Goal: Task Accomplishment & Management: Use online tool/utility

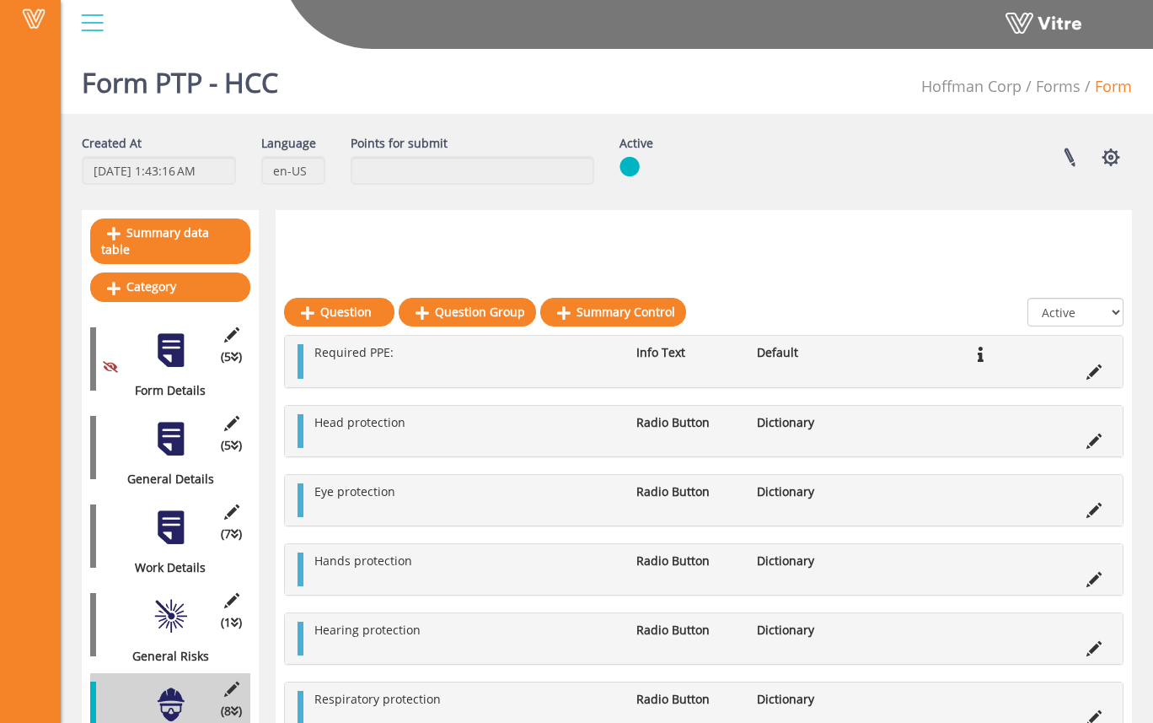
scroll to position [218, 0]
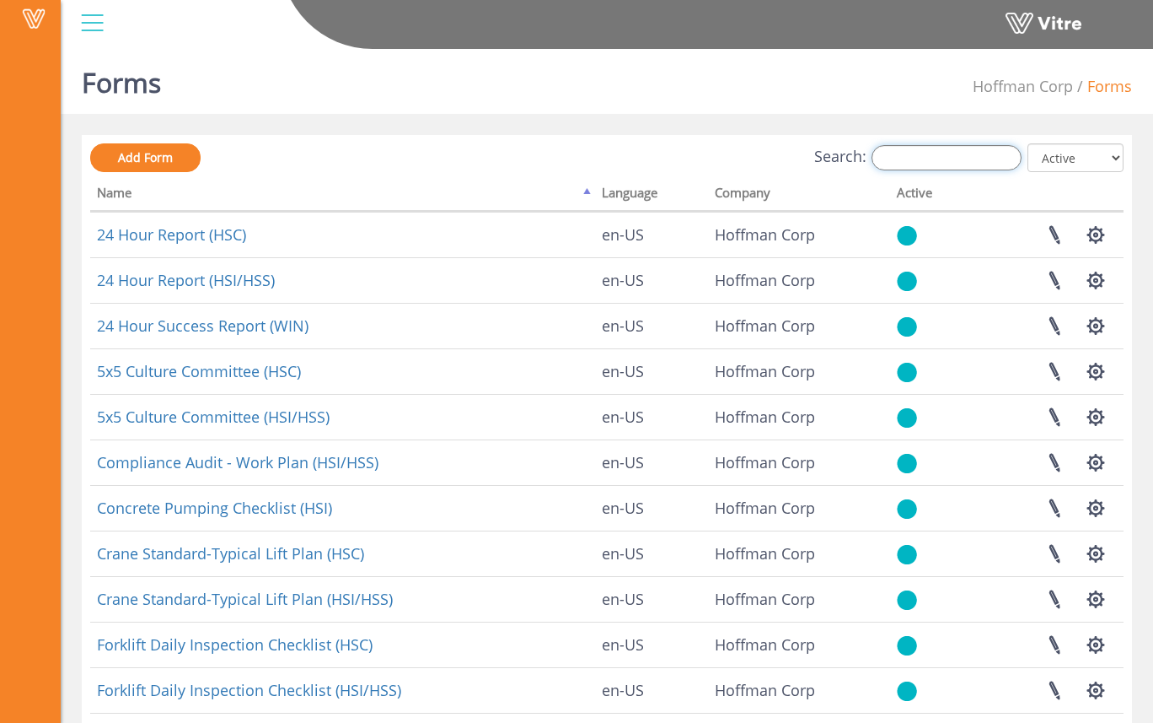
click at [976, 164] on input "Search:" at bounding box center [947, 157] width 150 height 25
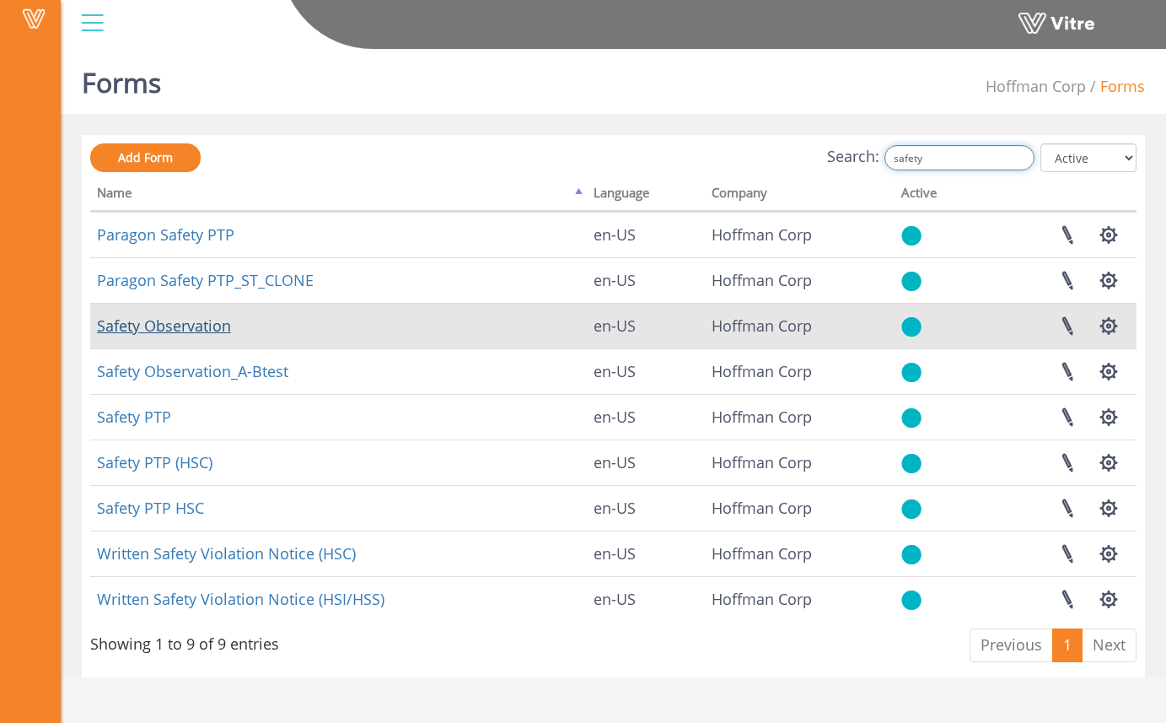
type input "safety"
click at [218, 332] on link "Safety Observation" at bounding box center [164, 325] width 134 height 20
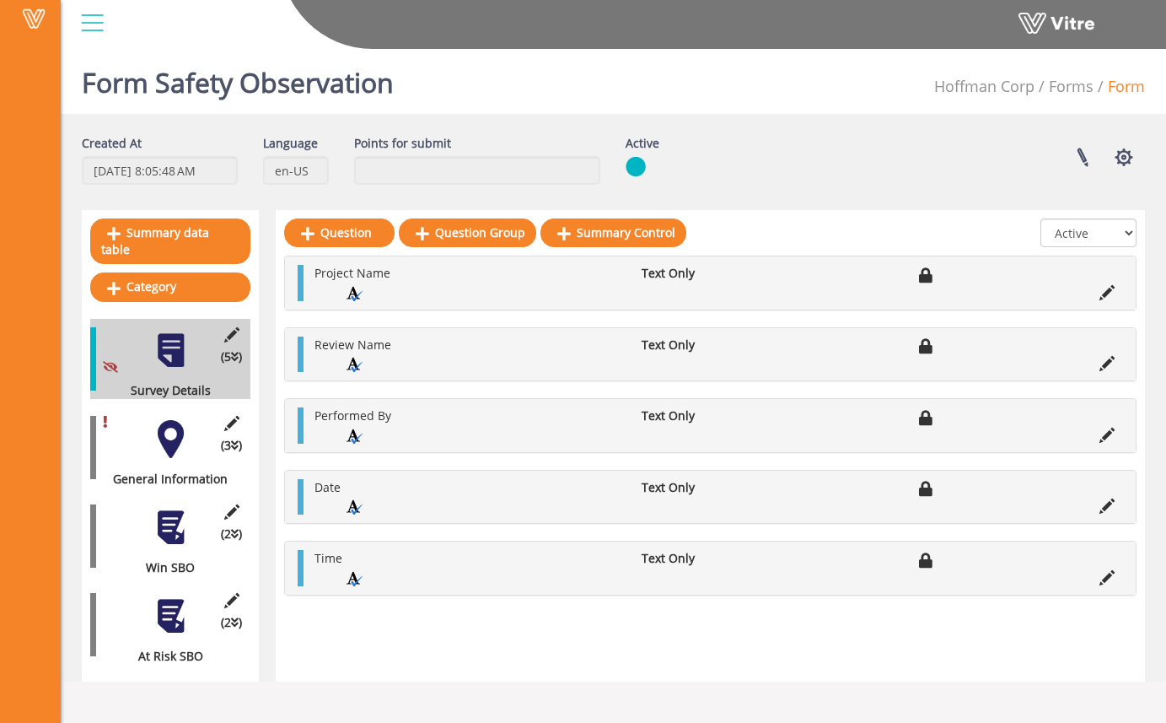
click at [170, 422] on div at bounding box center [171, 439] width 38 height 38
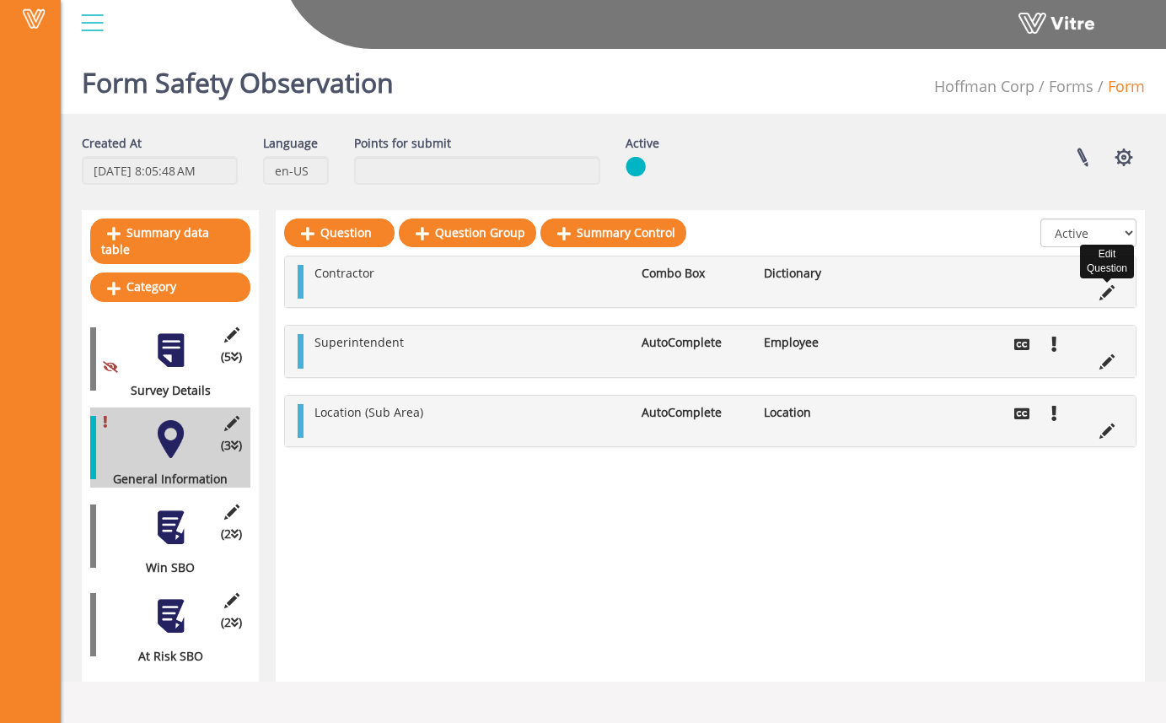
click at [1111, 293] on icon at bounding box center [1106, 292] width 15 height 15
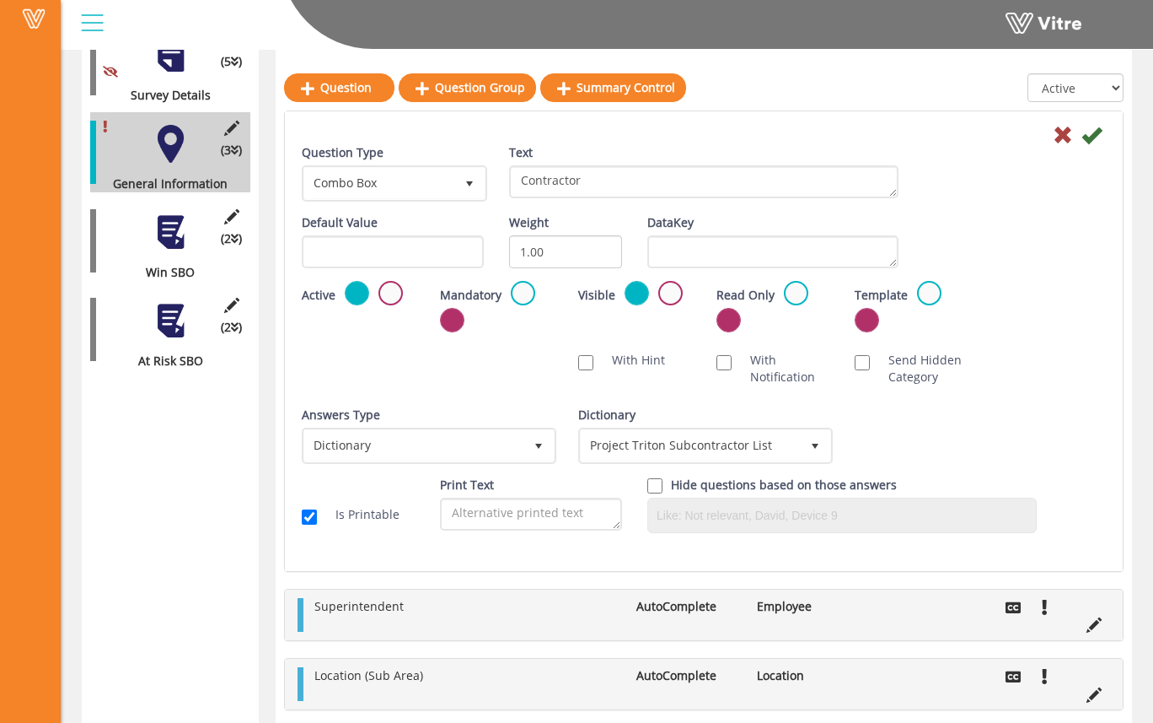
scroll to position [319, 0]
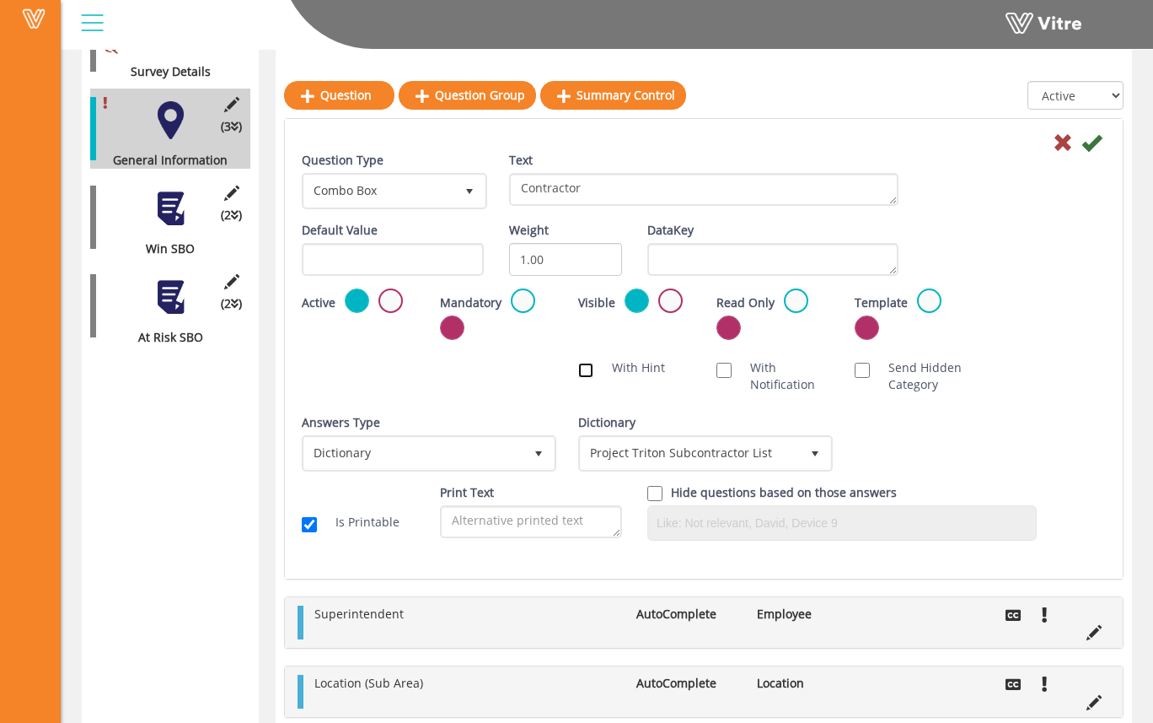
click at [588, 372] on input "With Hint" at bounding box center [585, 370] width 15 height 15
checkbox input "true"
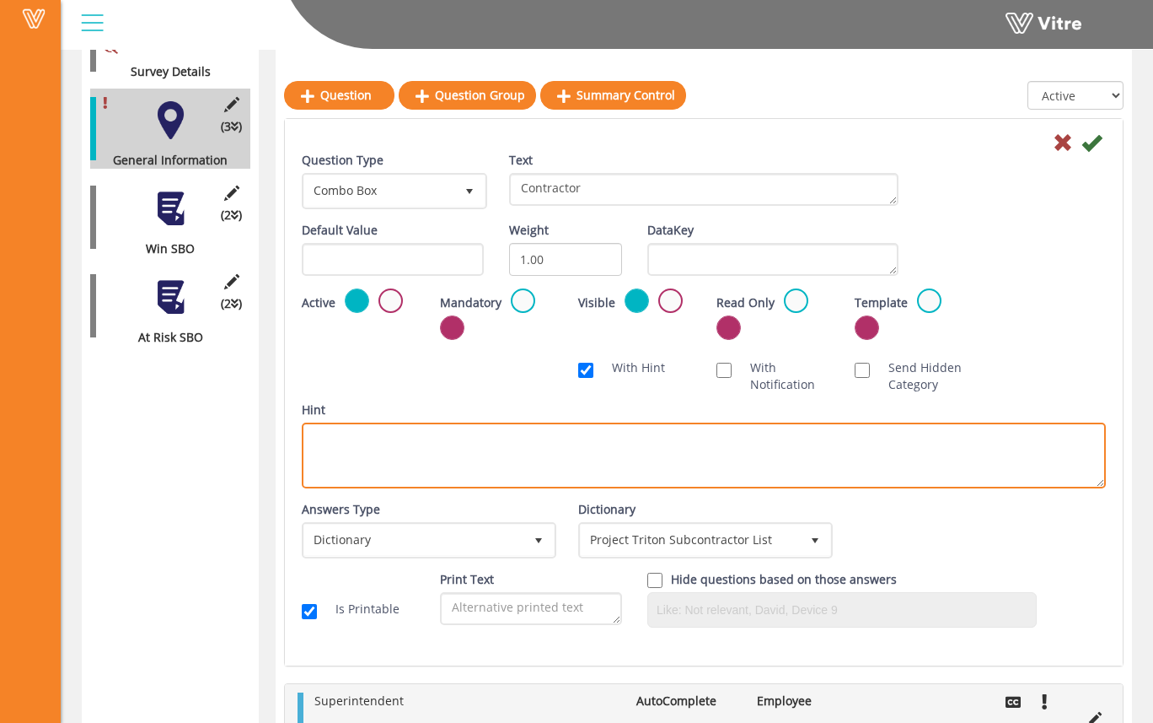
click at [566, 449] on textarea "Hint" at bounding box center [704, 455] width 804 height 66
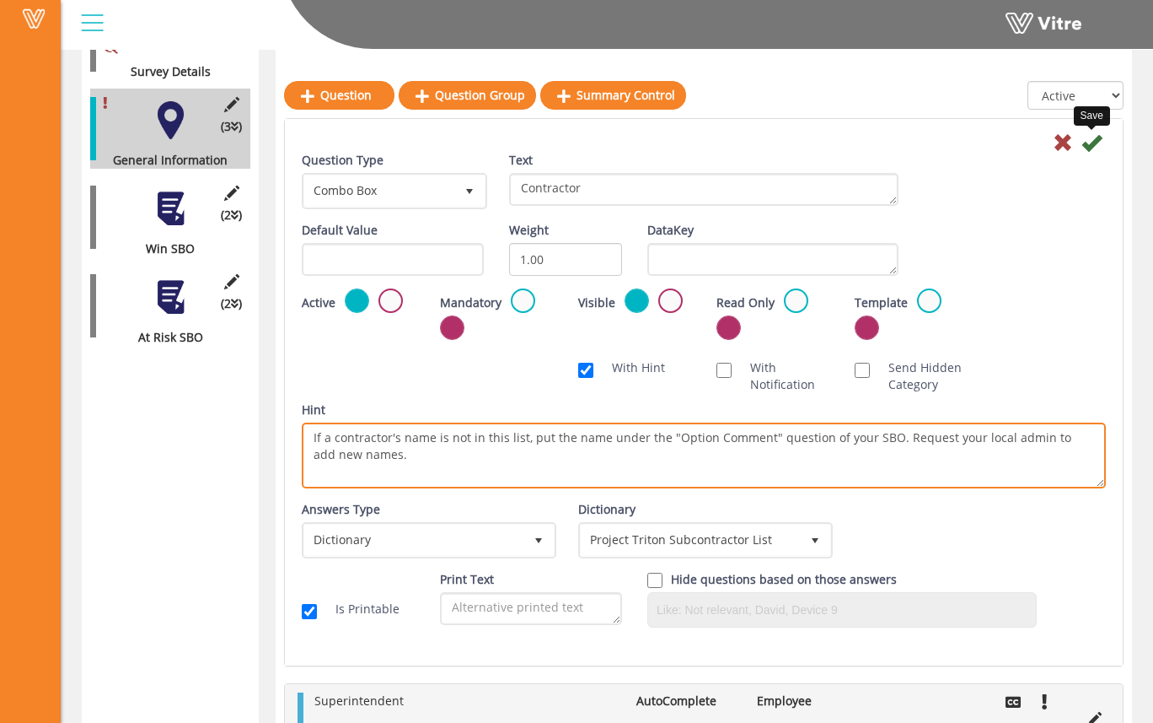
type textarea "If a contractor's name is not in this list, put the name under the "Option Comm…"
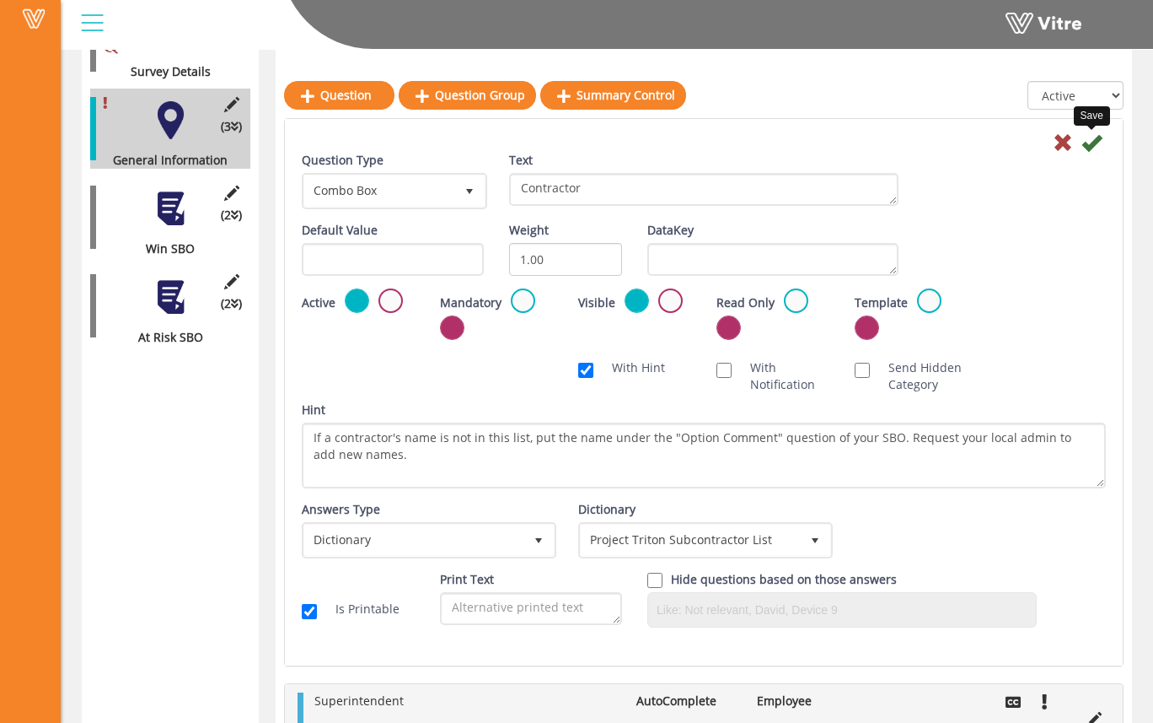
click at [1096, 146] on icon at bounding box center [1092, 142] width 20 height 20
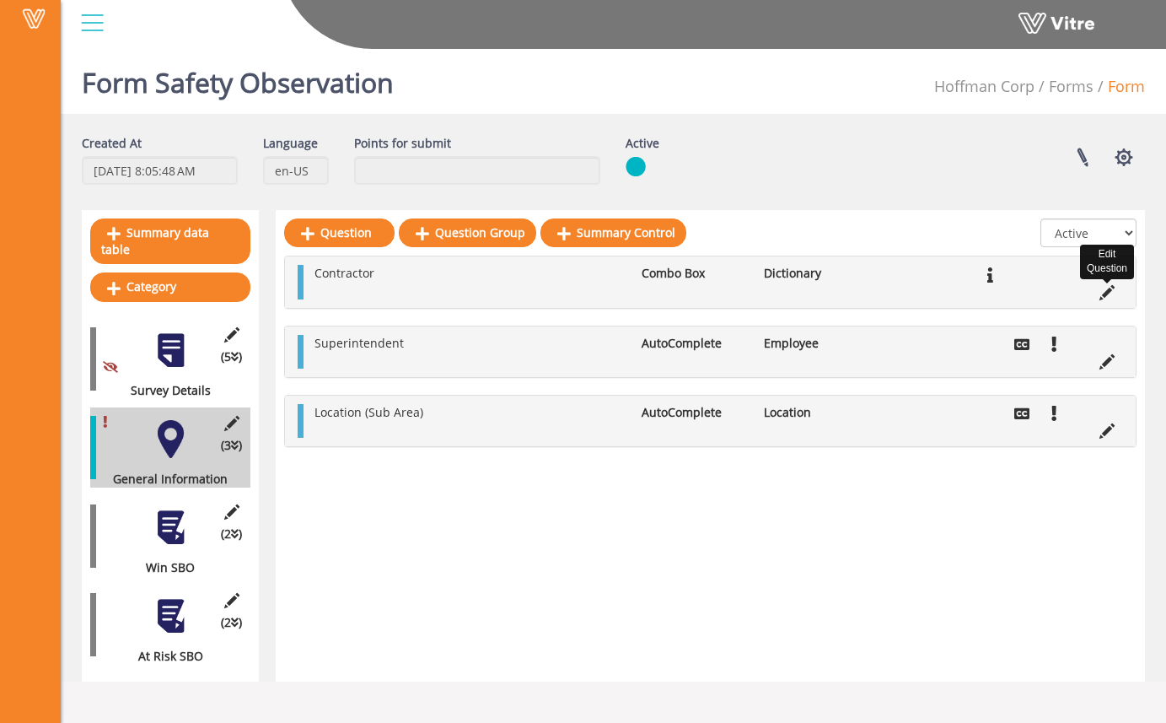
click at [1105, 287] on icon at bounding box center [1106, 292] width 15 height 15
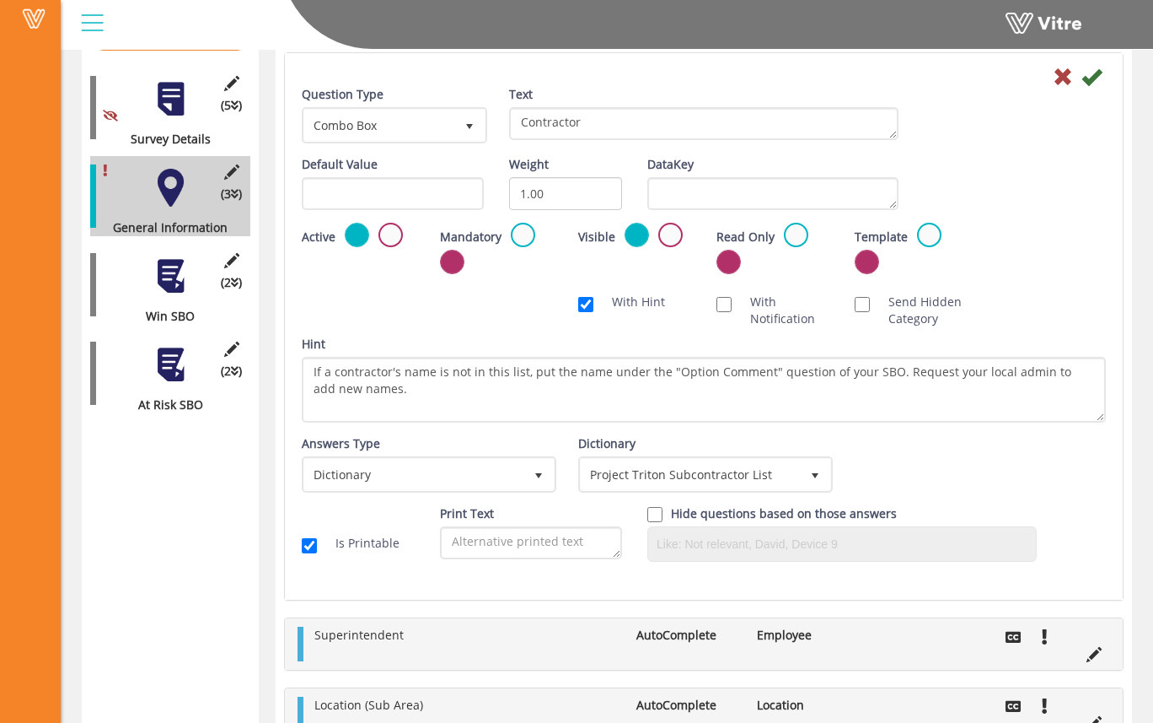
scroll to position [266, 0]
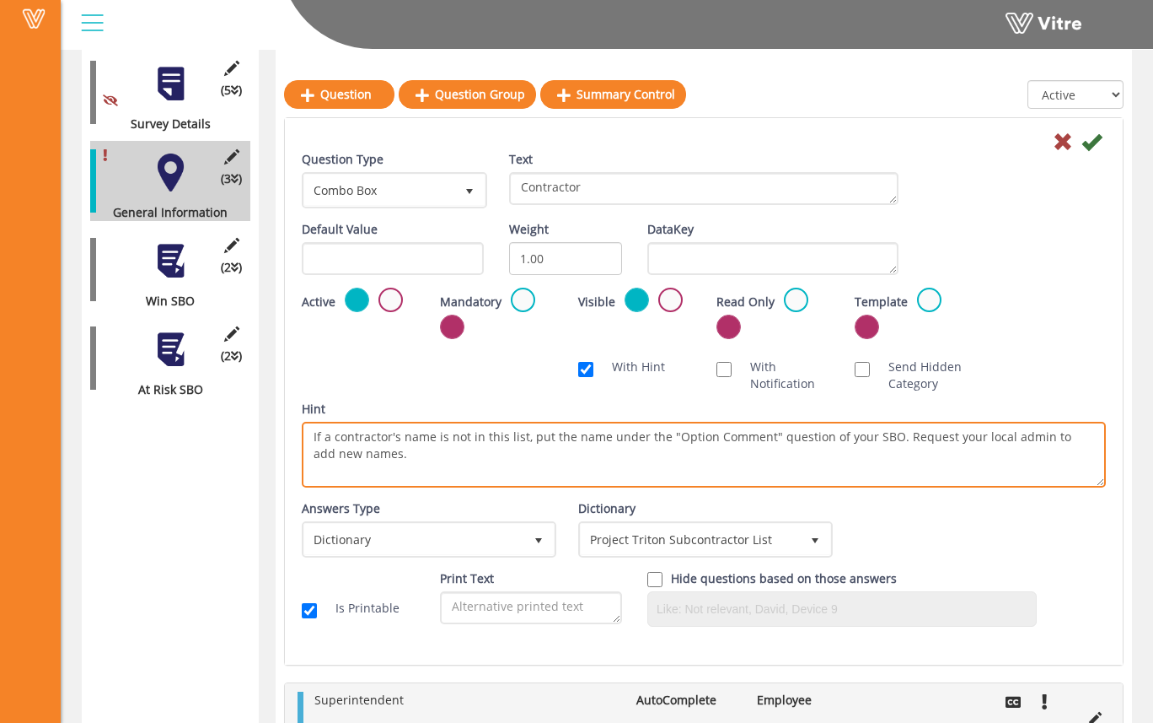
drag, startPoint x: 703, startPoint y: 436, endPoint x: 715, endPoint y: 436, distance: 11.8
click at [704, 436] on textarea "If a contractor's name is not in this list, put the name under the "Option Comm…" at bounding box center [704, 455] width 804 height 66
type textarea "If a contractor's name is not in this list, put the name under the "Optional Co…"
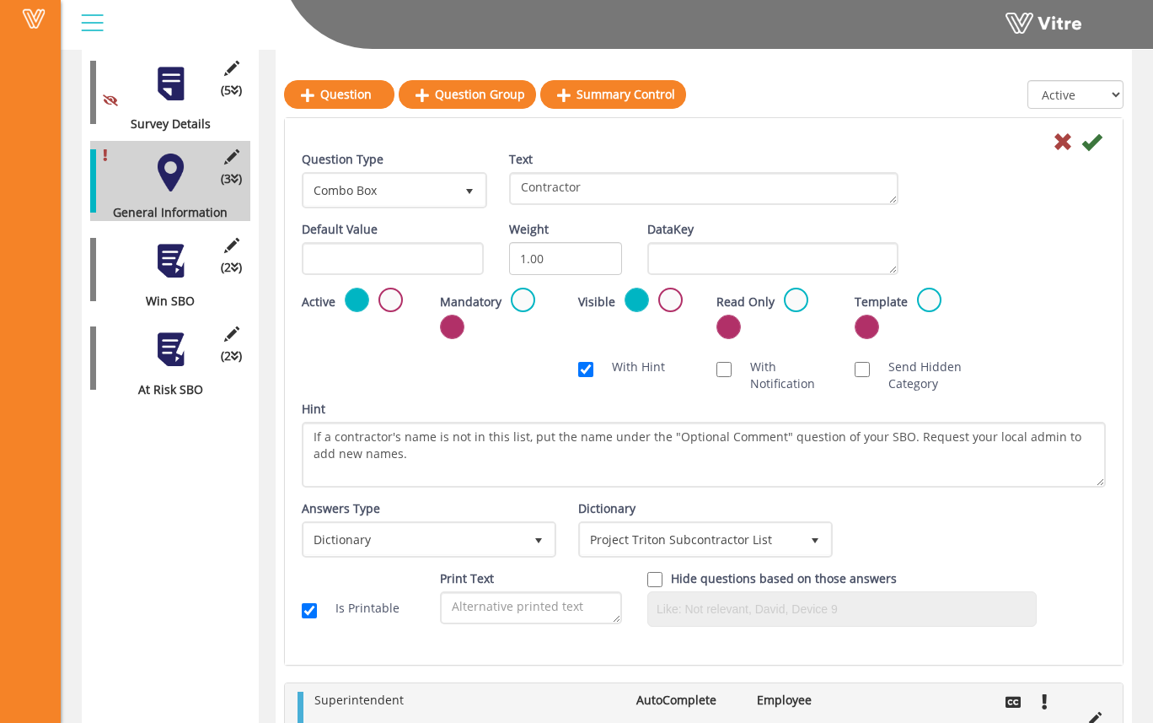
click at [1096, 351] on div "Scan NFC Must scan With Hint With Notification Send Hidden Category No Image Op…" at bounding box center [704, 375] width 830 height 51
click at [1094, 148] on icon at bounding box center [1092, 142] width 20 height 20
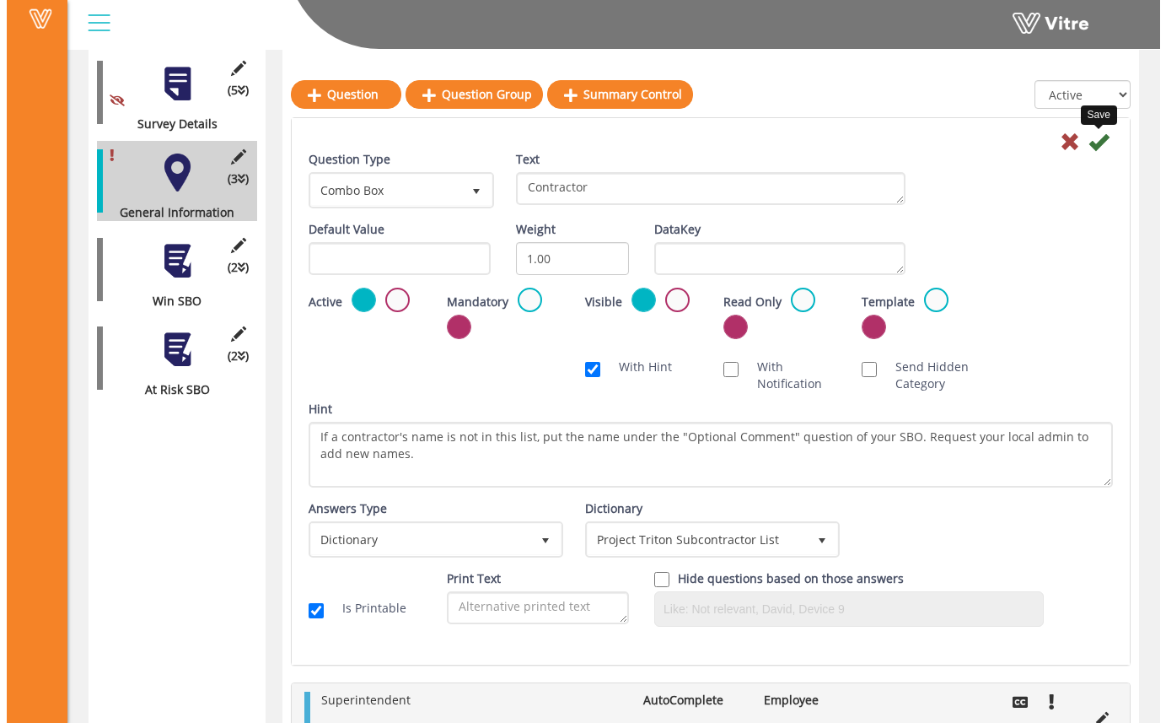
scroll to position [0, 0]
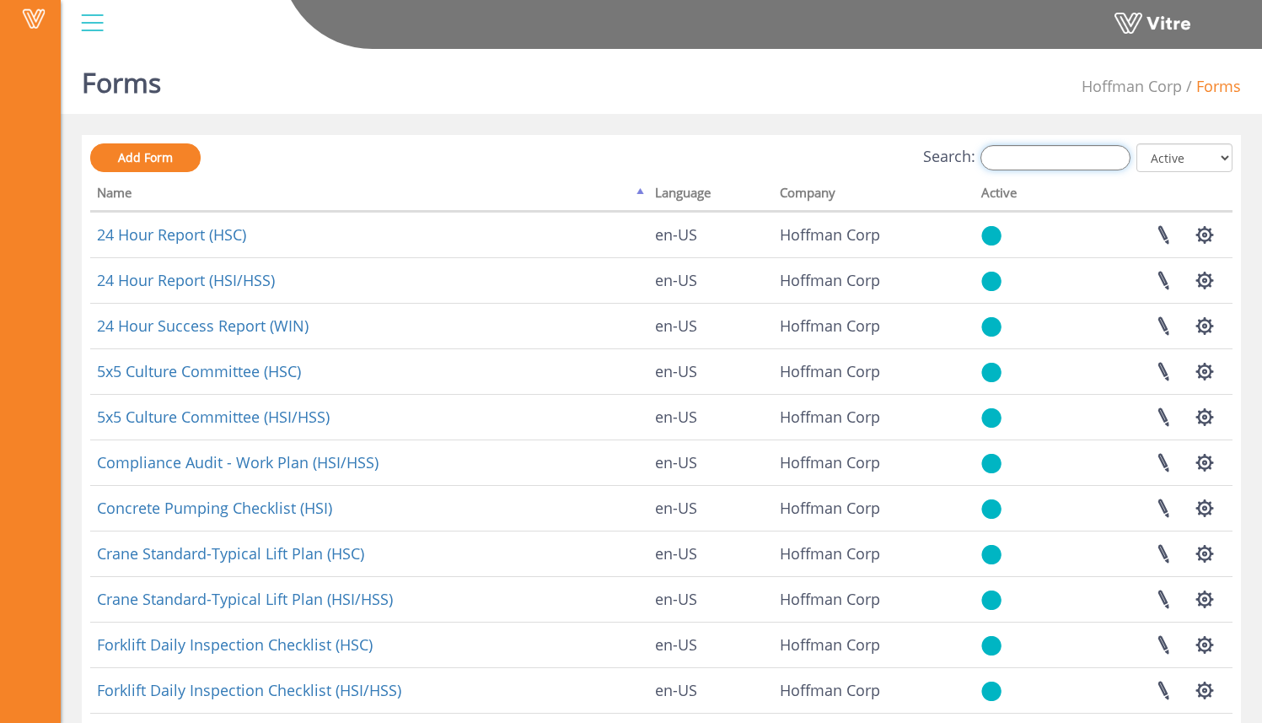
click at [1049, 154] on input "Search:" at bounding box center [1056, 157] width 150 height 25
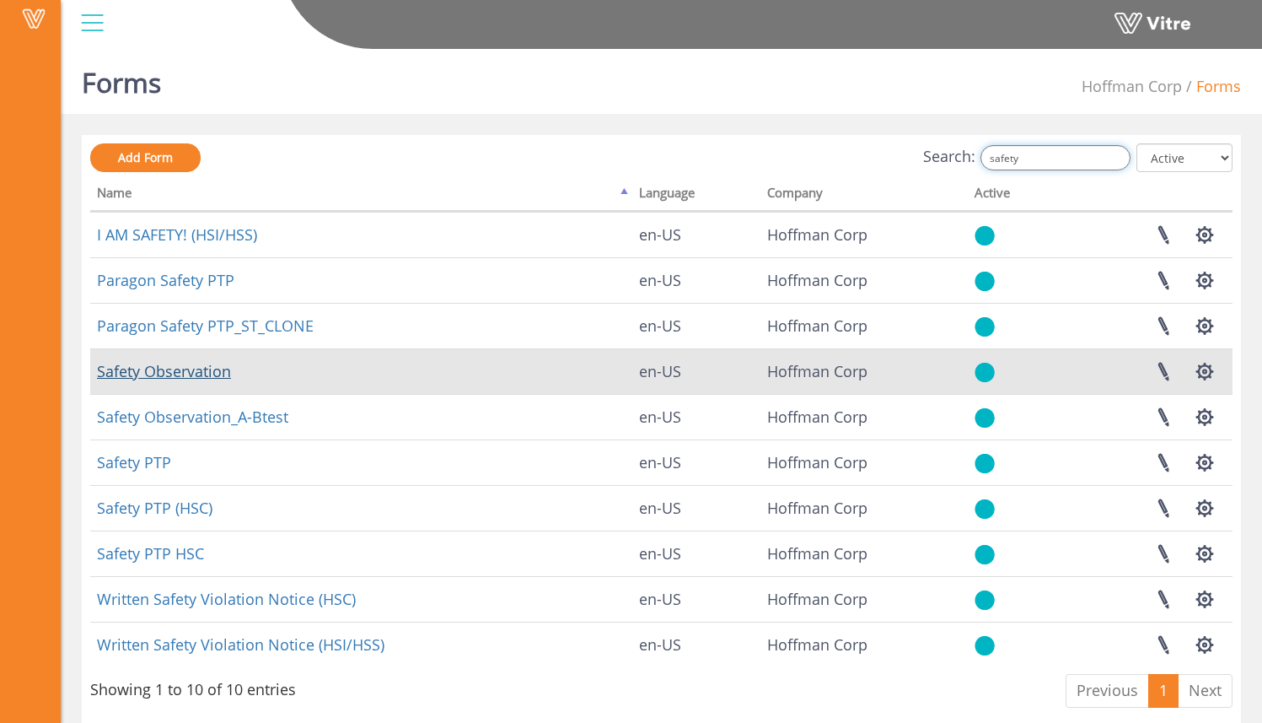
type input "safety"
click at [177, 373] on link "Safety Observation" at bounding box center [164, 371] width 134 height 20
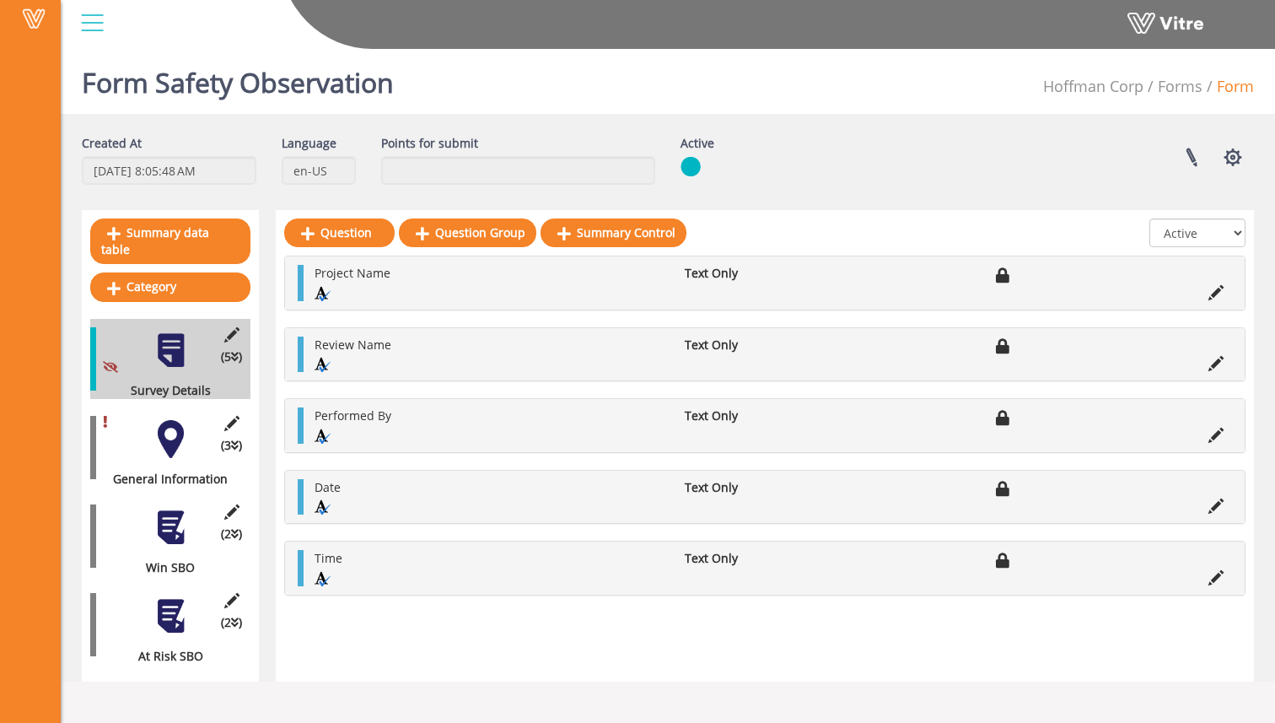
click at [193, 428] on div "(3 ) General Information" at bounding box center [170, 447] width 160 height 80
click at [177, 426] on div at bounding box center [171, 439] width 38 height 38
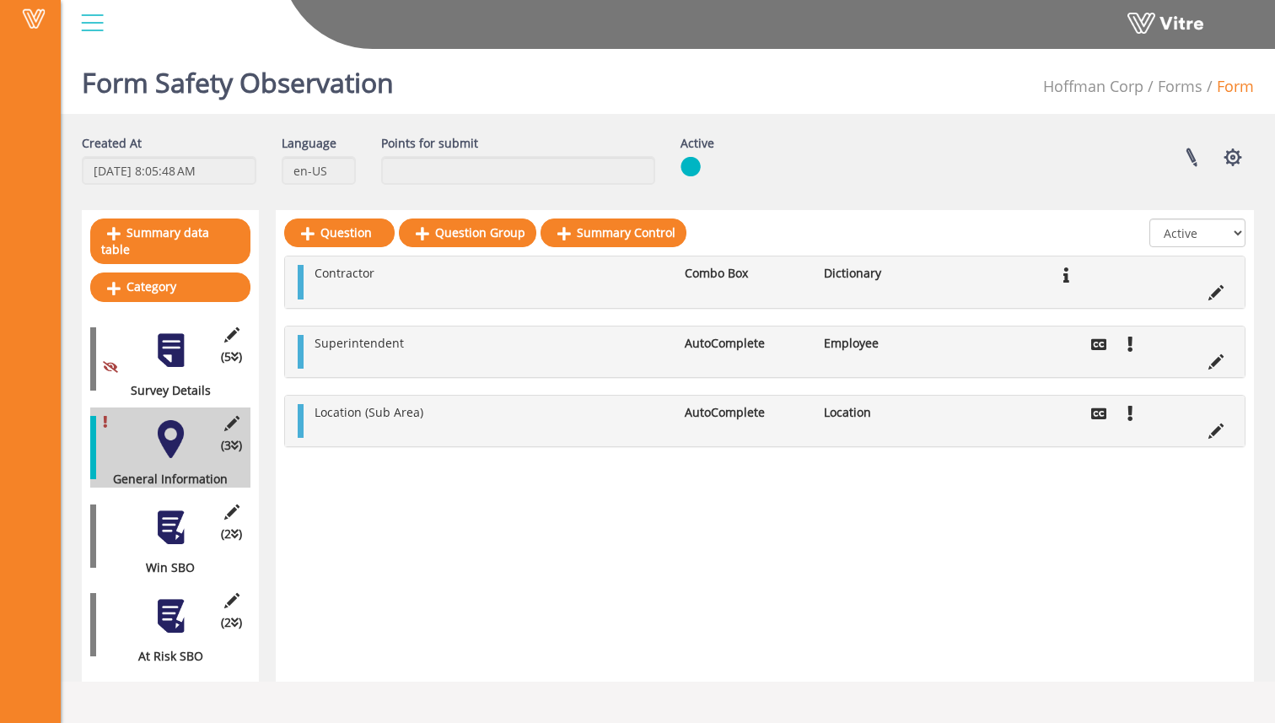
click at [179, 523] on div at bounding box center [171, 527] width 38 height 38
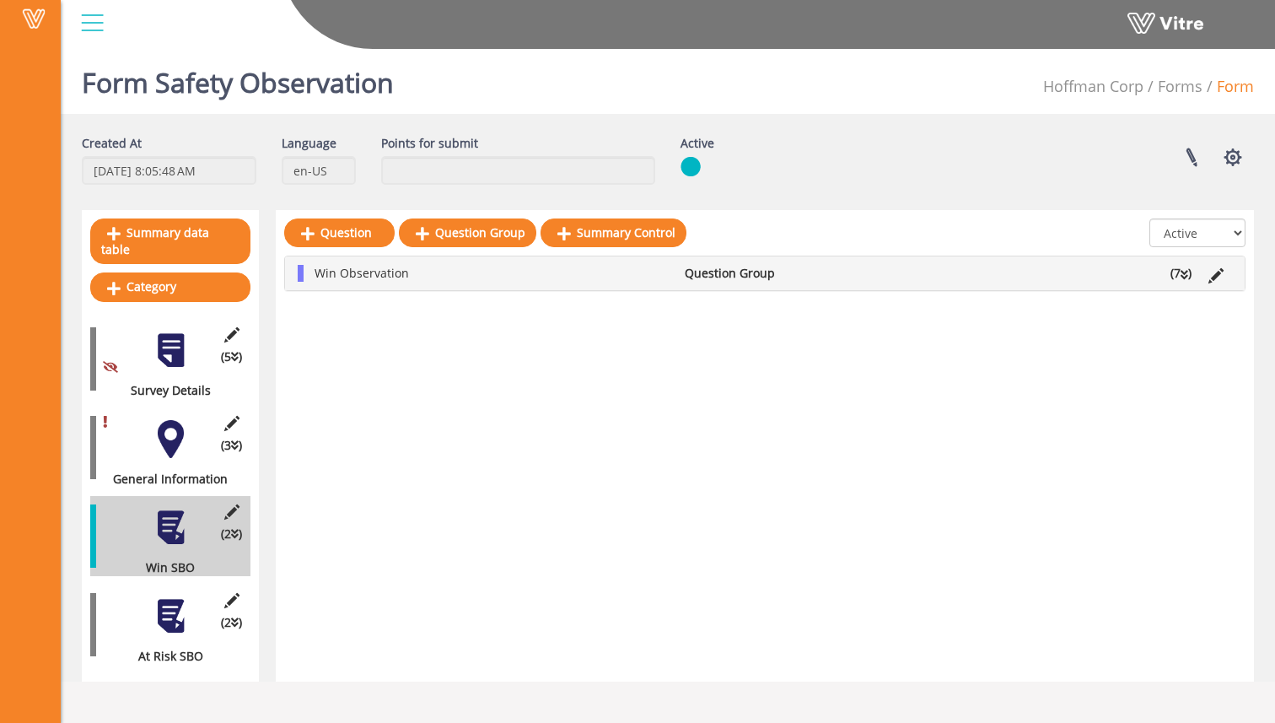
click at [185, 604] on div at bounding box center [171, 616] width 38 height 38
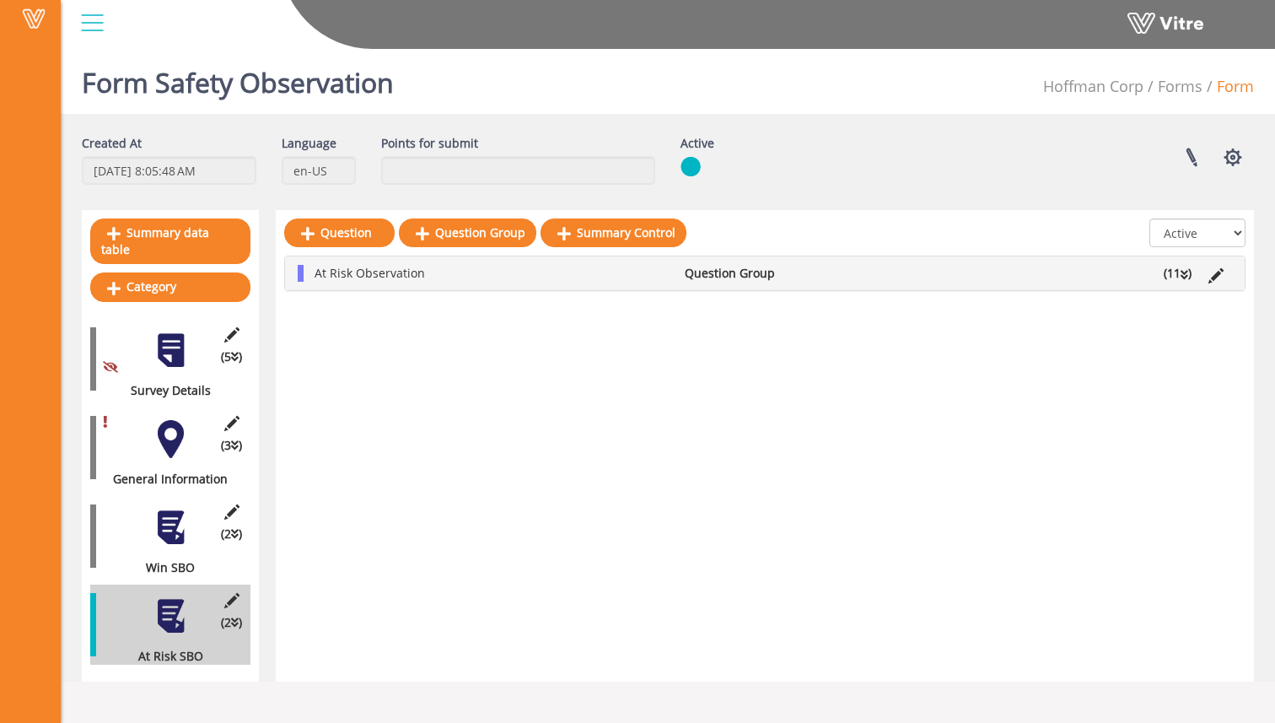
click at [1180, 274] on li "(11 )" at bounding box center [1177, 273] width 45 height 17
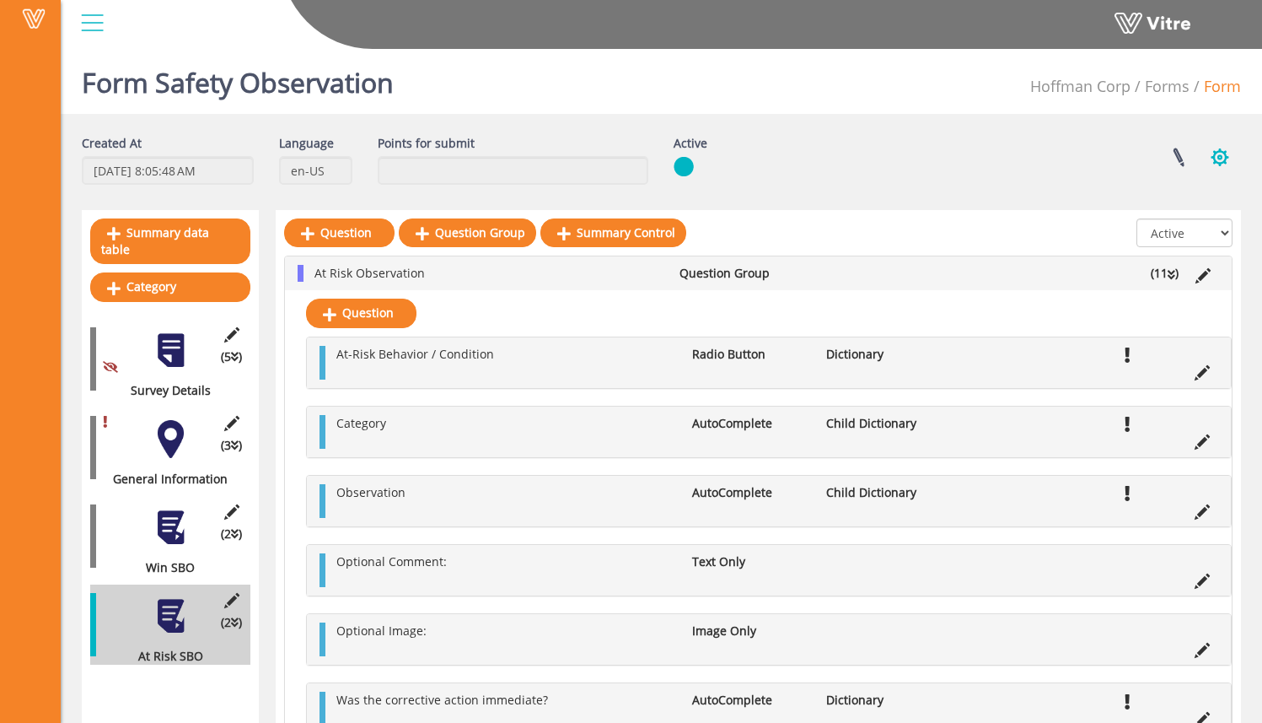
click at [1228, 160] on button "button" at bounding box center [1220, 157] width 42 height 45
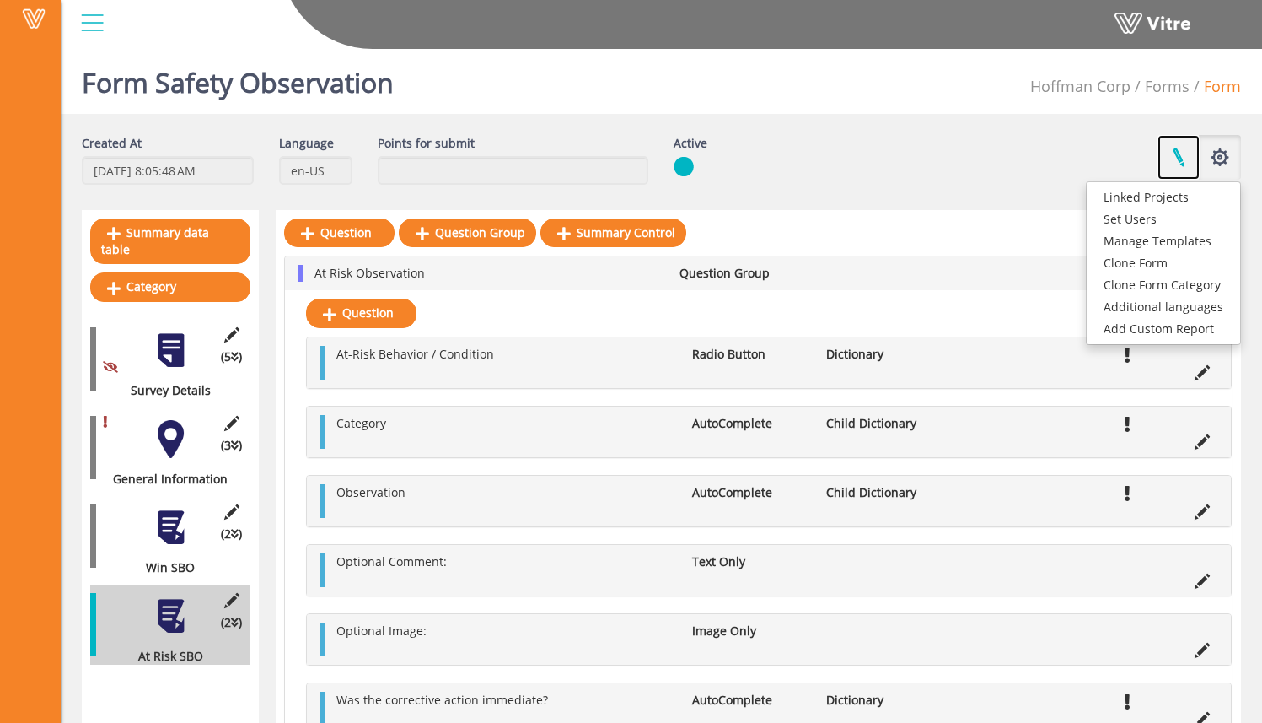
click at [1168, 137] on link at bounding box center [1179, 157] width 42 height 45
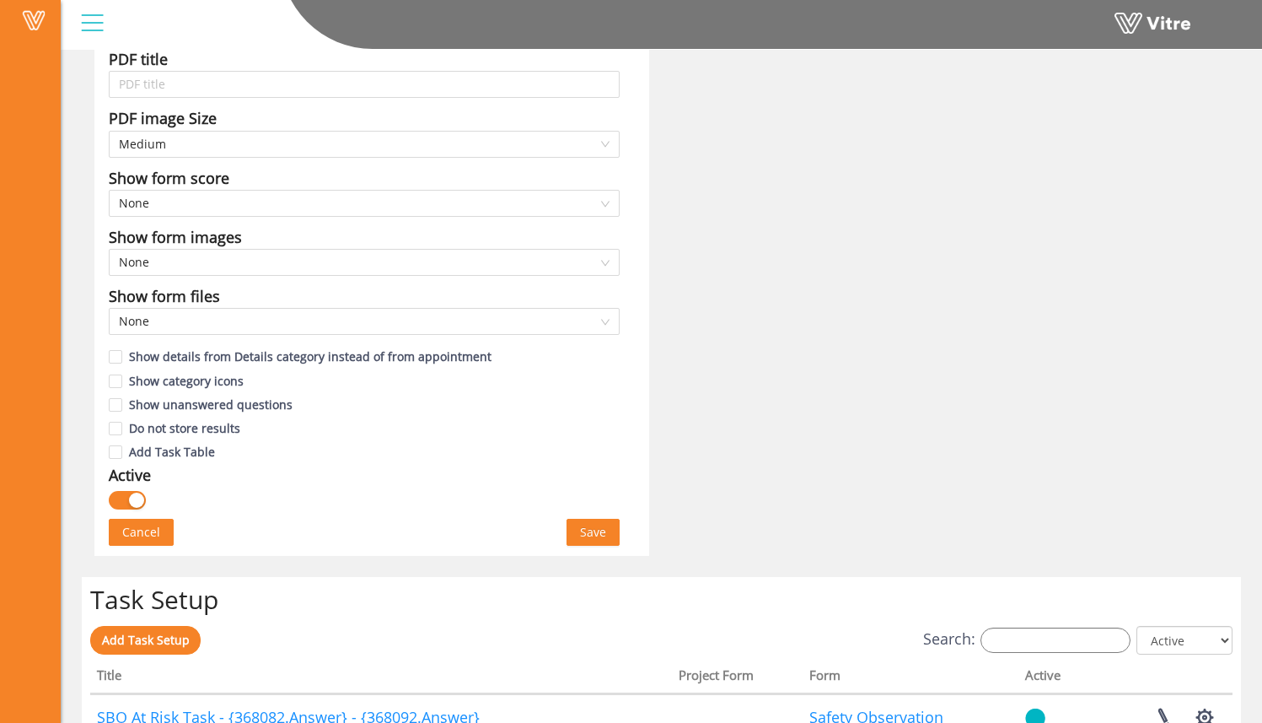
scroll to position [1025, 0]
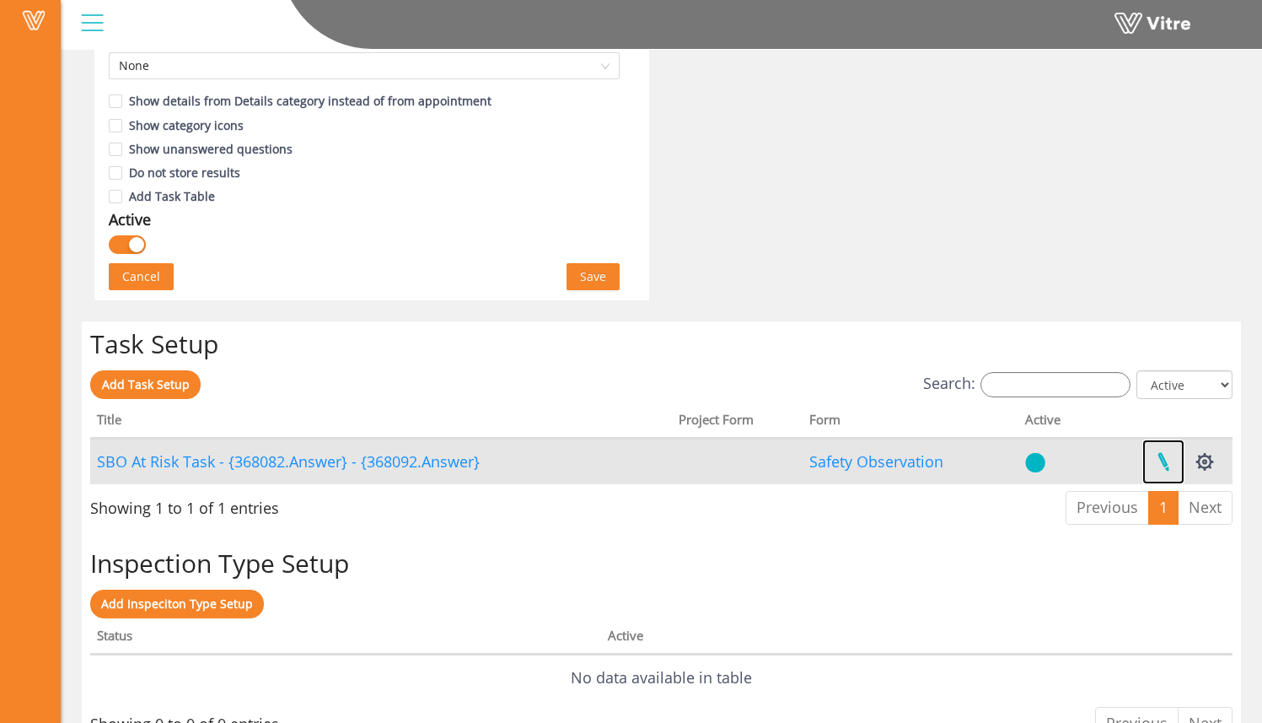
click at [1167, 465] on link at bounding box center [1163, 461] width 42 height 45
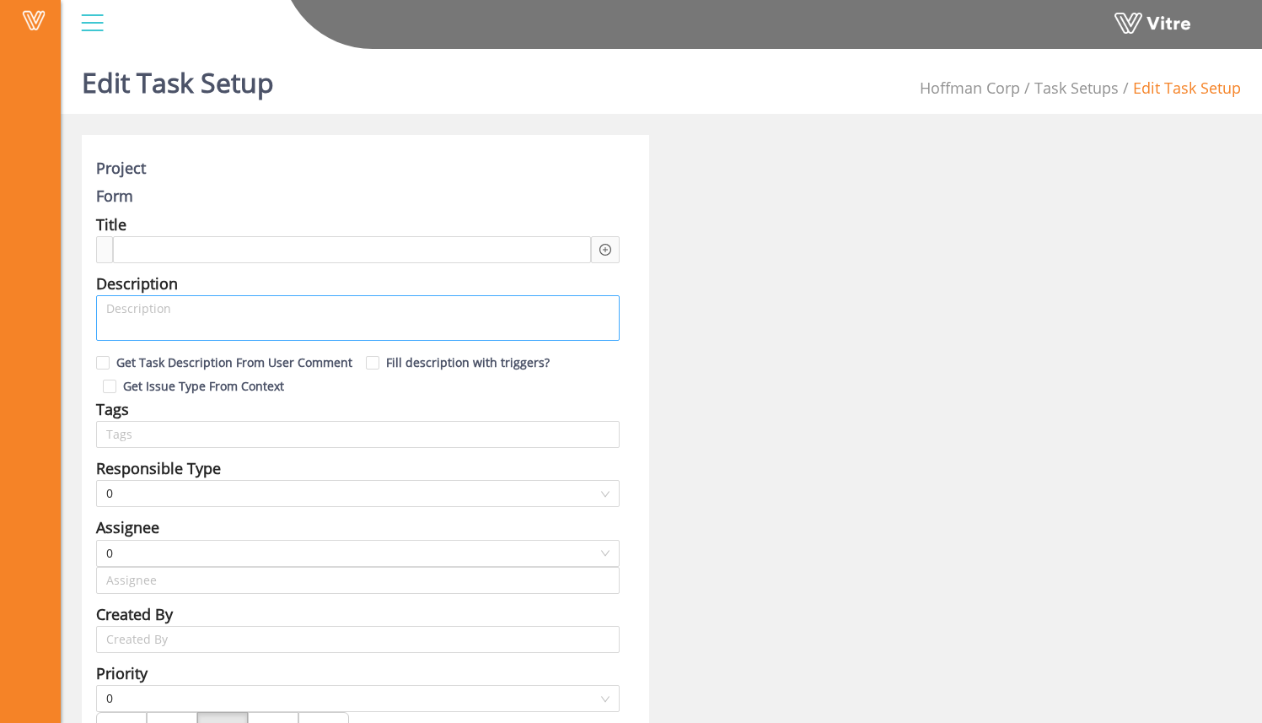
type input "Sam Admin"
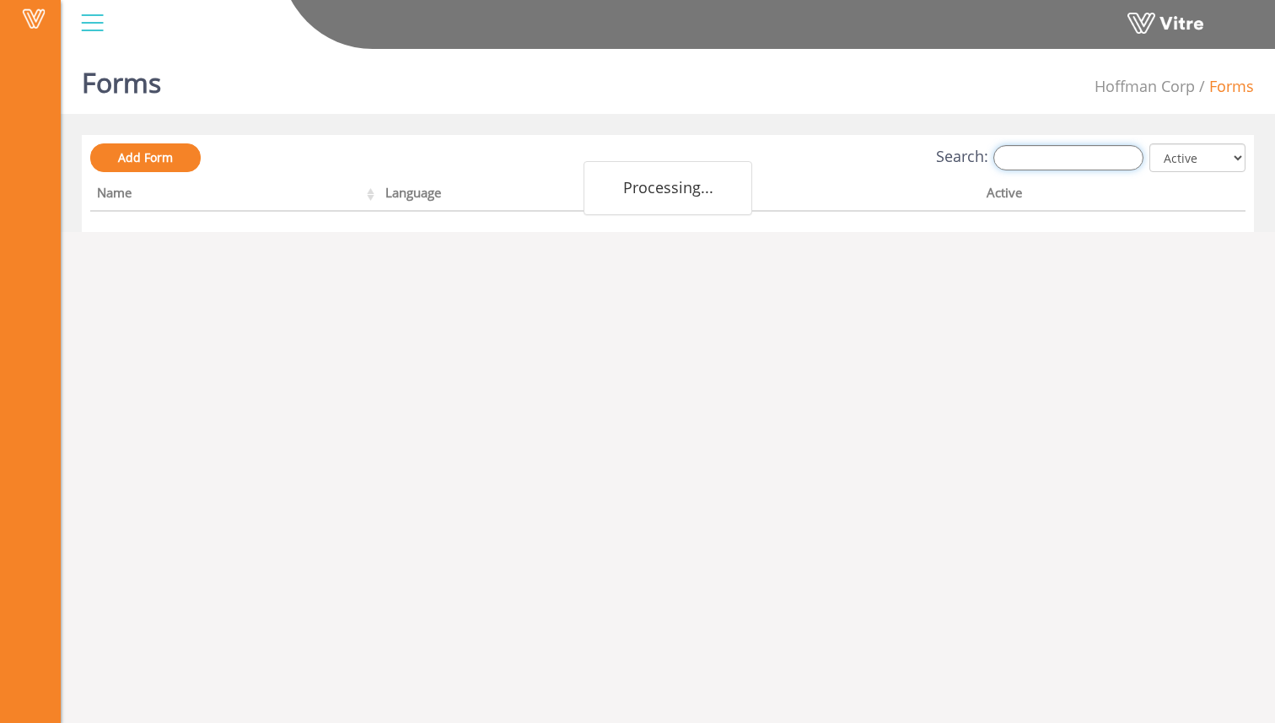
click at [1073, 154] on input "Search:" at bounding box center [1068, 157] width 150 height 25
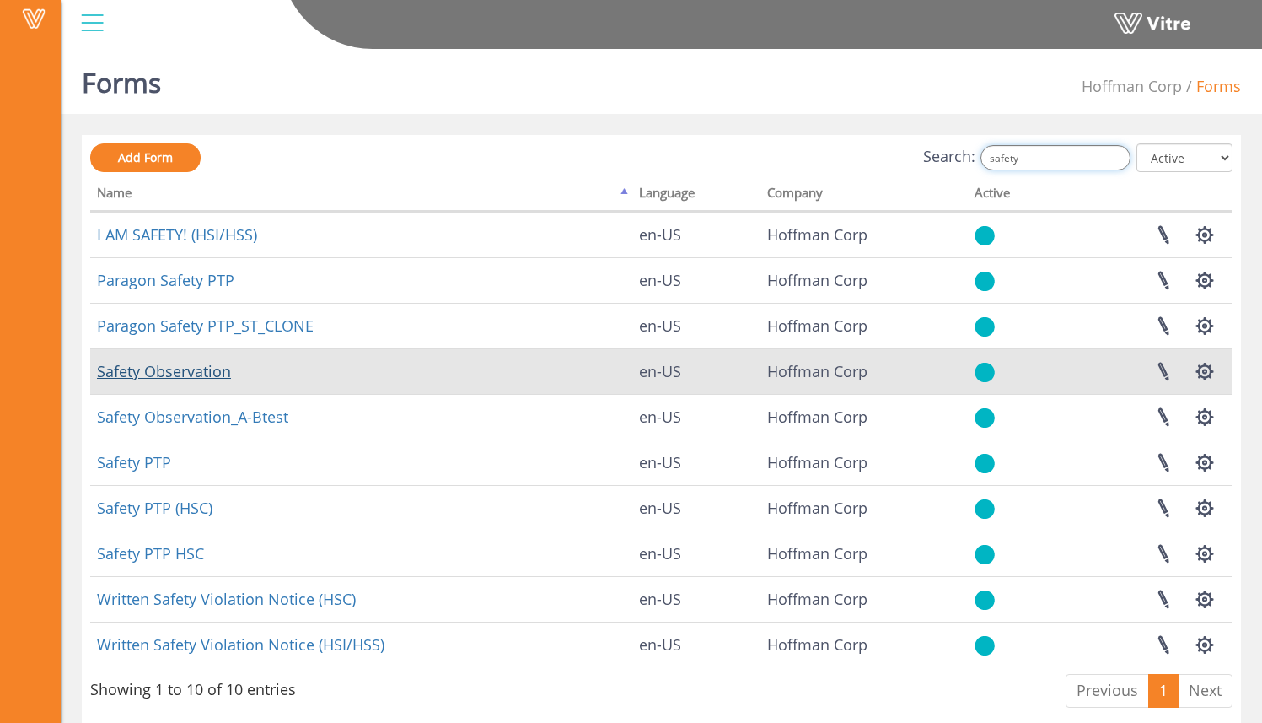
type input "safety"
click at [205, 374] on link "Safety Observation" at bounding box center [164, 371] width 134 height 20
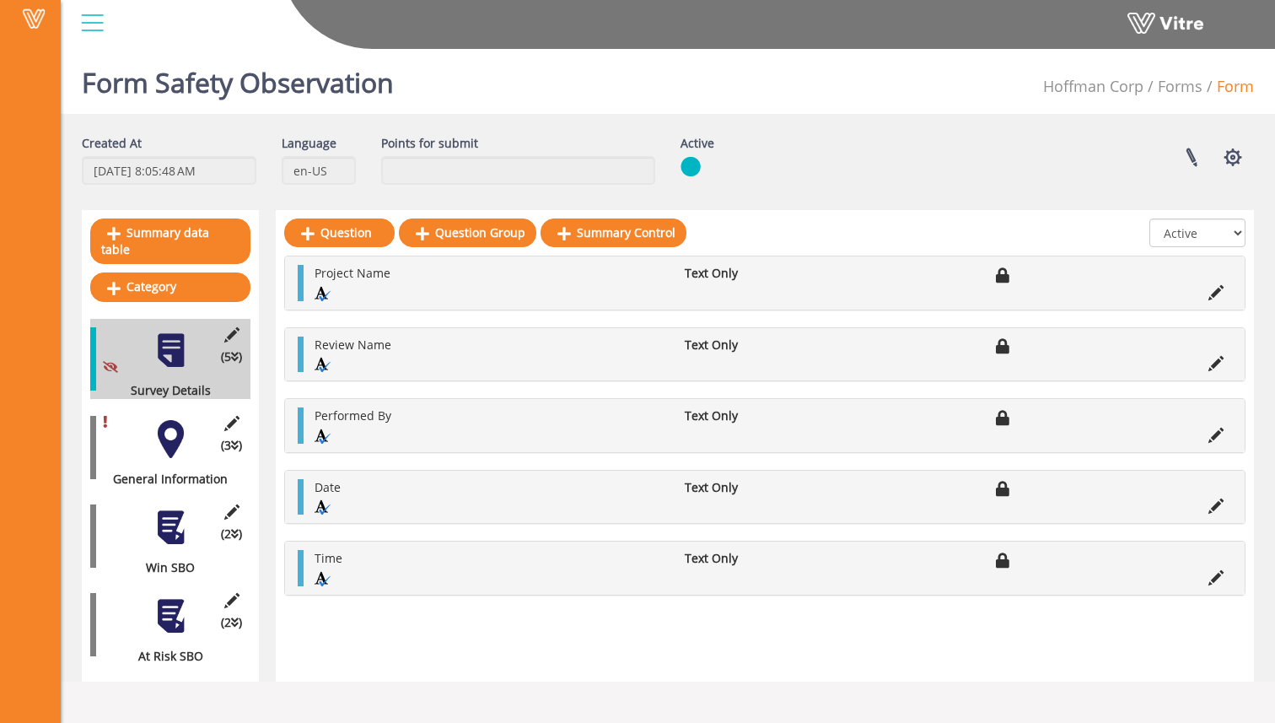
click at [169, 597] on div at bounding box center [171, 616] width 38 height 38
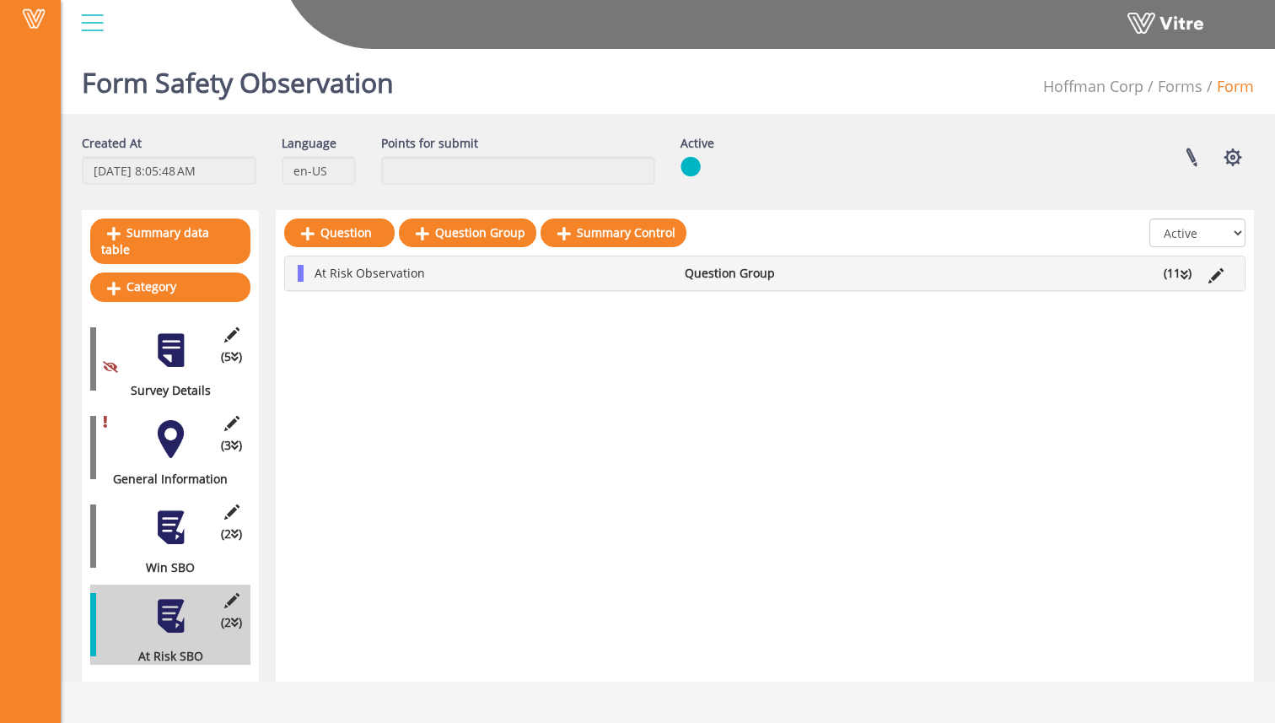
click at [1185, 266] on li "(11 )" at bounding box center [1177, 273] width 45 height 17
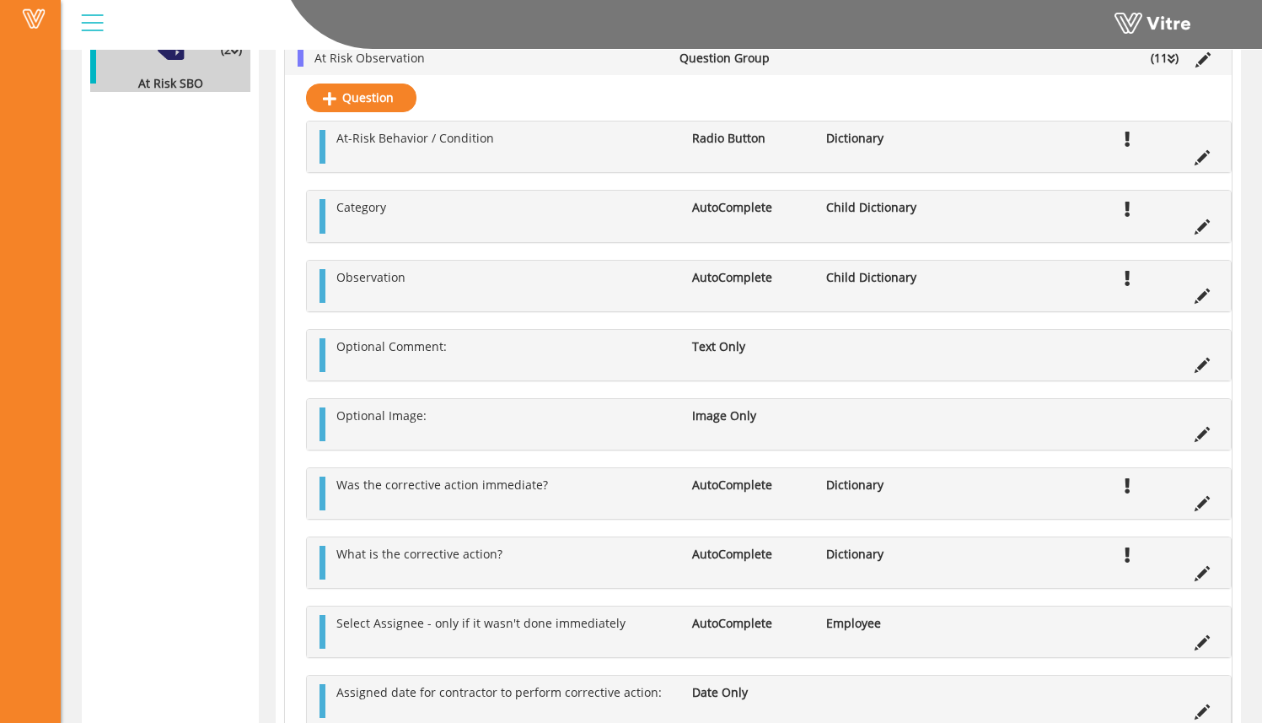
scroll to position [652, 0]
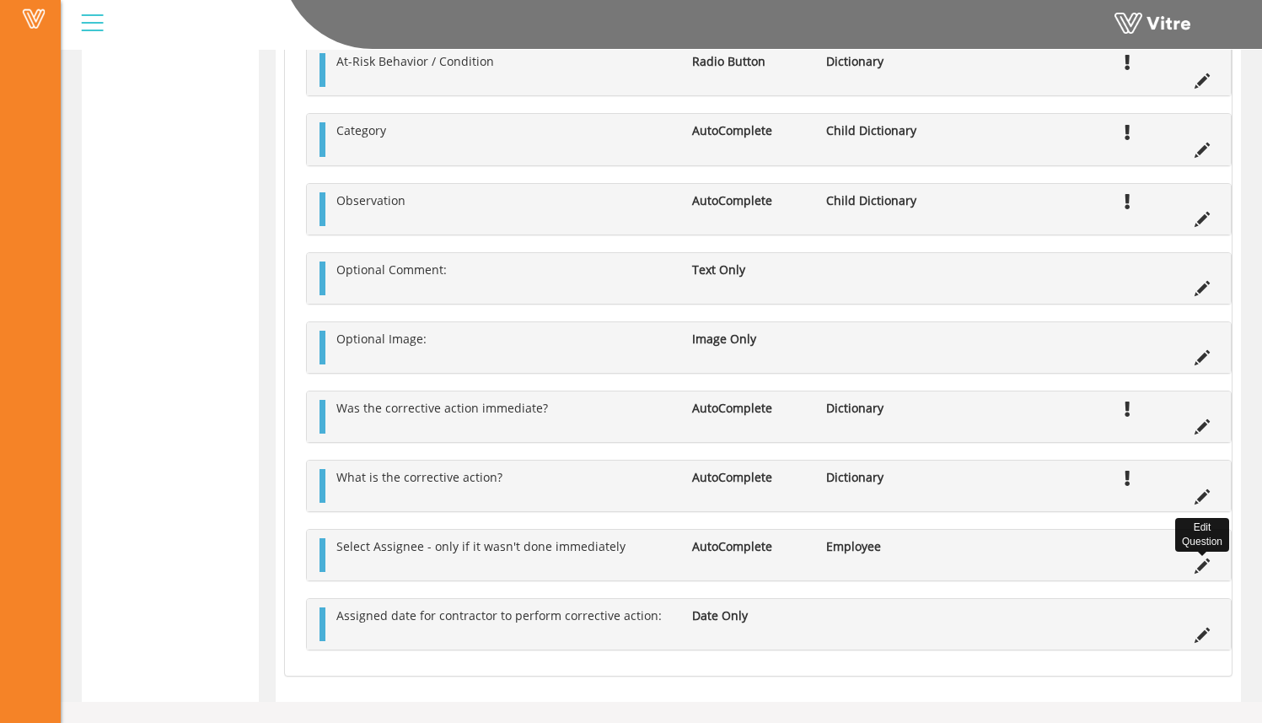
click at [1206, 569] on icon at bounding box center [1202, 565] width 15 height 15
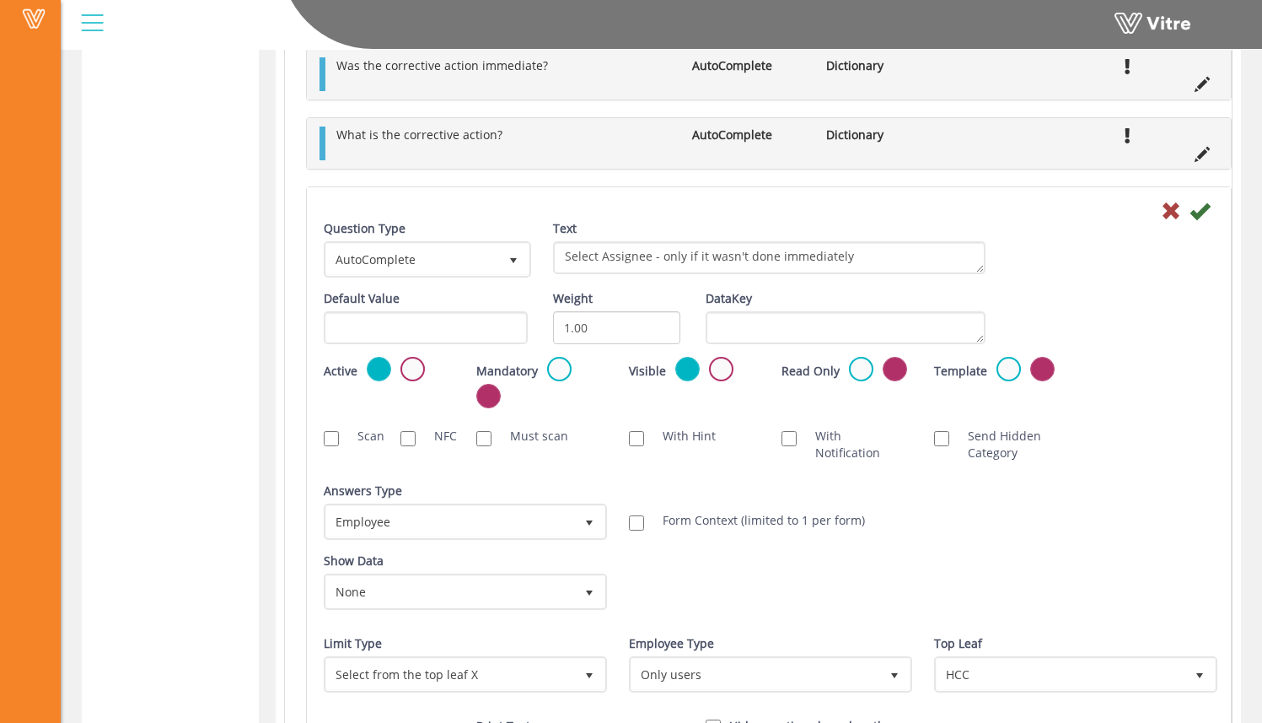
scroll to position [1110, 0]
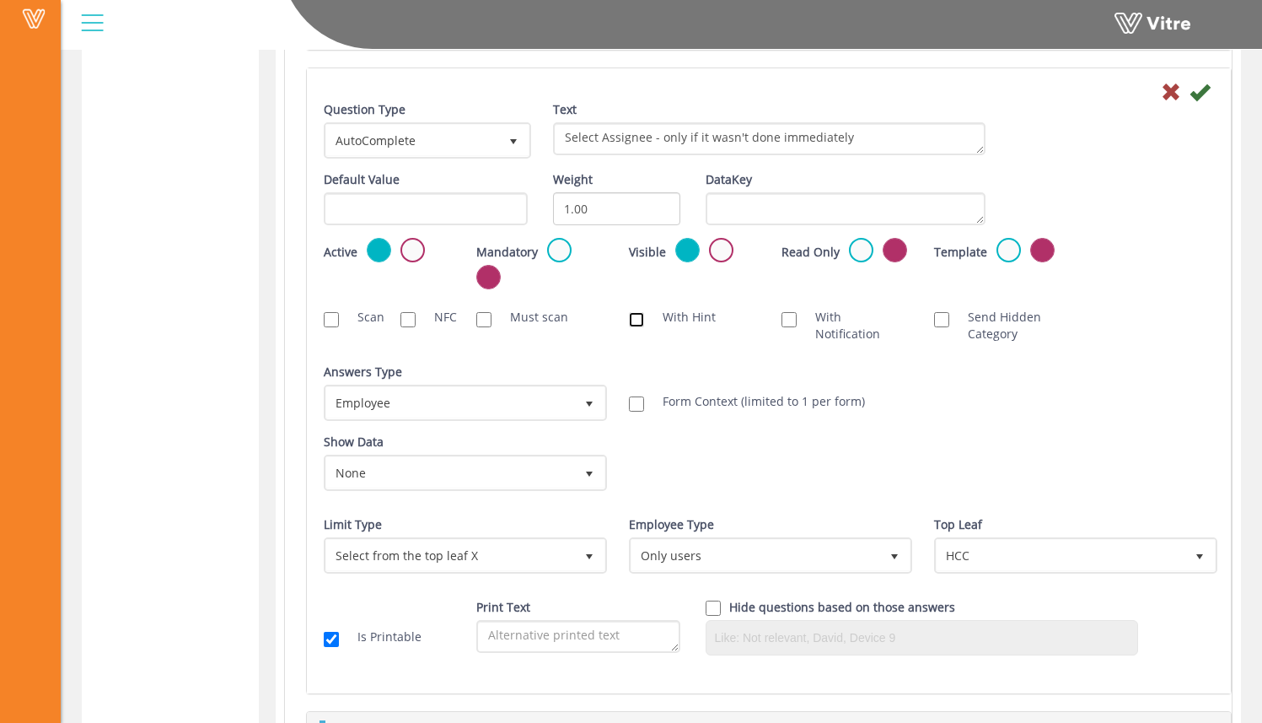
click at [633, 323] on input "With Hint" at bounding box center [636, 319] width 15 height 15
checkbox input "true"
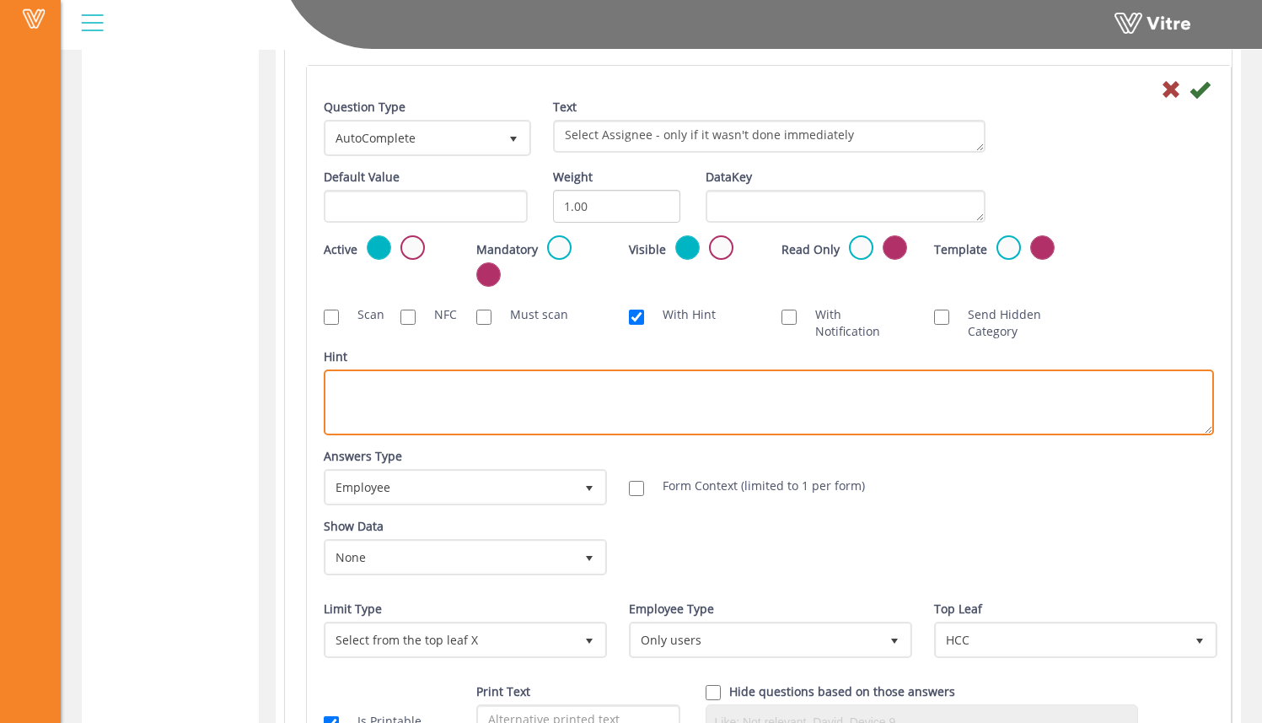
scroll to position [1114, 0]
click at [625, 379] on textarea "Hint" at bounding box center [769, 401] width 890 height 66
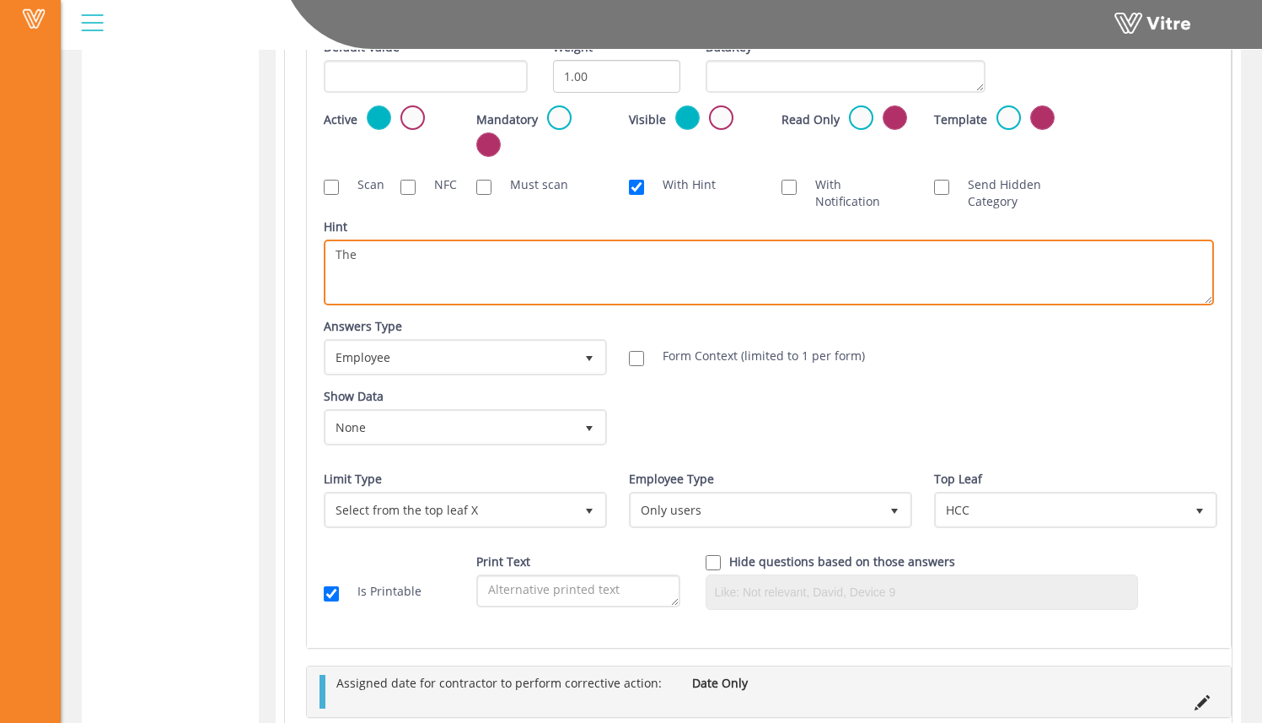
scroll to position [1244, 0]
type textarea "The"
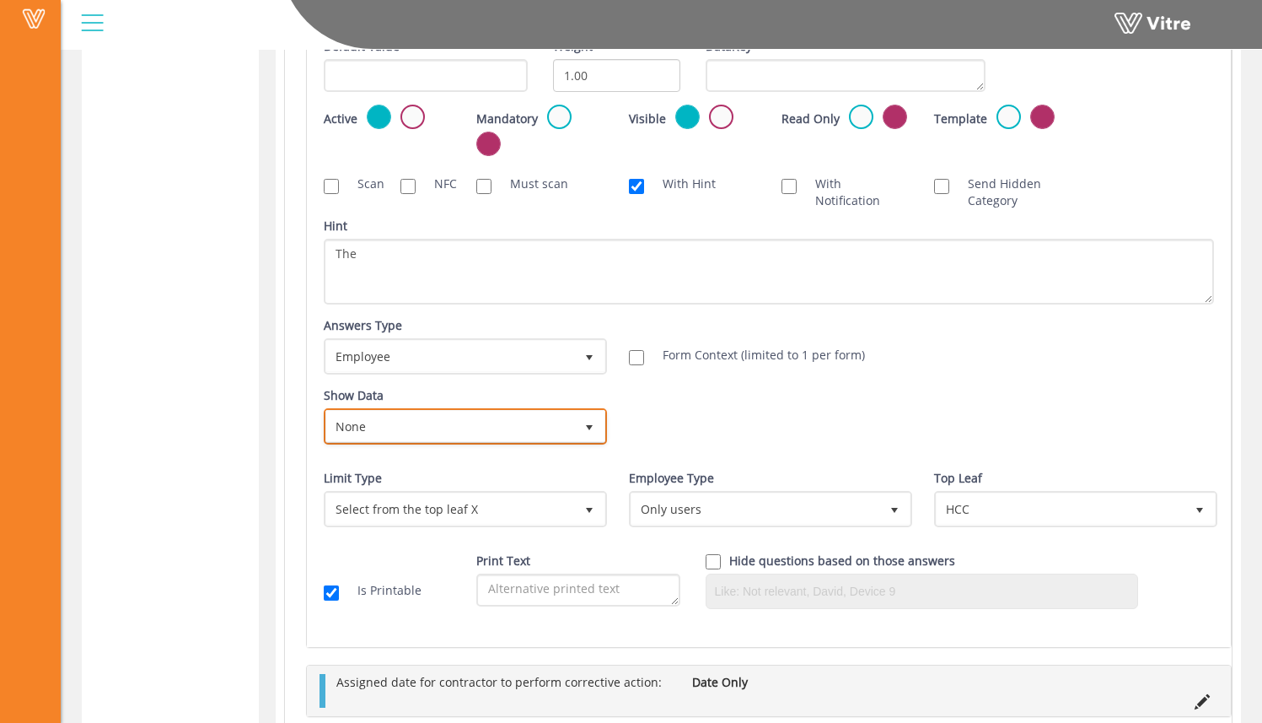
click at [554, 427] on span "None" at bounding box center [450, 426] width 248 height 30
click at [637, 413] on div "Show Data None 0 Certificates Fall Protection Forklift (Warehouse) Forklift (Te…" at bounding box center [769, 422] width 916 height 70
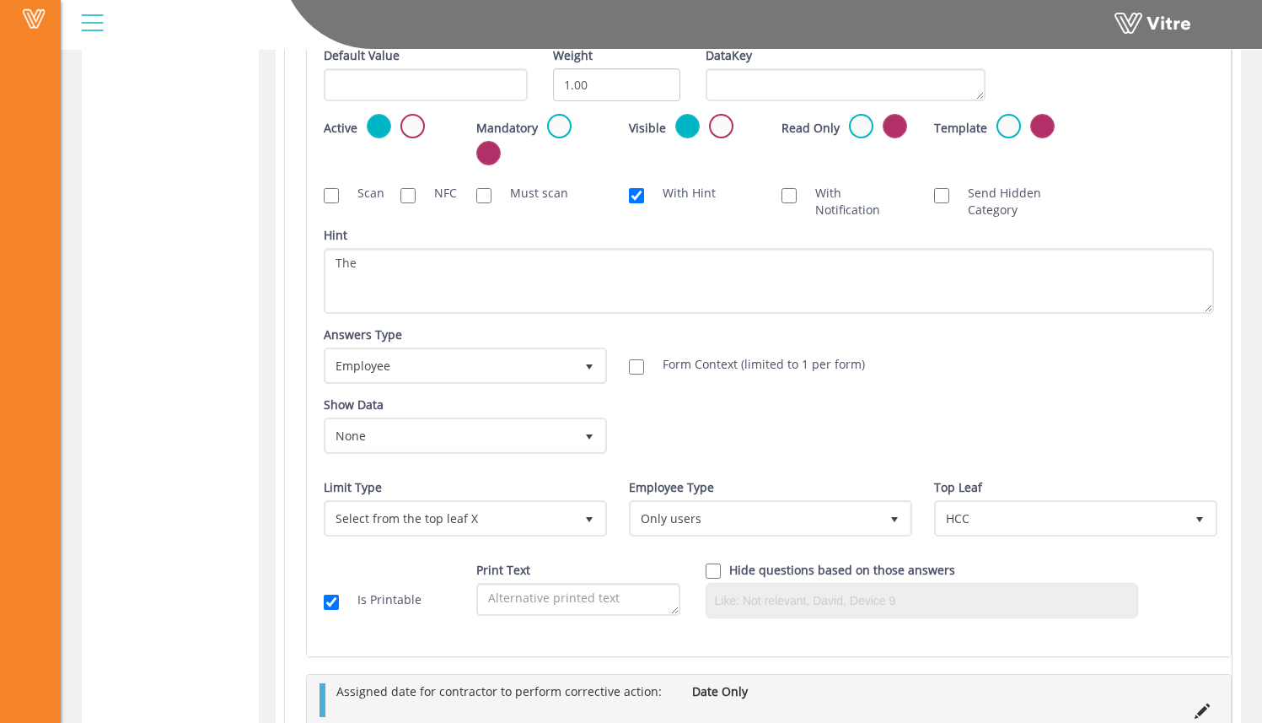
scroll to position [1116, 0]
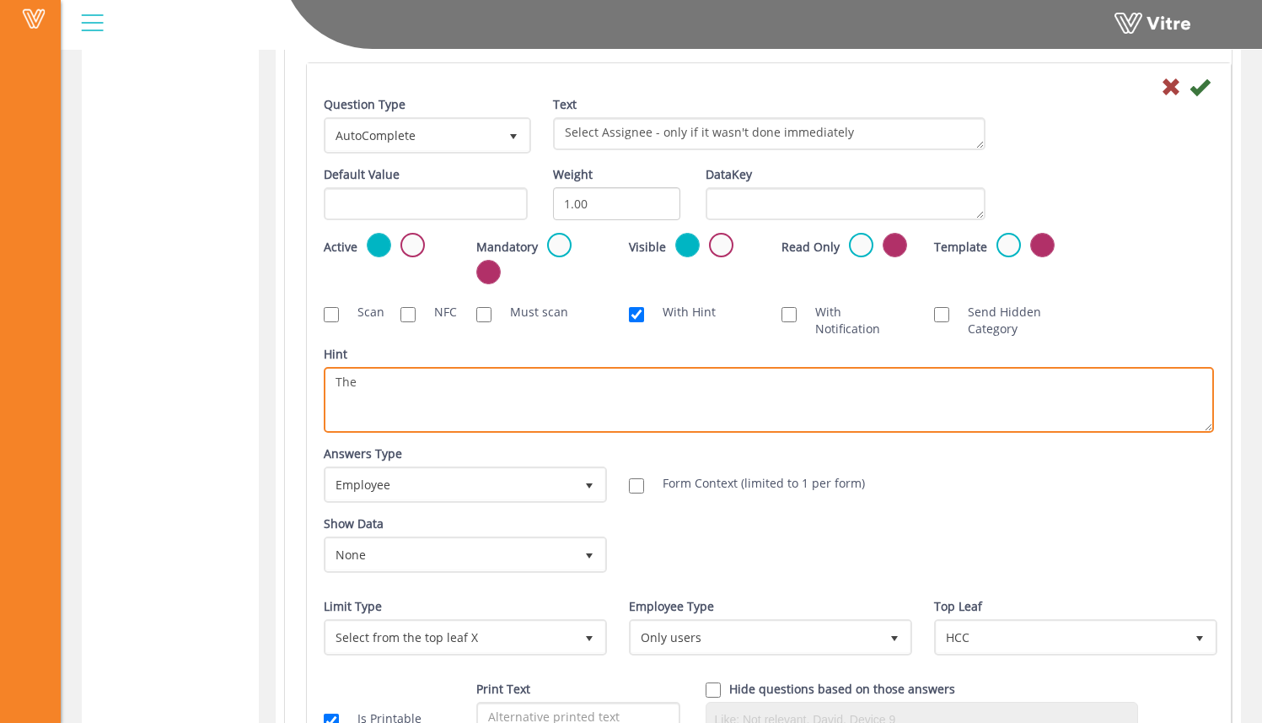
click at [581, 395] on textarea "The" at bounding box center [769, 400] width 890 height 66
drag, startPoint x: 310, startPoint y: 384, endPoint x: 266, endPoint y: 376, distance: 45.3
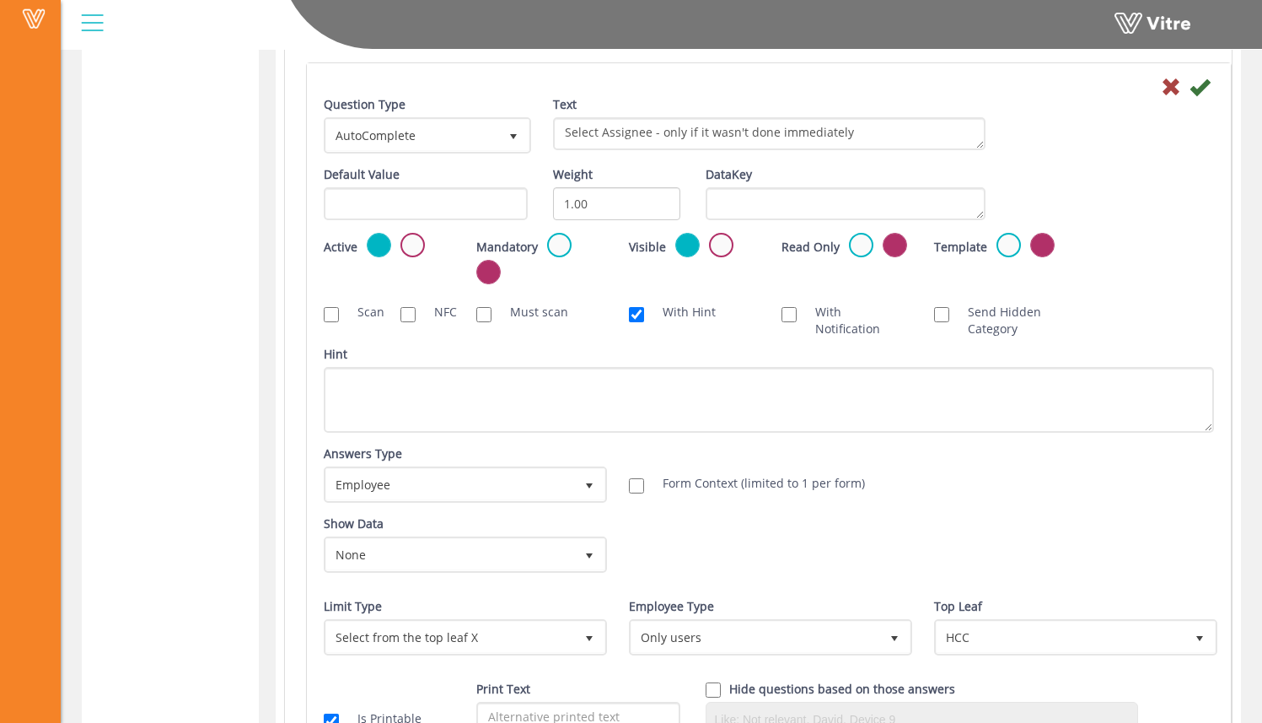
click at [598, 357] on div "Hint" at bounding box center [769, 389] width 890 height 87
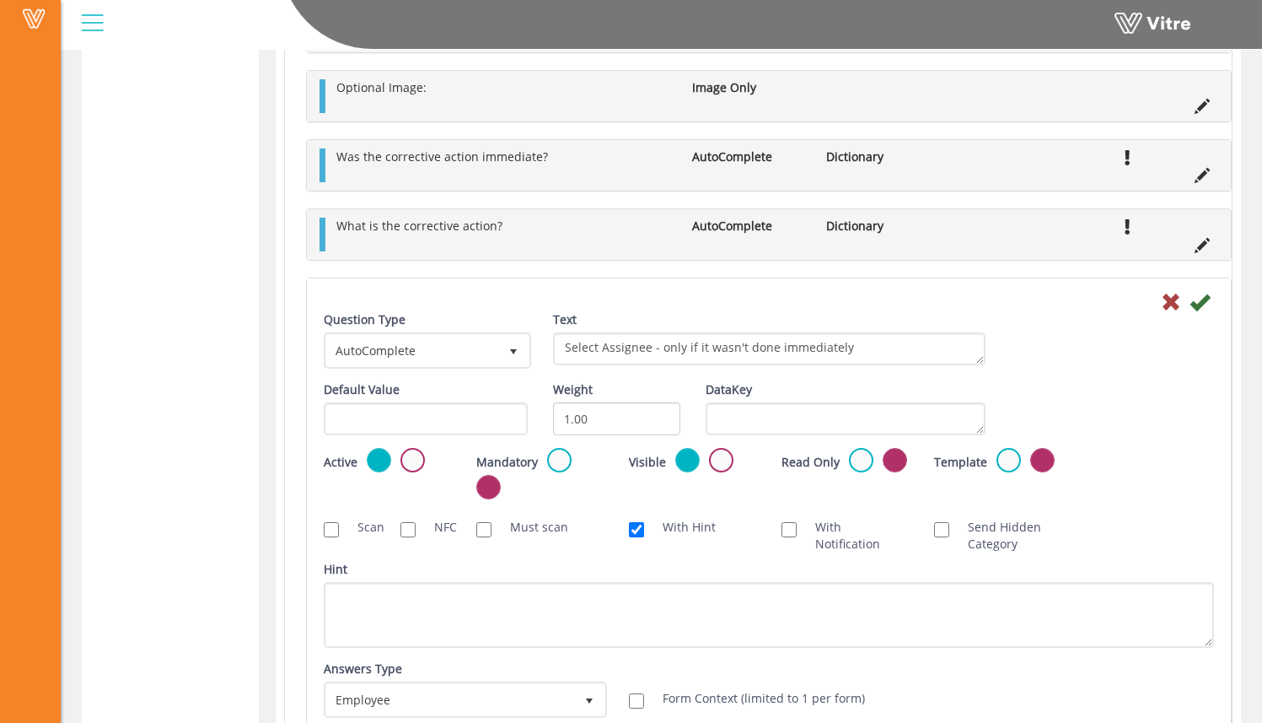
scroll to position [901, 0]
click at [564, 466] on label at bounding box center [559, 460] width 24 height 24
click at [0, 0] on input "radio" at bounding box center [0, 0] width 0 height 0
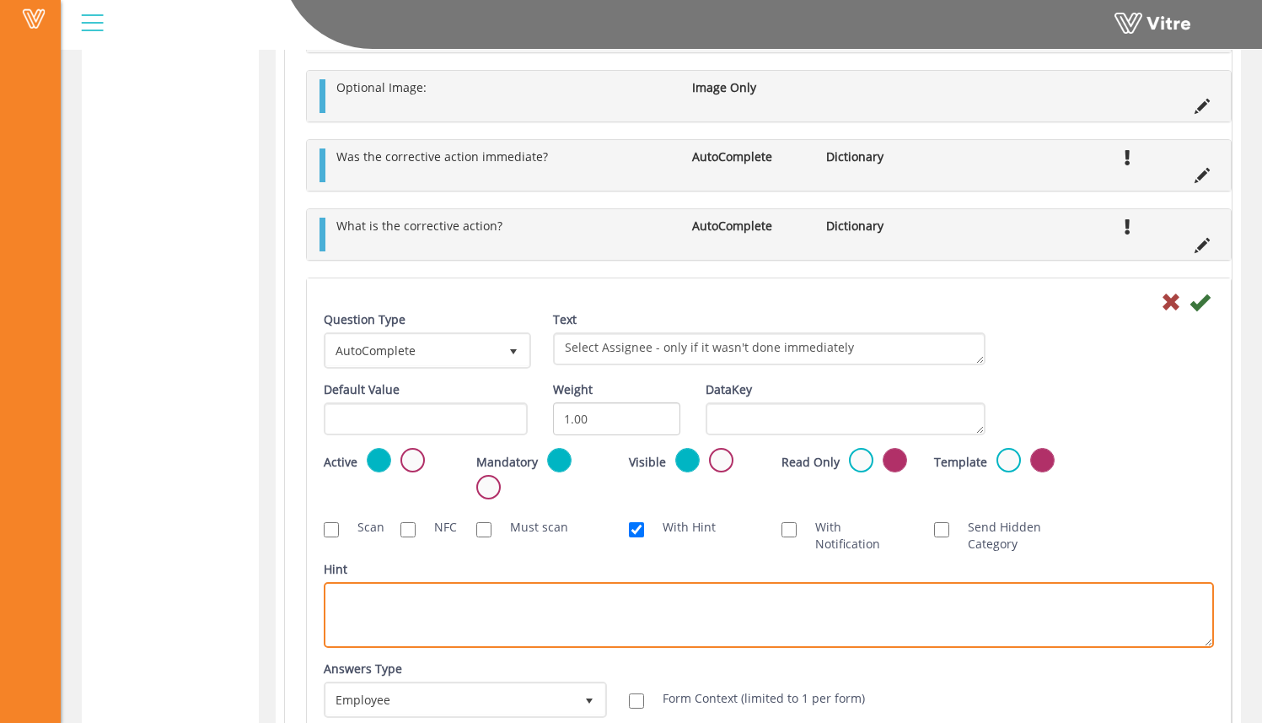
click at [616, 613] on textarea "Hint" at bounding box center [769, 615] width 890 height 66
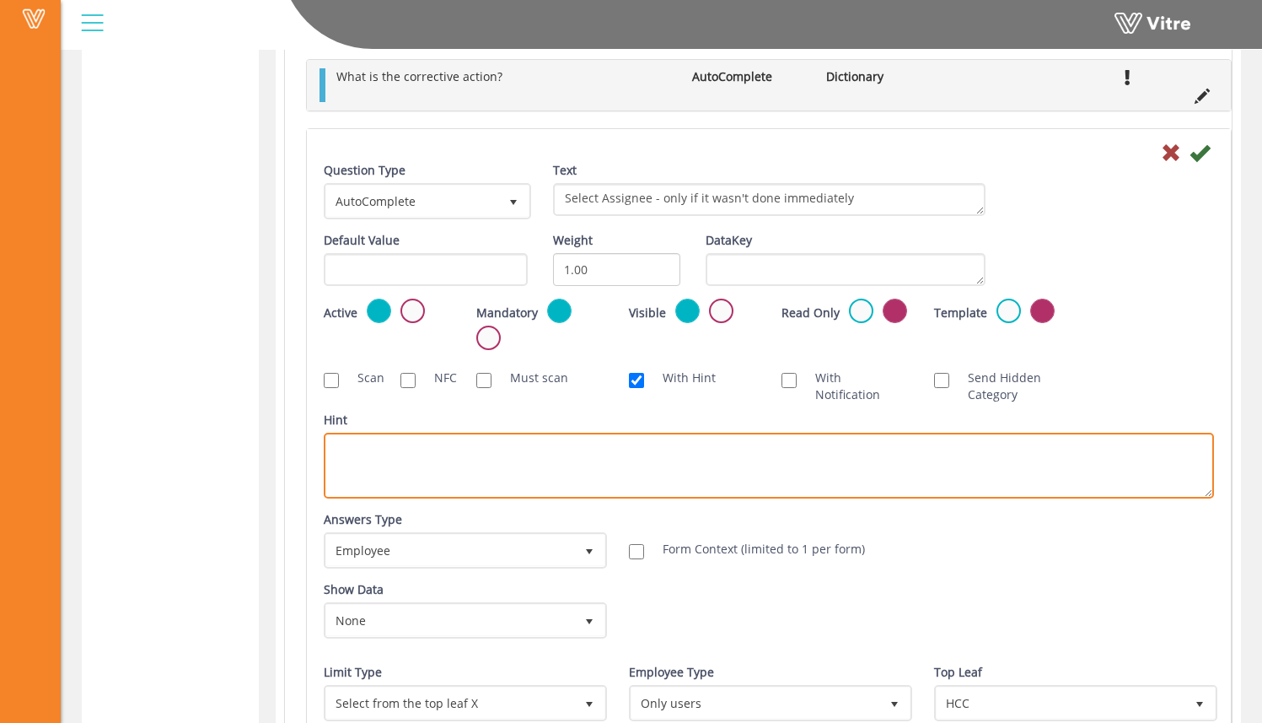
scroll to position [1065, 0]
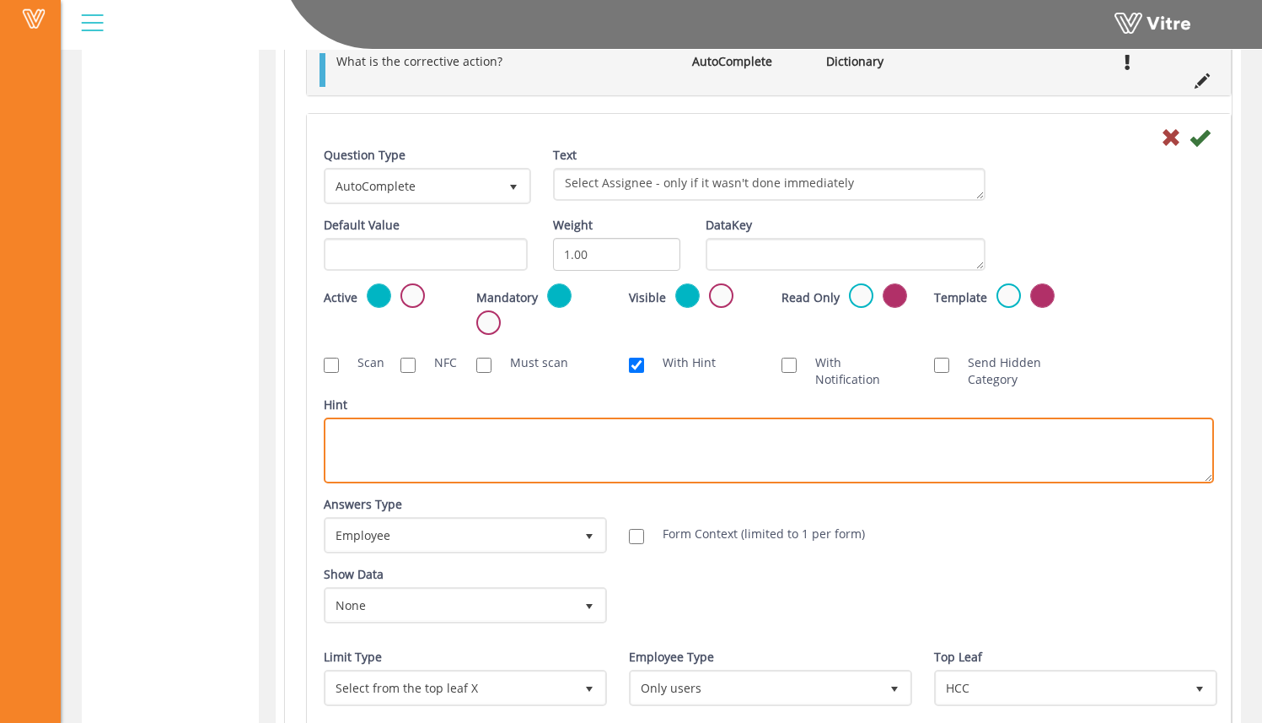
click at [583, 441] on textarea "Hint" at bounding box center [769, 450] width 890 height 66
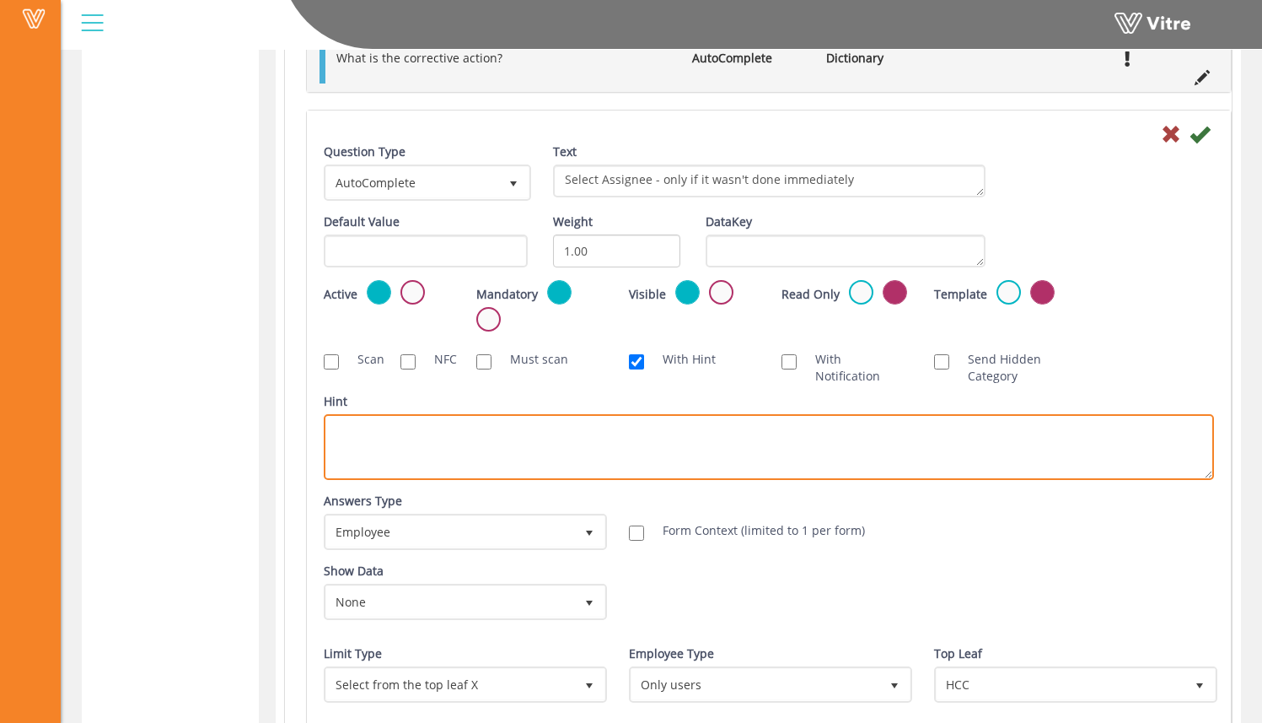
click at [594, 420] on textarea "Hint" at bounding box center [769, 447] width 890 height 66
type textarea "Ultimately, you are responsible for seeing this corrective action through."
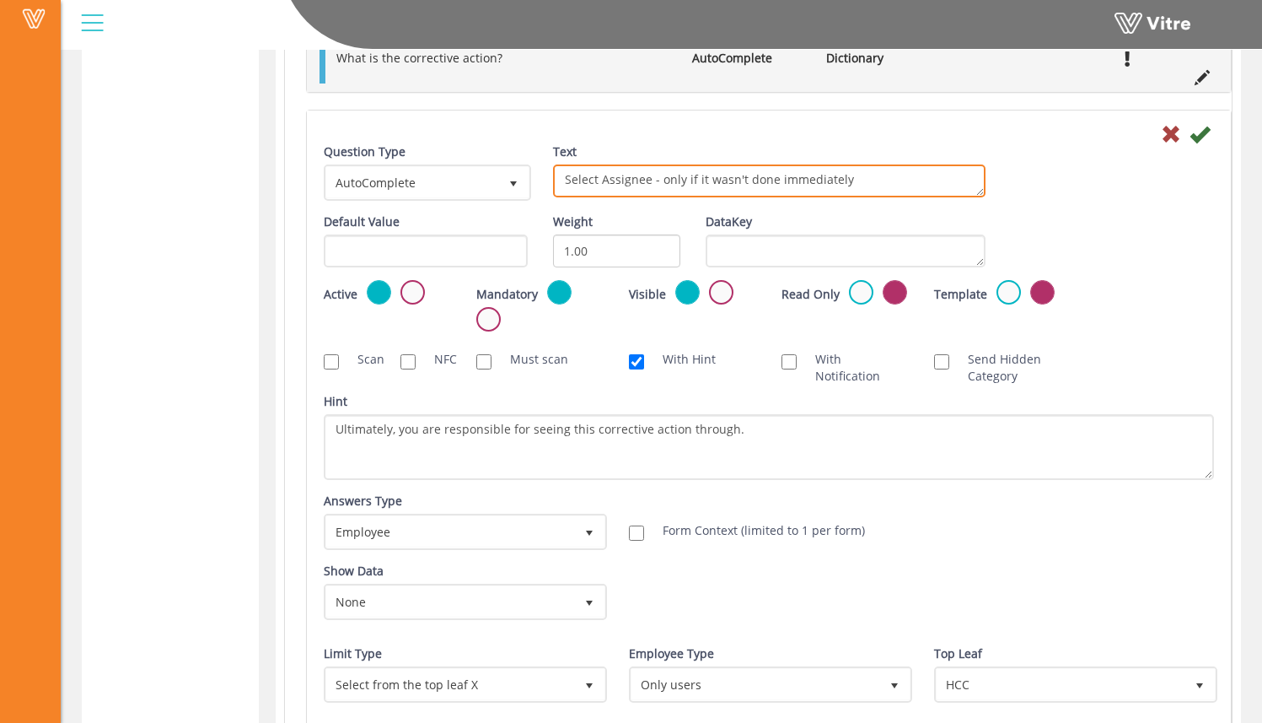
click at [858, 183] on textarea "Select Assignee - only if it wasn't done immediately" at bounding box center [769, 180] width 433 height 33
drag, startPoint x: 859, startPoint y: 184, endPoint x: 661, endPoint y: 185, distance: 198.2
click at [661, 185] on textarea "Select Assignee - only if it wasn't done immediately" at bounding box center [769, 180] width 433 height 33
click at [890, 187] on textarea "Select Assignee - only if it wasn't done immediately" at bounding box center [769, 180] width 433 height 33
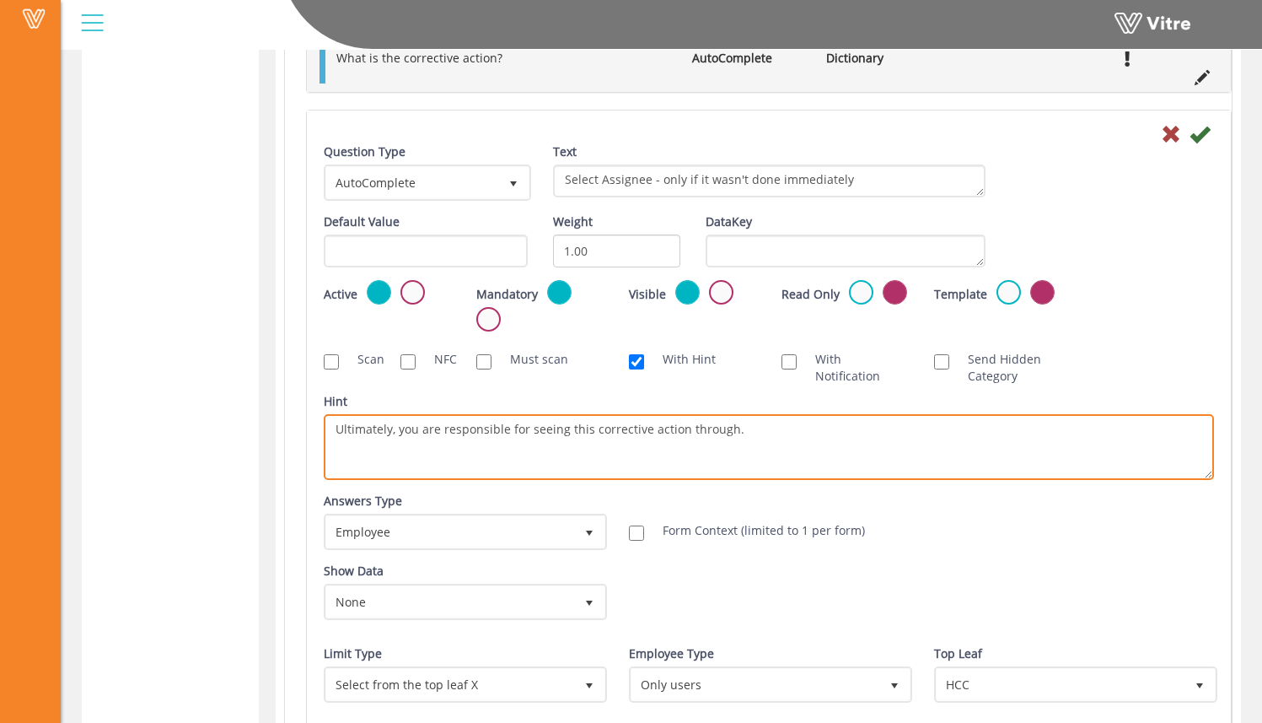
click at [772, 426] on textarea "Ultimately, you are responsible for seeing this corrective action through." at bounding box center [769, 447] width 890 height 66
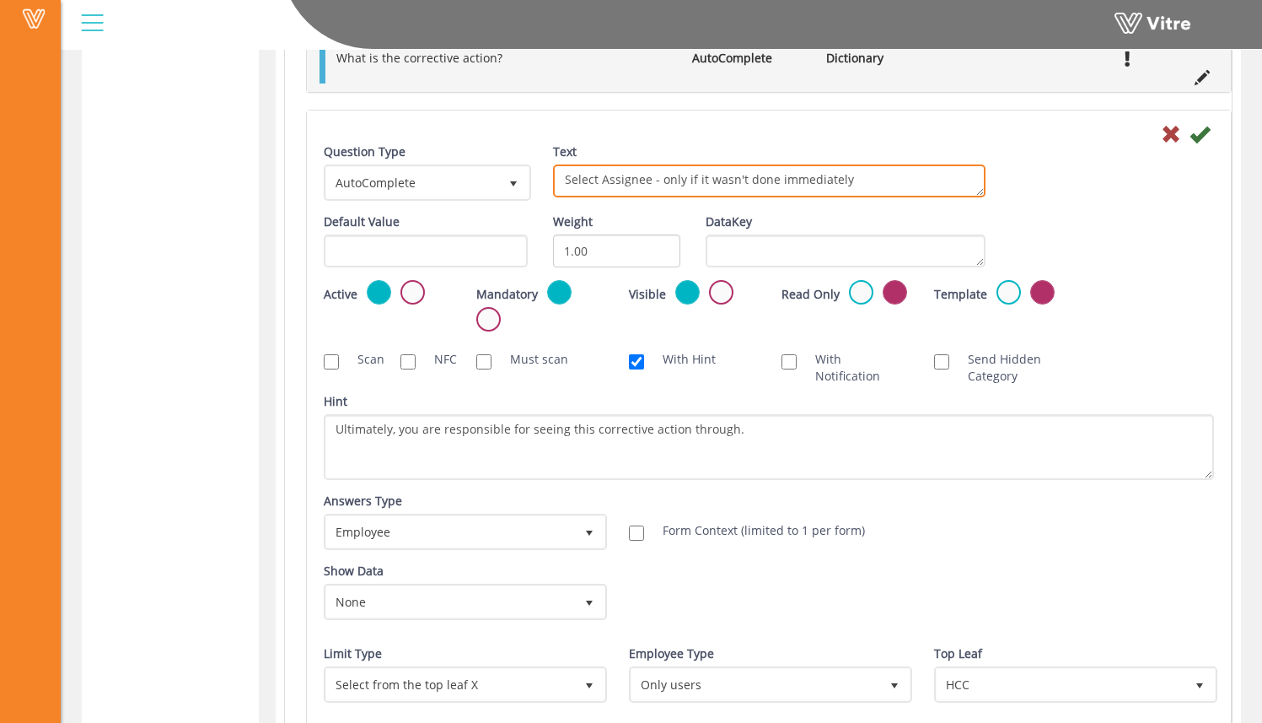
click at [853, 180] on textarea "Select Assignee - only if it wasn't done immediately" at bounding box center [769, 180] width 433 height 33
type textarea "Select Assignee - only if it wasn't done immediately"
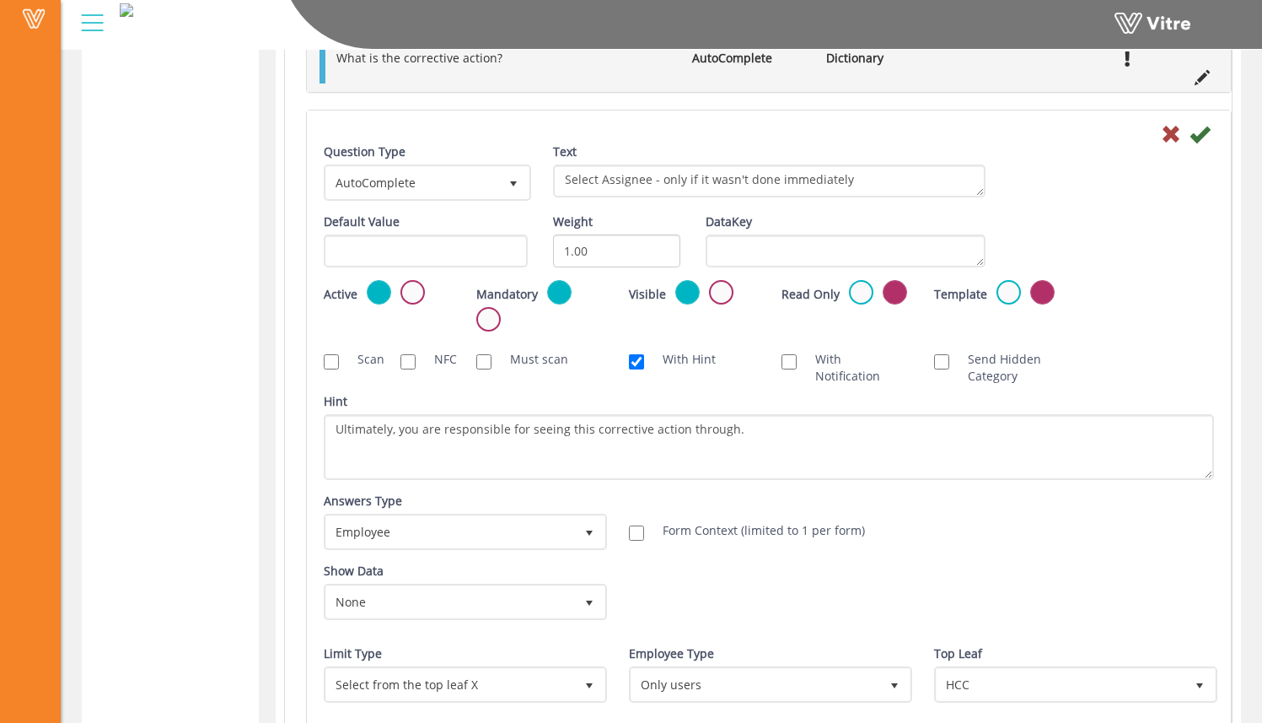
click at [1108, 196] on div "Question Type AutoComplete 11 Text Select Assignee - only if it wasn't done imm…" at bounding box center [769, 178] width 916 height 70
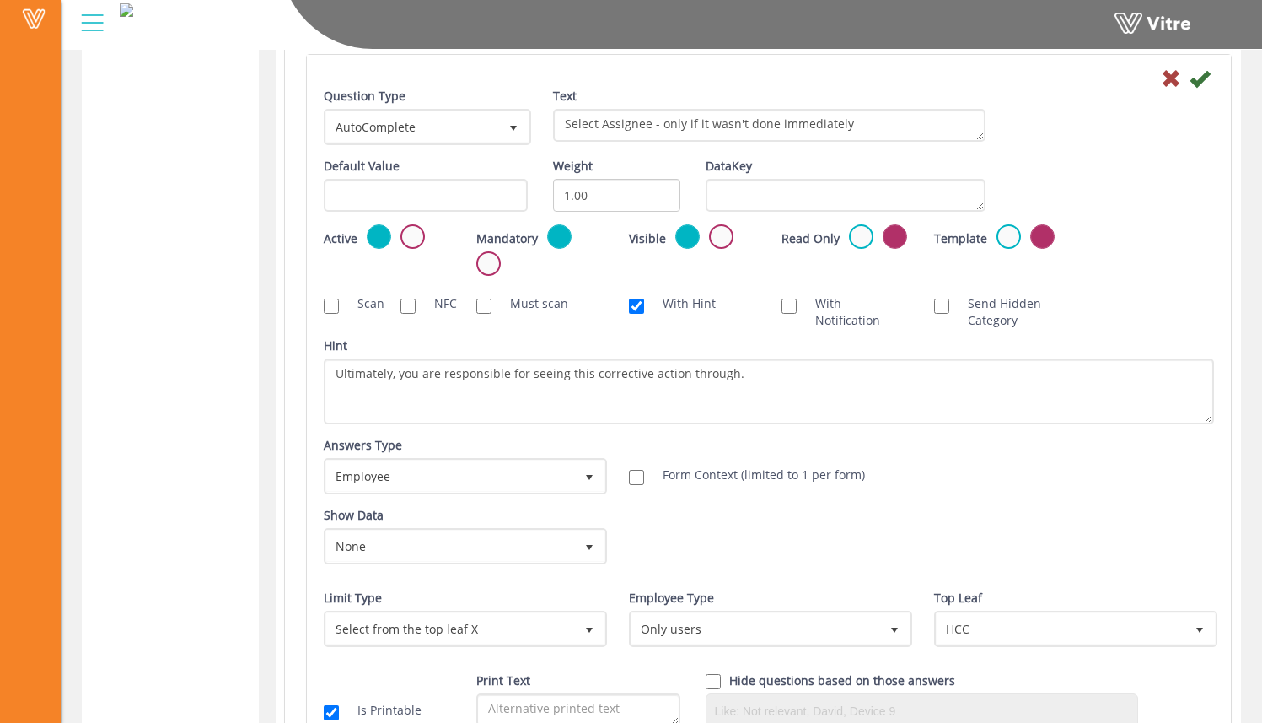
scroll to position [1137, 0]
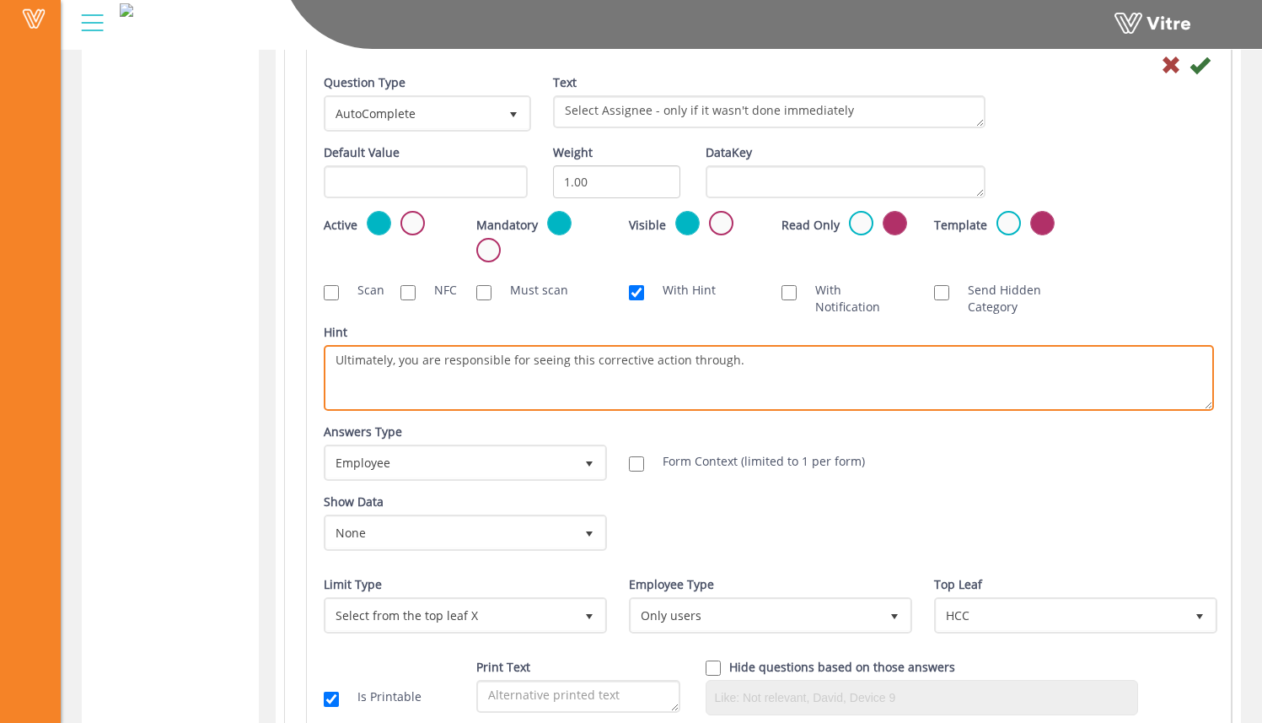
click at [875, 367] on textarea "Ultimately, you are responsible for seeing this corrective action through." at bounding box center [769, 378] width 890 height 66
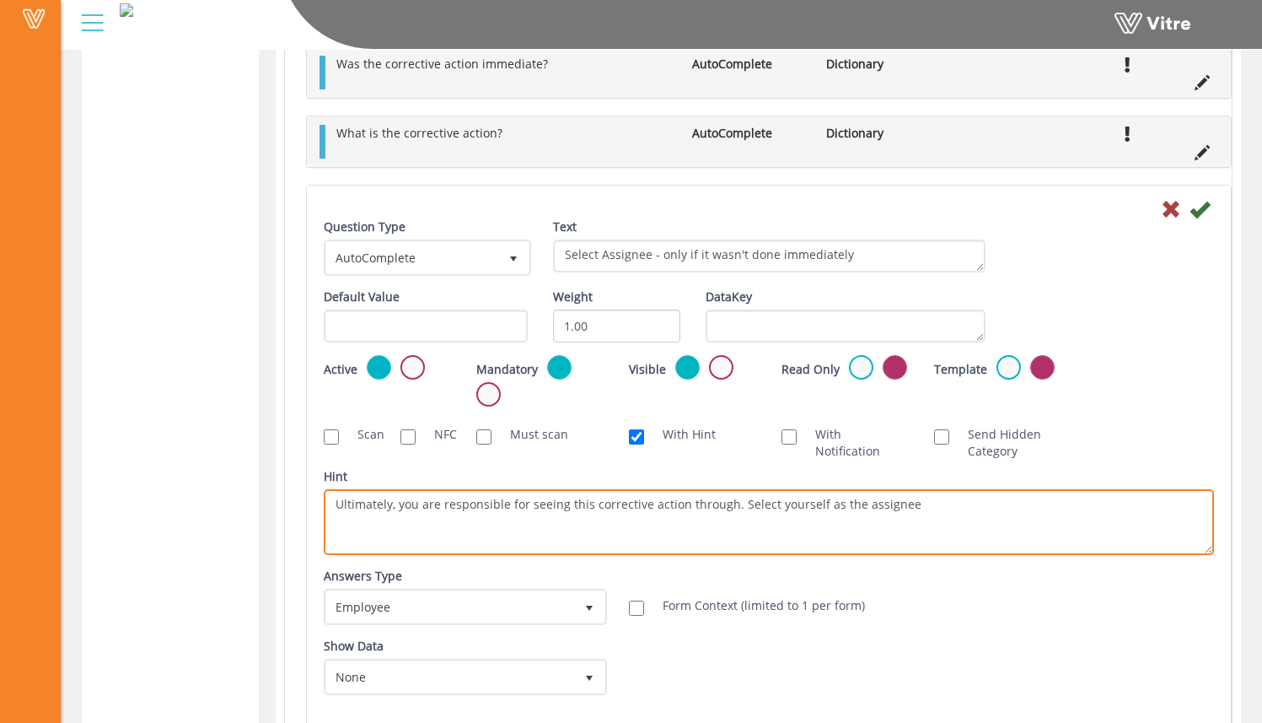
scroll to position [895, 0]
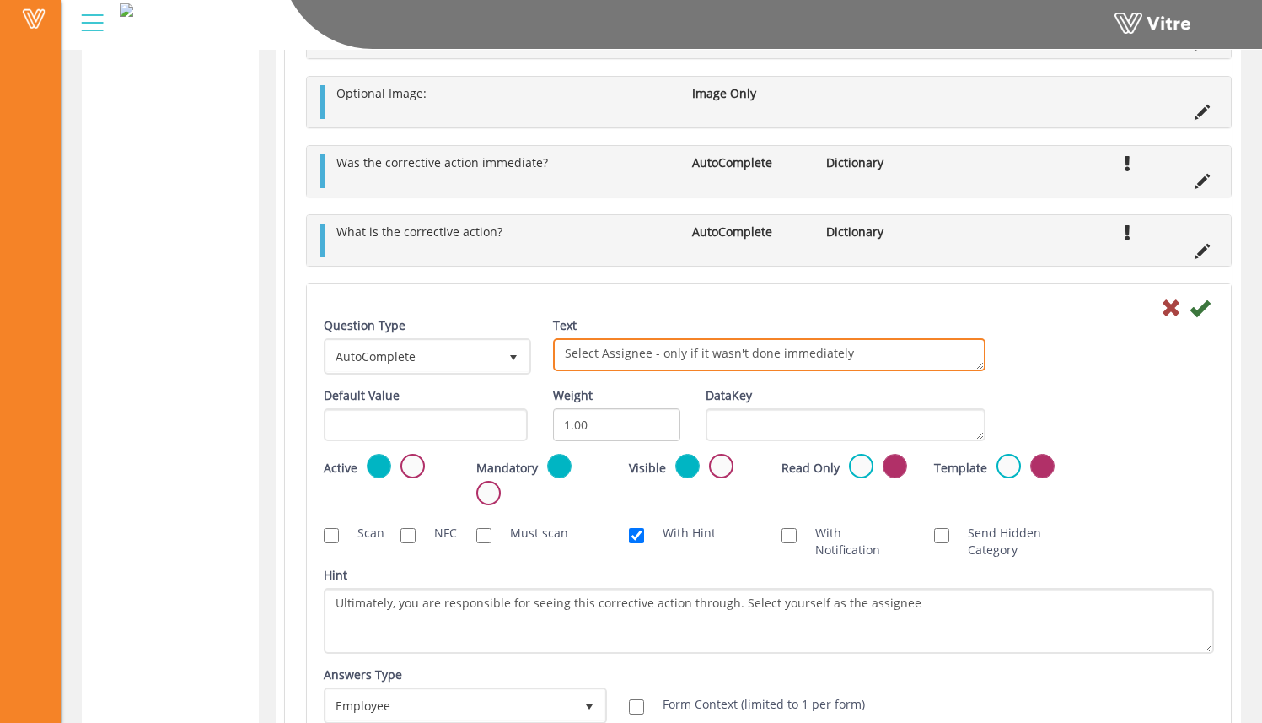
drag, startPoint x: 863, startPoint y: 359, endPoint x: 659, endPoint y: 361, distance: 204.1
click at [659, 361] on textarea "Select Assignee - only if it wasn't done immediately" at bounding box center [769, 354] width 433 height 33
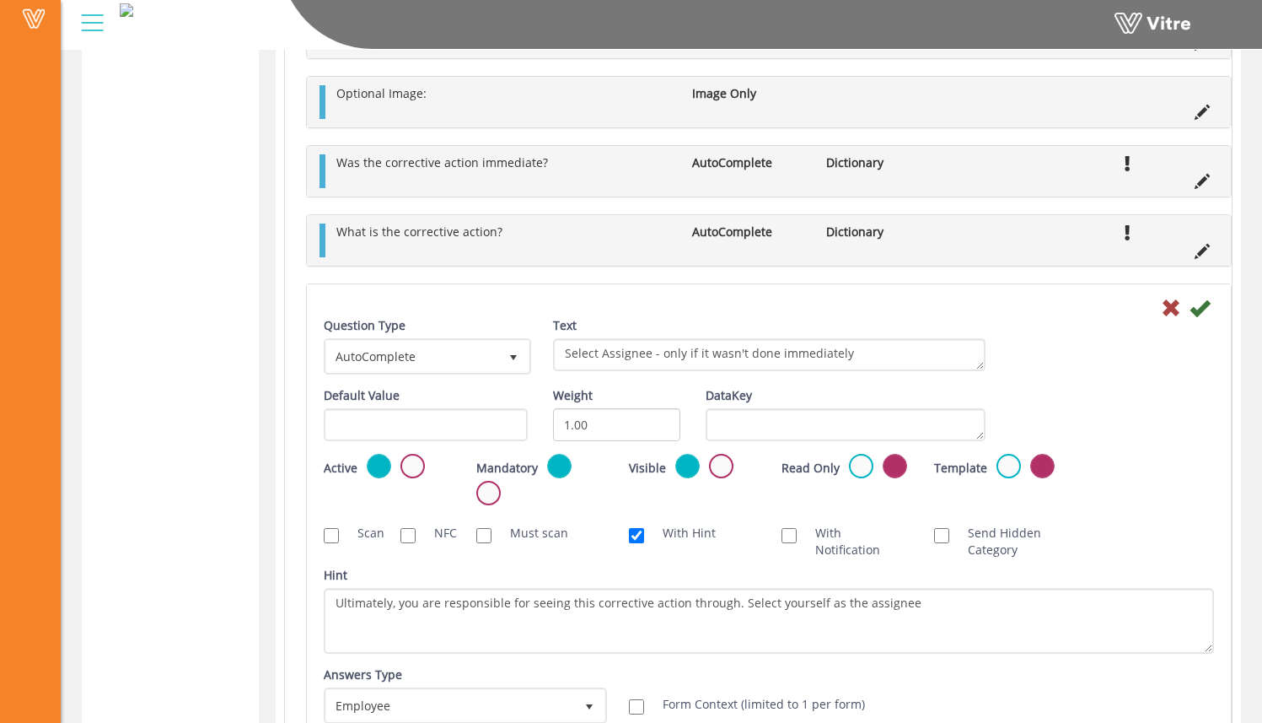
click at [959, 312] on div at bounding box center [769, 307] width 916 height 20
click at [497, 489] on label at bounding box center [488, 493] width 24 height 24
click at [0, 0] on input "radio" at bounding box center [0, 0] width 0 height 0
click at [1110, 381] on div "Question Type AutoComplete 11 Text Select Assignee - only if it wasn't done imm…" at bounding box center [769, 352] width 916 height 70
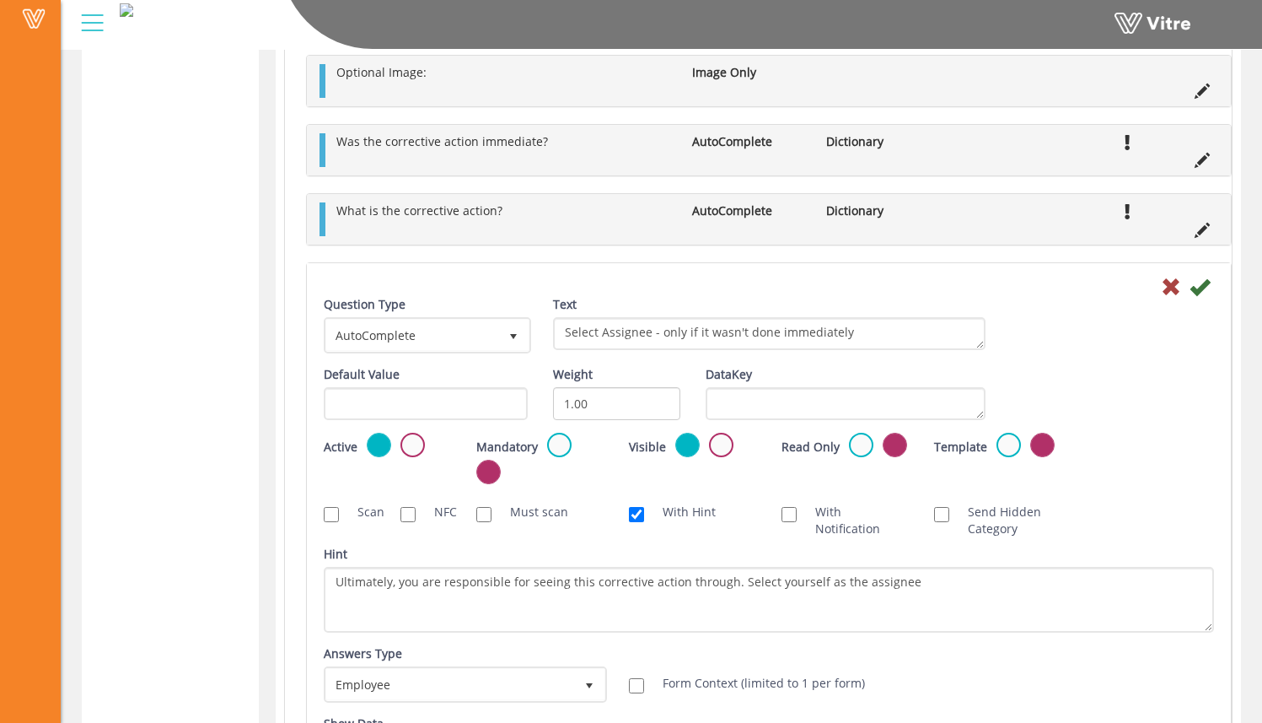
scroll to position [1021, 0]
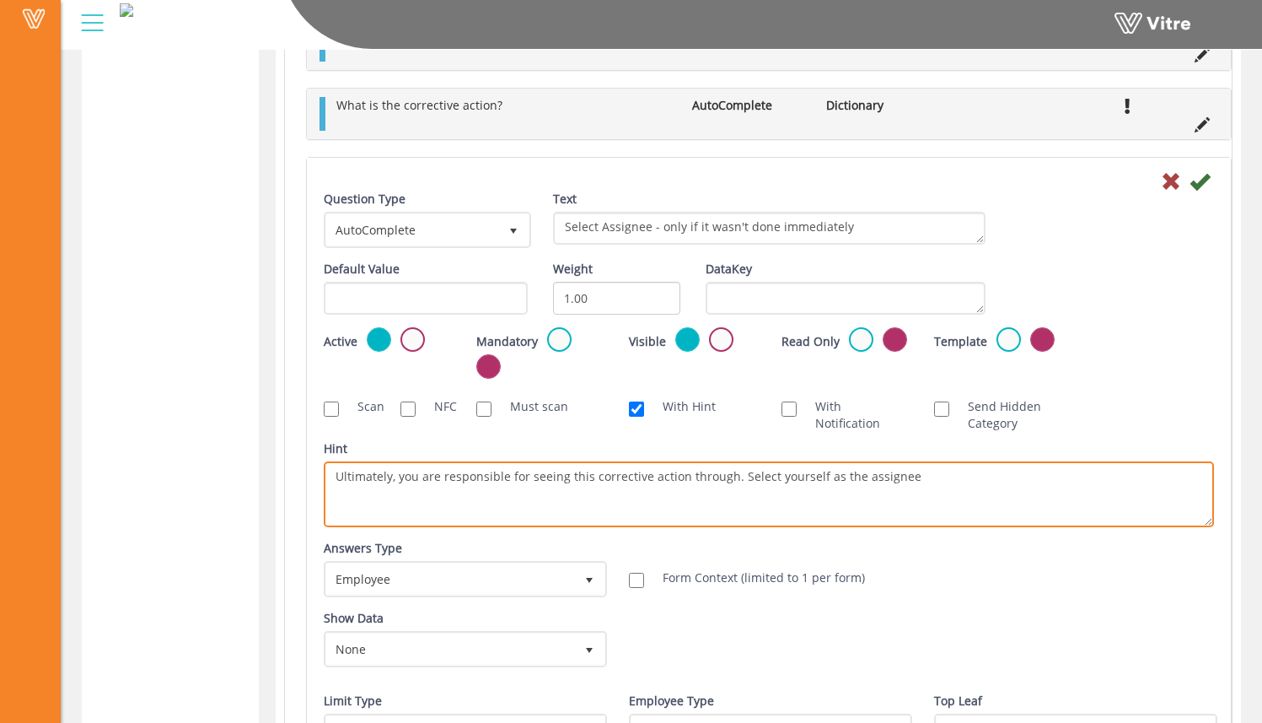
click at [927, 486] on textarea "Ultimately, you are responsible for seeing this corrective action through. Sele…" at bounding box center [769, 494] width 890 height 66
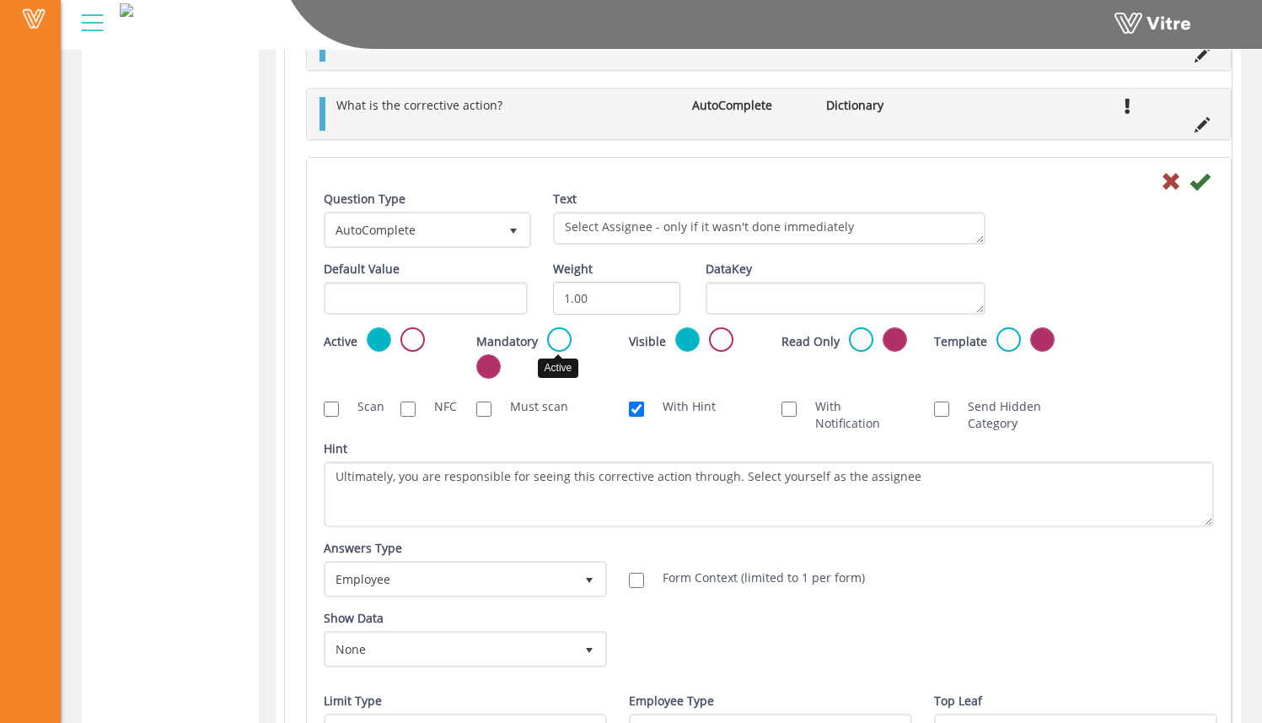
click at [555, 339] on label at bounding box center [559, 339] width 24 height 24
click at [0, 0] on input "radio" at bounding box center [0, 0] width 0 height 0
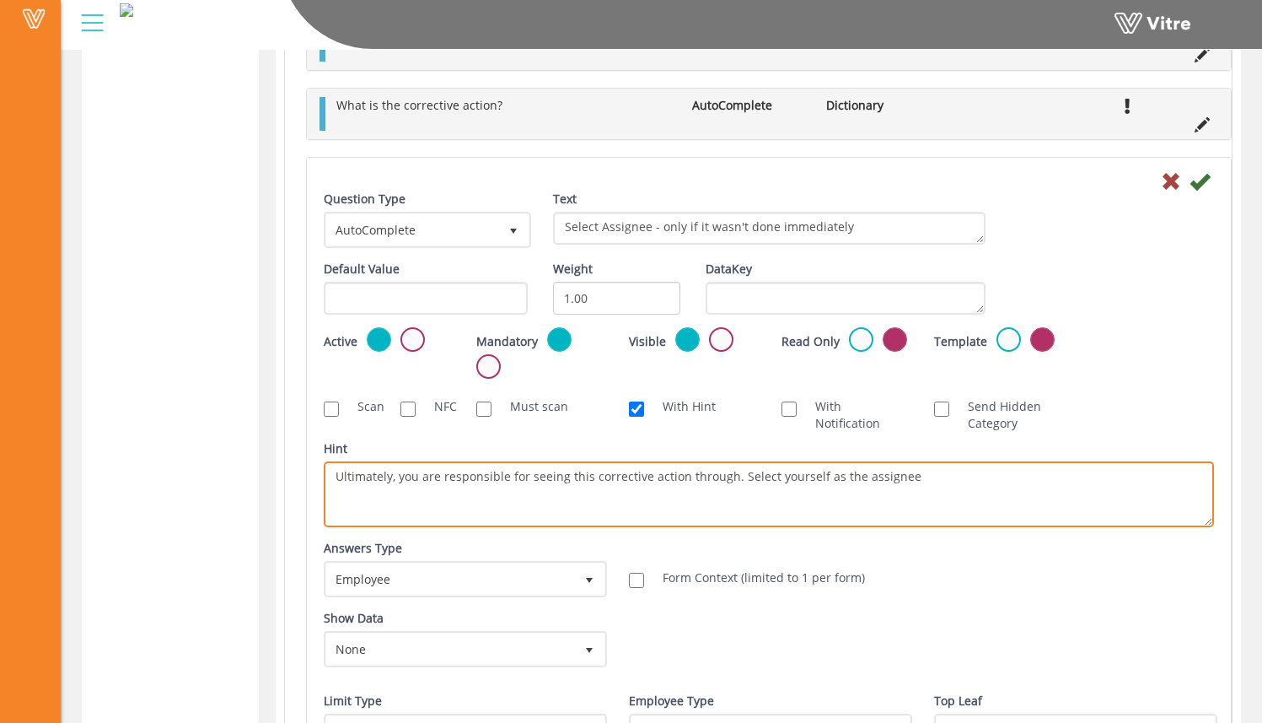
click at [921, 489] on textarea "Ultimately, you are responsible for seeing this corrective action through. Sele…" at bounding box center [769, 494] width 890 height 66
type textarea "Ultimately, you are responsible for seeing this corrective action through. Sele…"
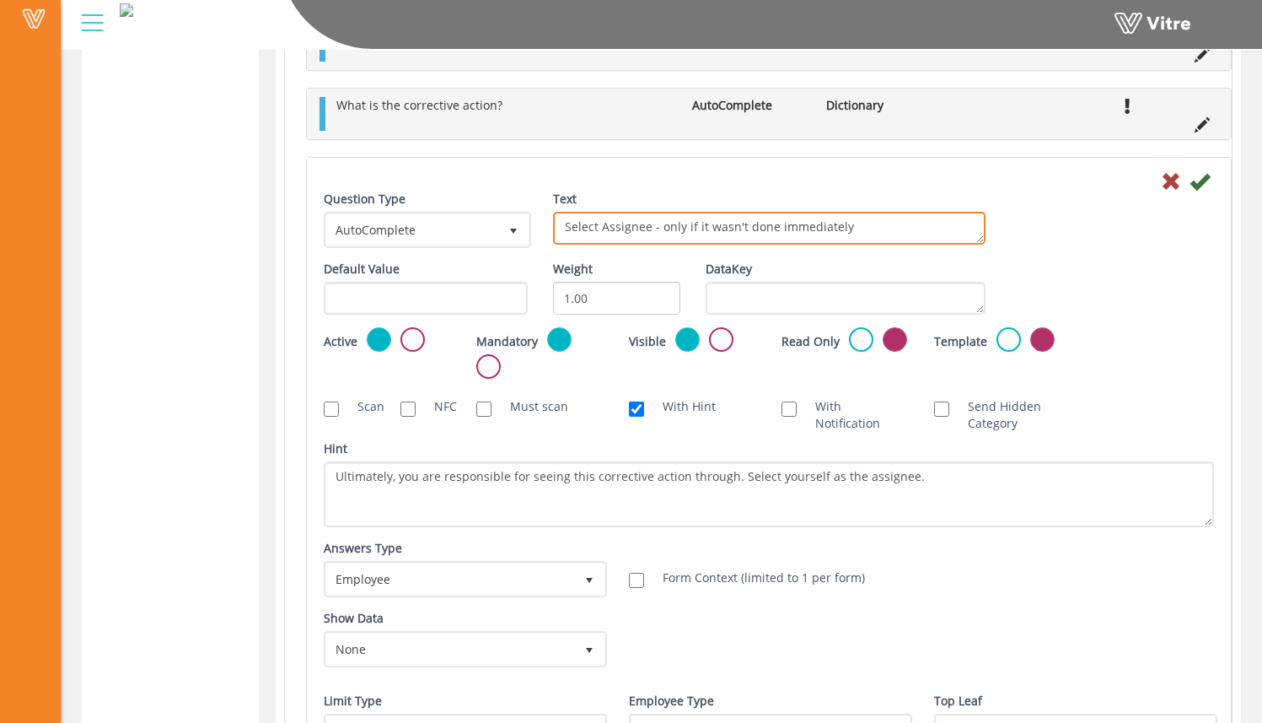
drag, startPoint x: 857, startPoint y: 228, endPoint x: 665, endPoint y: 225, distance: 191.4
click at [659, 226] on textarea "Select Assignee - only if it wasn't done immediately" at bounding box center [769, 228] width 433 height 33
type textarea "Select Assignee - Select yourself if there is no one to assign"
click at [1035, 250] on div "Question Type AutoComplete 11 Text Select Assignee - only if it wasn't done imm…" at bounding box center [769, 226] width 916 height 70
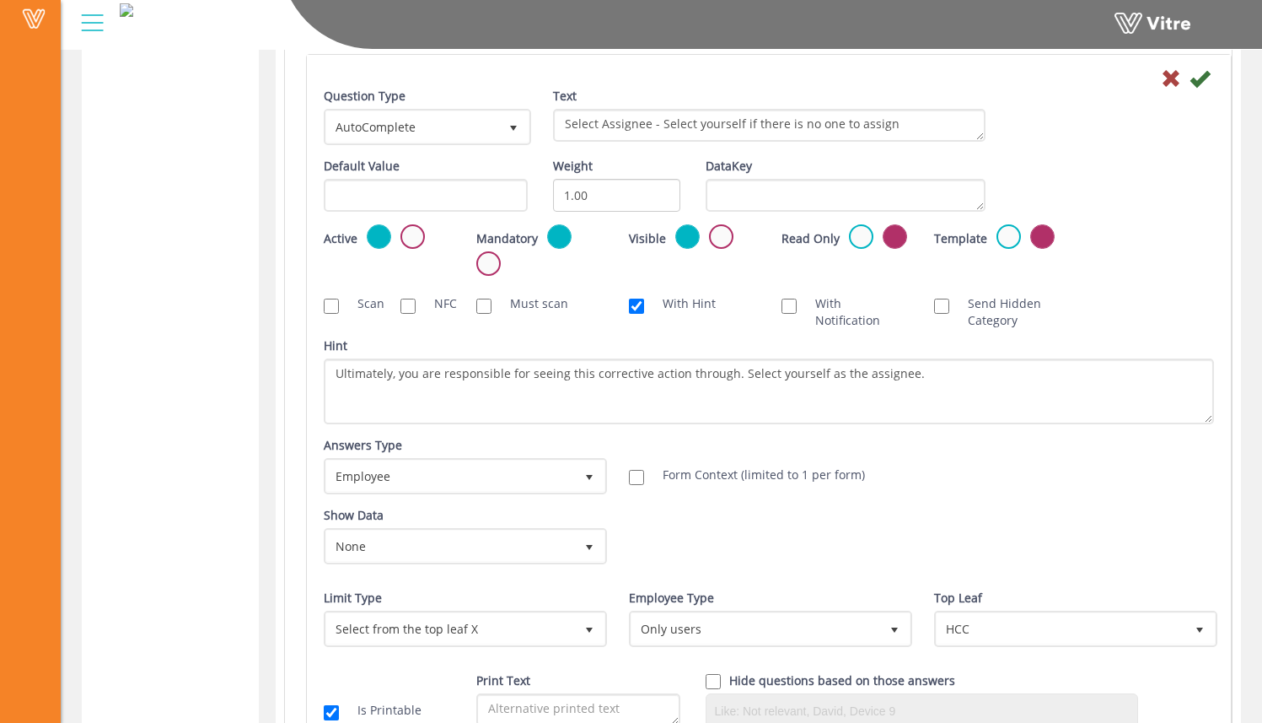
scroll to position [1133, 0]
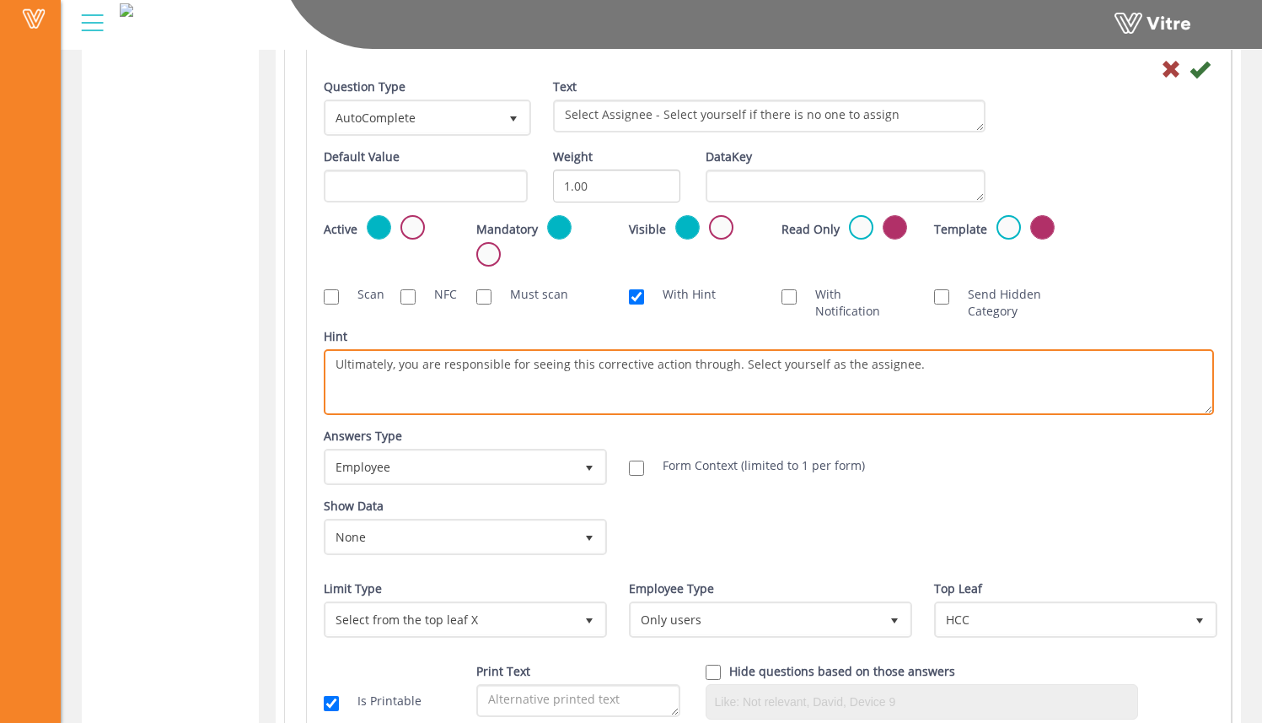
click at [970, 367] on textarea "Ultimately, you are responsible for seeing this corrective action through. Sele…" at bounding box center [769, 382] width 890 height 66
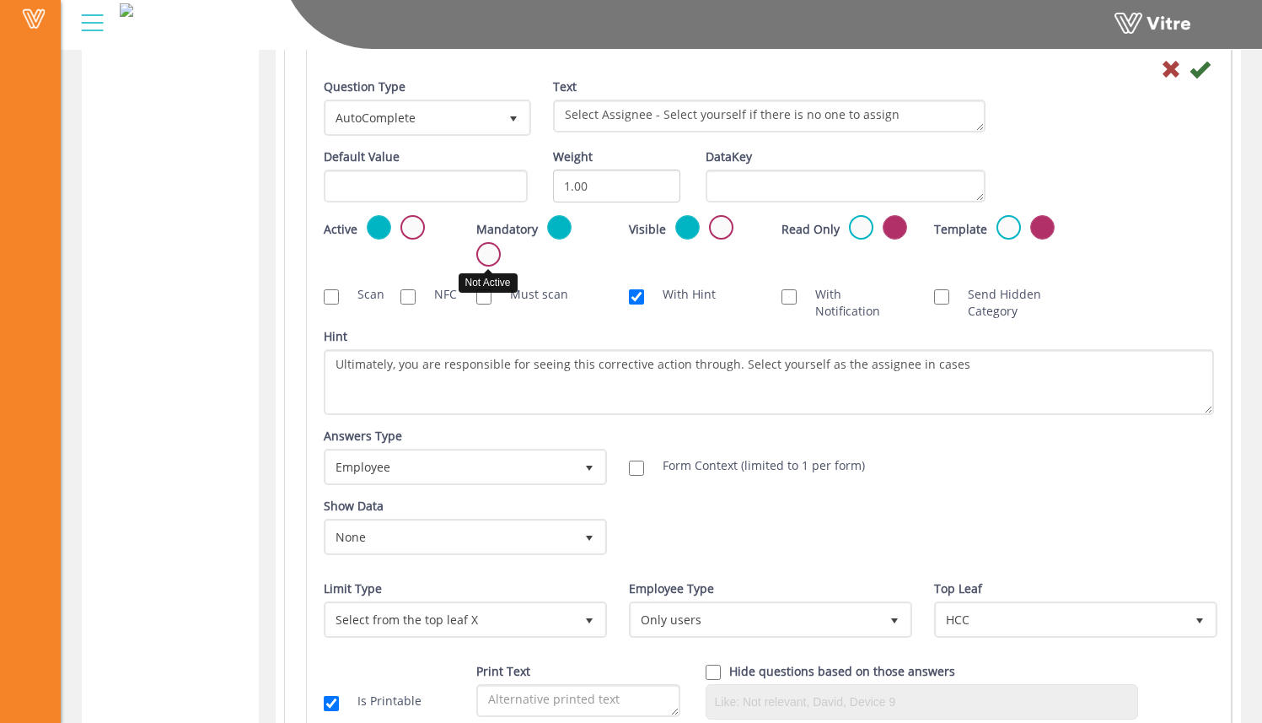
click at [489, 258] on label at bounding box center [488, 254] width 24 height 24
click at [0, 0] on input "radio" at bounding box center [0, 0] width 0 height 0
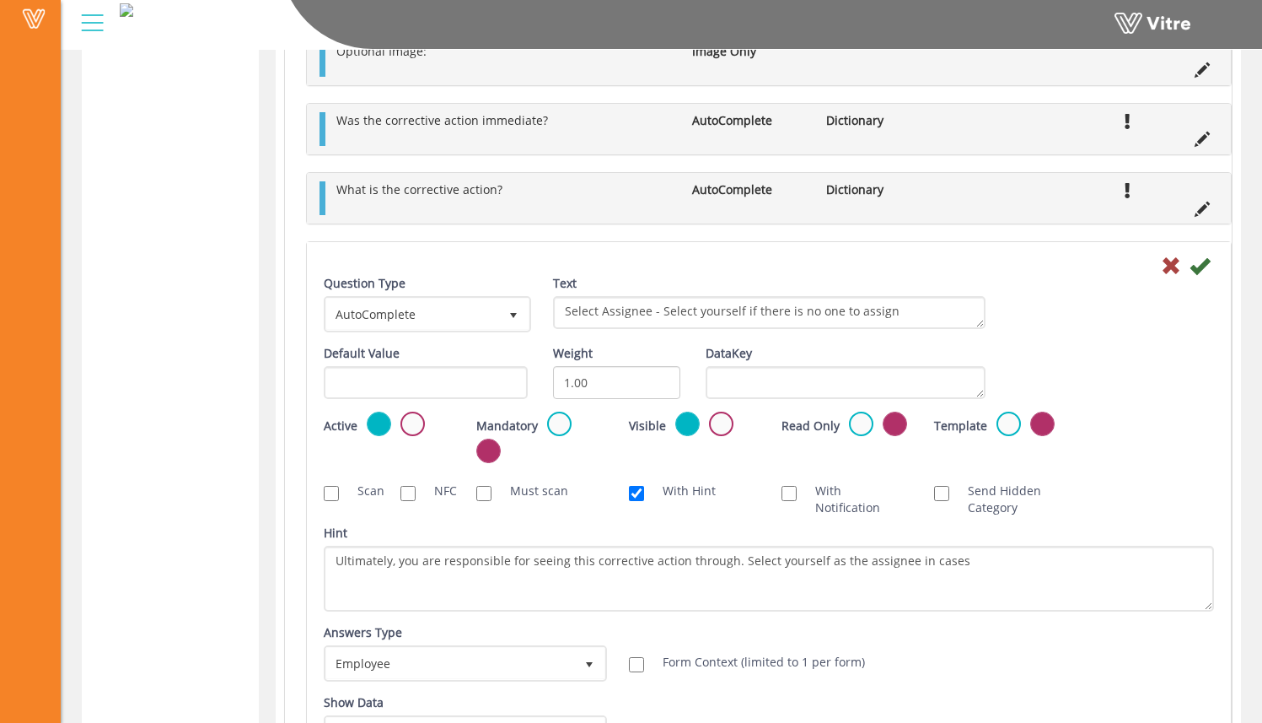
scroll to position [1055, 0]
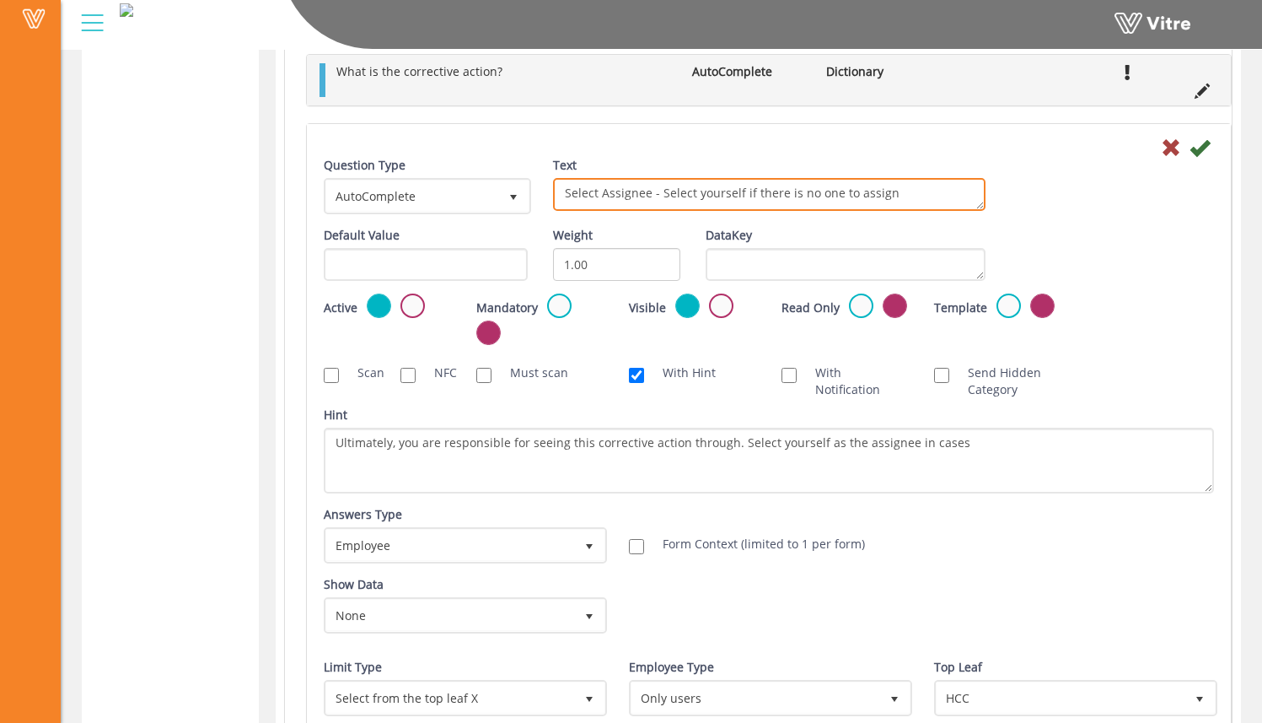
drag, startPoint x: 901, startPoint y: 199, endPoint x: 682, endPoint y: 196, distance: 218.4
click at [658, 195] on textarea "Select Assignee - only if it wasn't done immediately" at bounding box center [769, 194] width 433 height 33
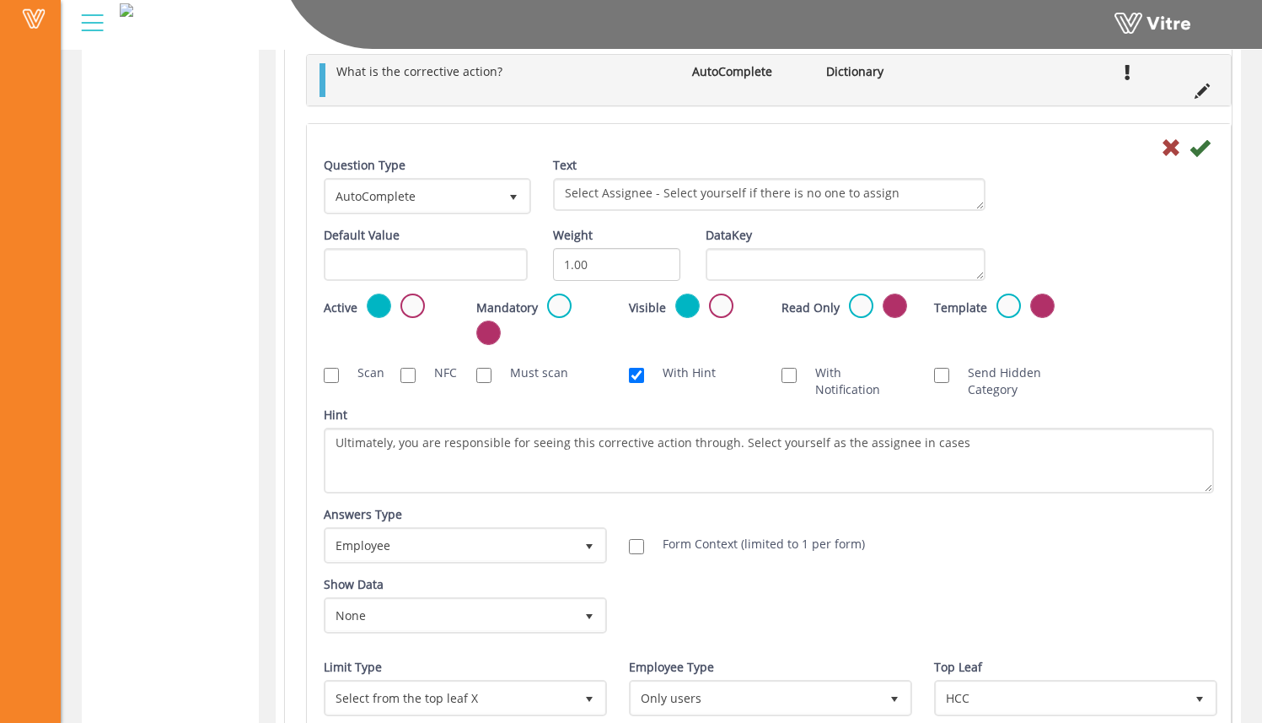
click at [1078, 227] on div "Question Type AutoComplete 11 Text Select Assignee - only if it wasn't done imm…" at bounding box center [769, 192] width 916 height 70
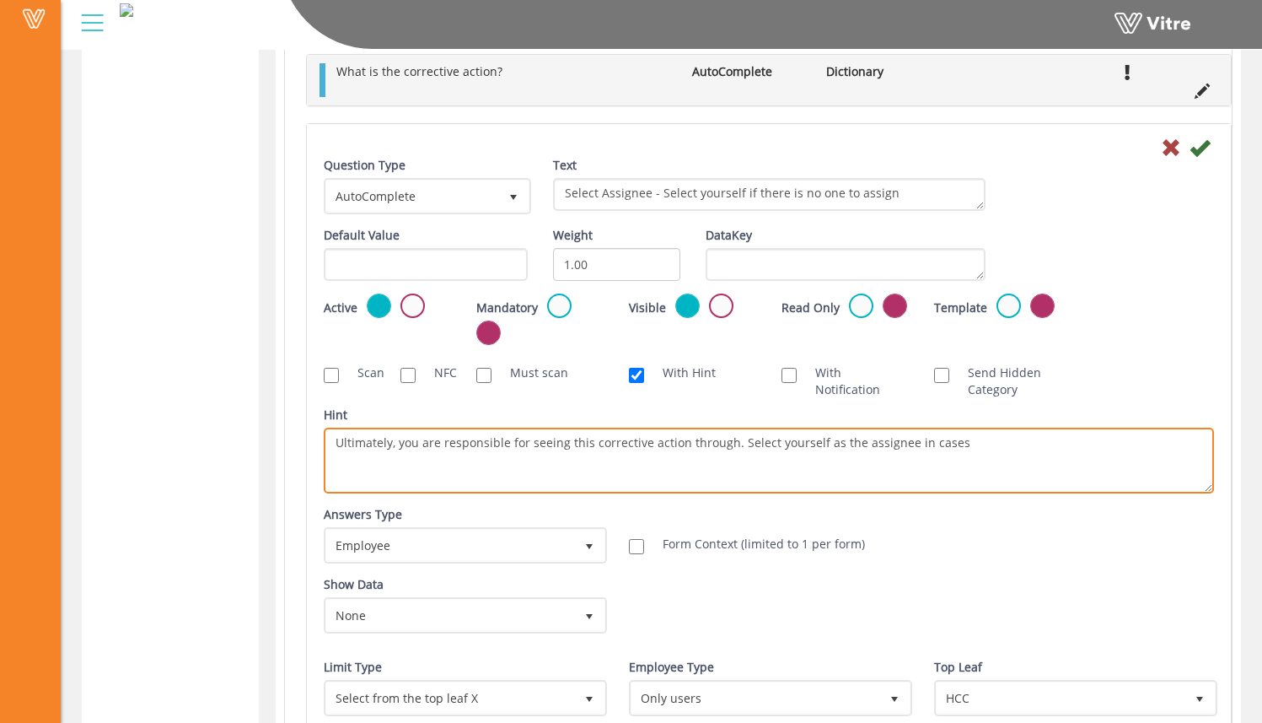
click at [991, 450] on textarea "Ultimately, you are responsible for seeing this corrective action through. Sele…" at bounding box center [769, 460] width 890 height 66
type textarea "Ultimately, you are responsible for seeing this corrective action through. Sele…"
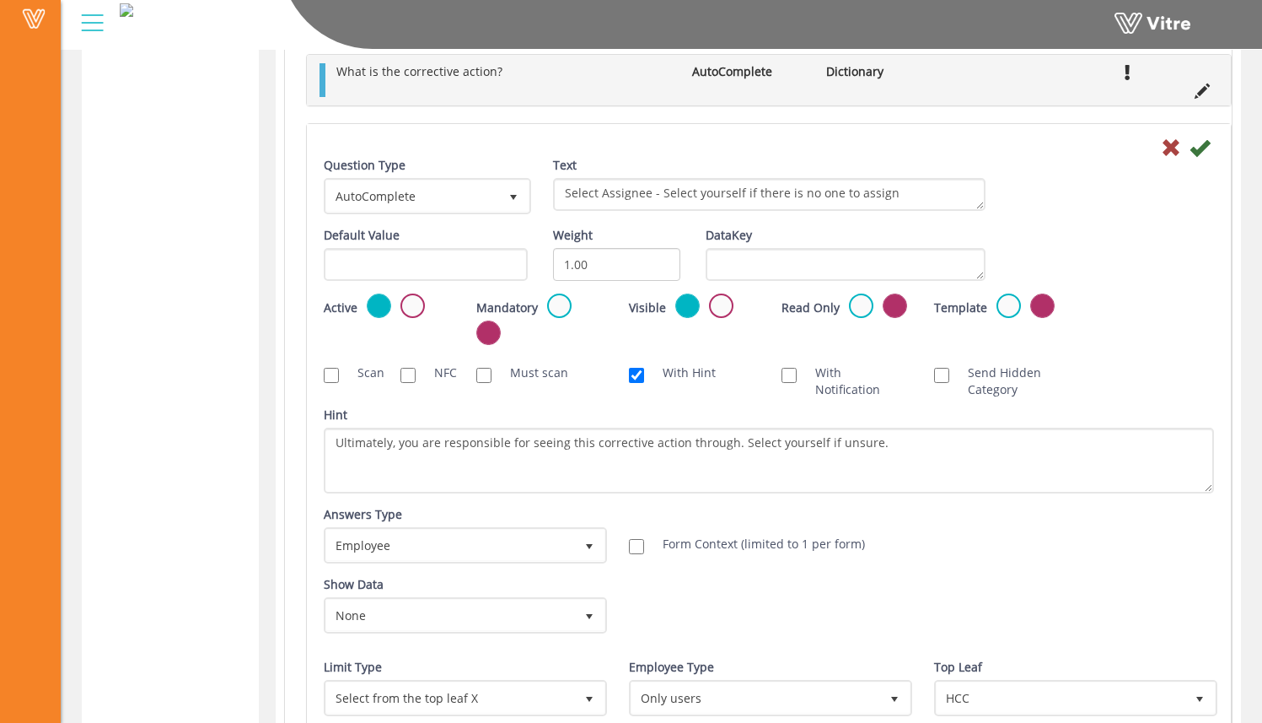
click at [1175, 293] on div "Default Value Weight 1.00 DataKey" at bounding box center [769, 260] width 916 height 67
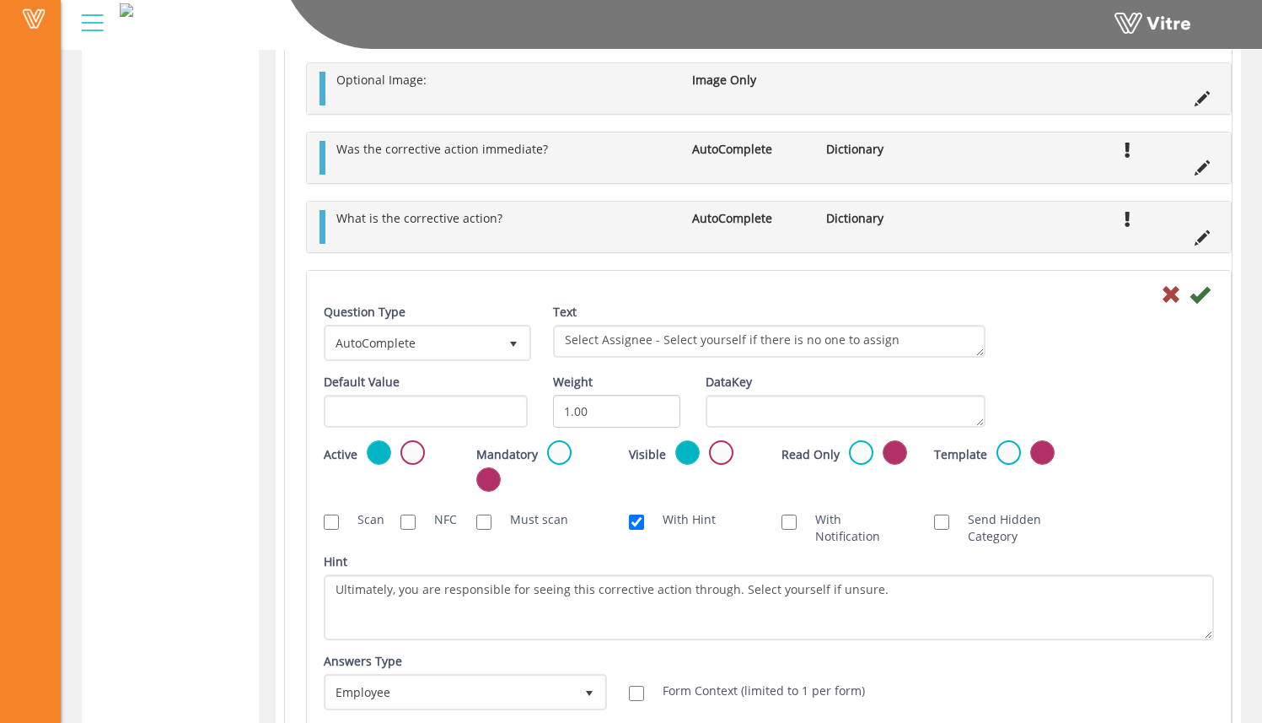
scroll to position [911, 0]
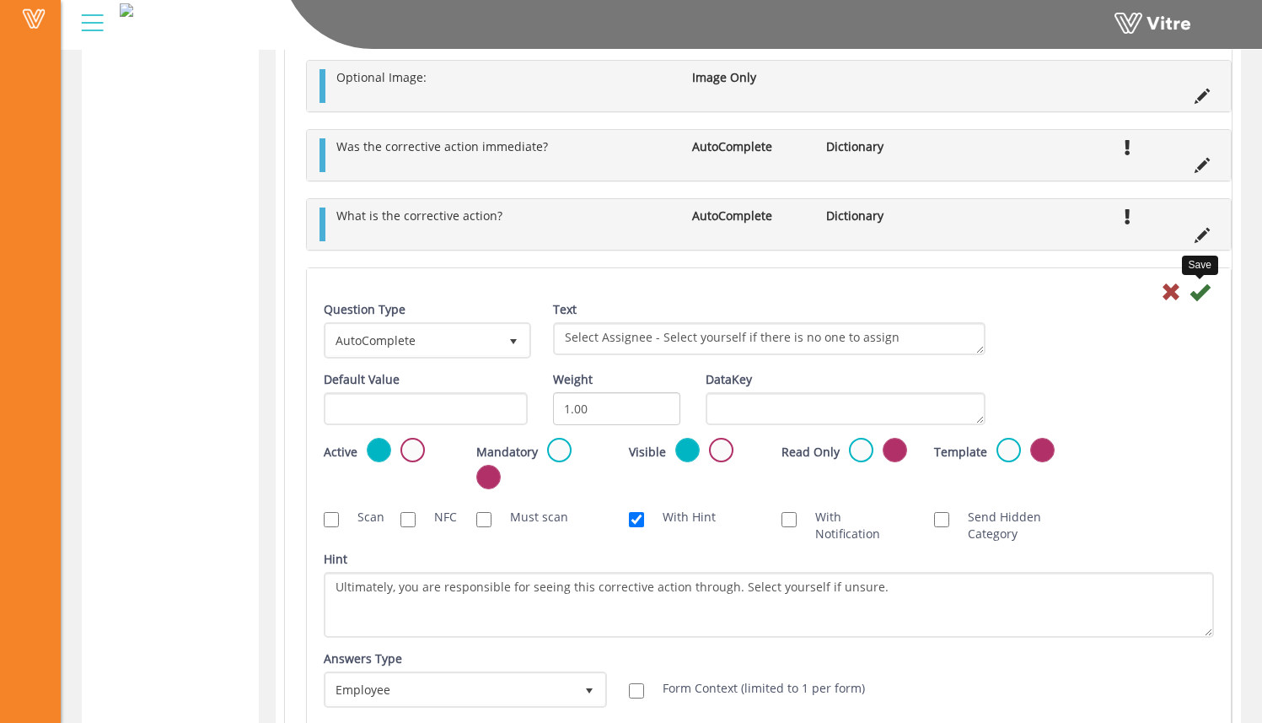
click at [1205, 296] on icon at bounding box center [1200, 292] width 20 height 20
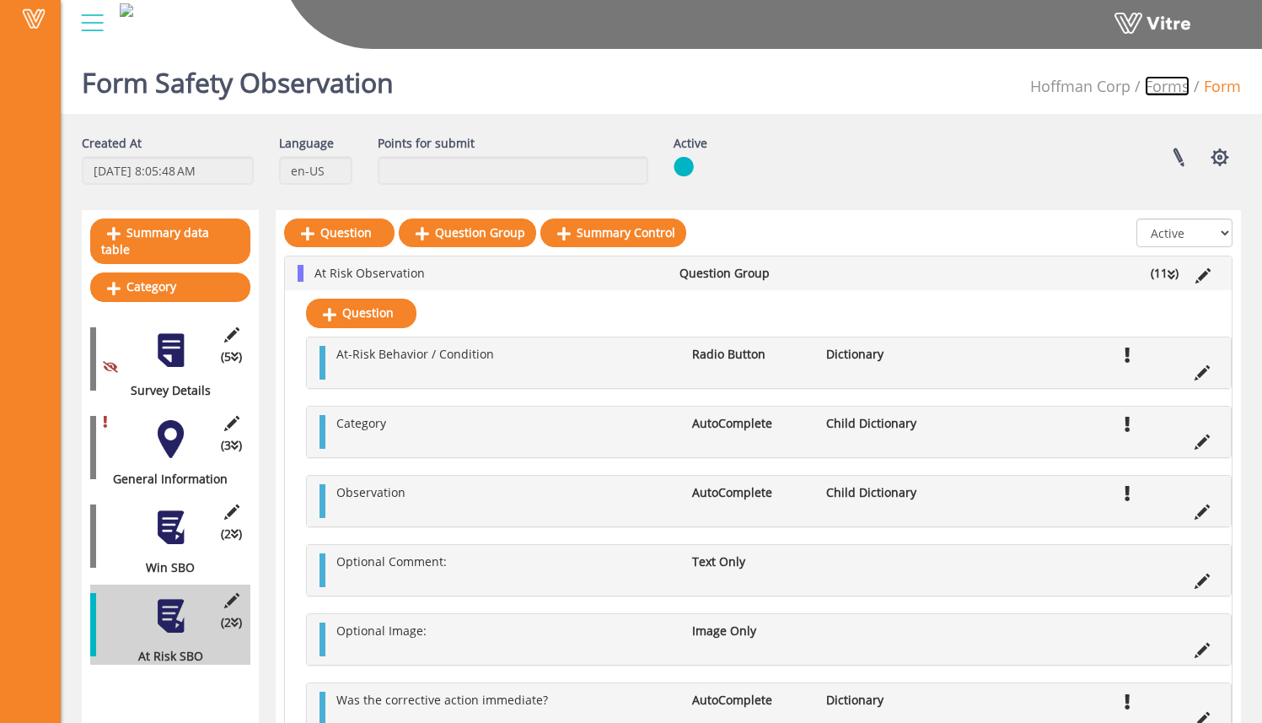
click at [1153, 85] on link "Forms" at bounding box center [1167, 86] width 45 height 20
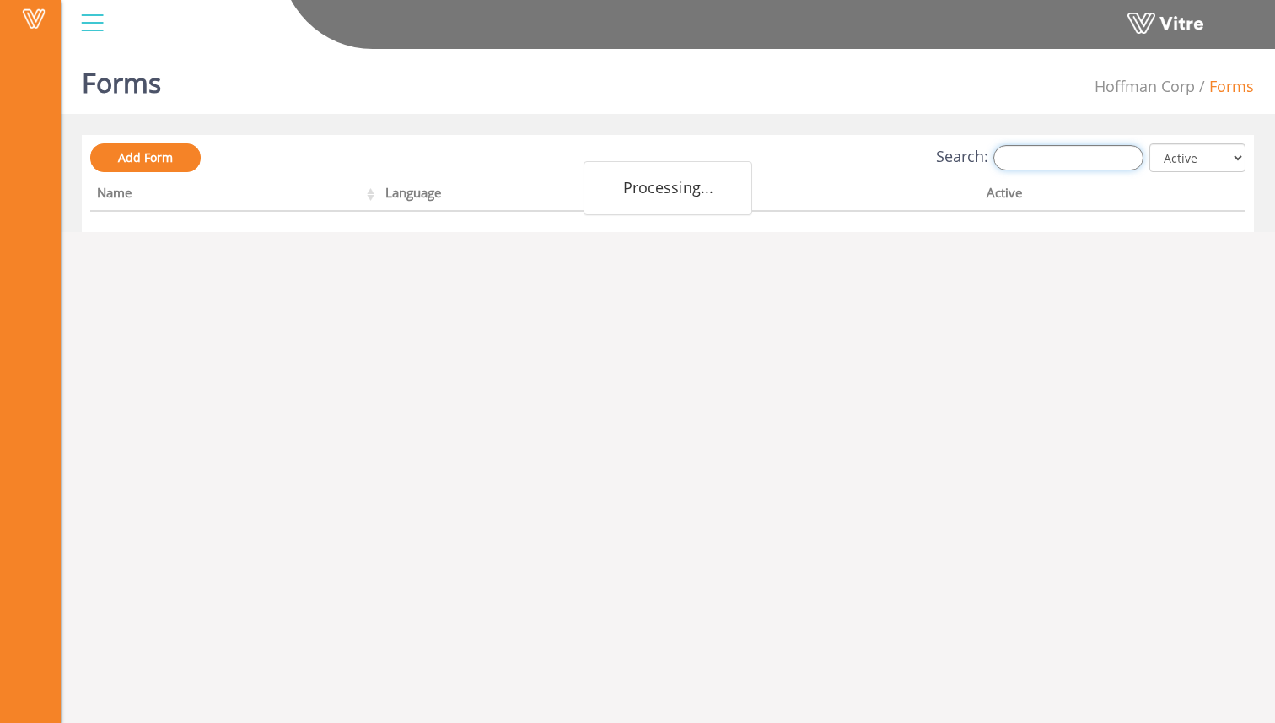
click at [1099, 163] on input "Search:" at bounding box center [1068, 157] width 150 height 25
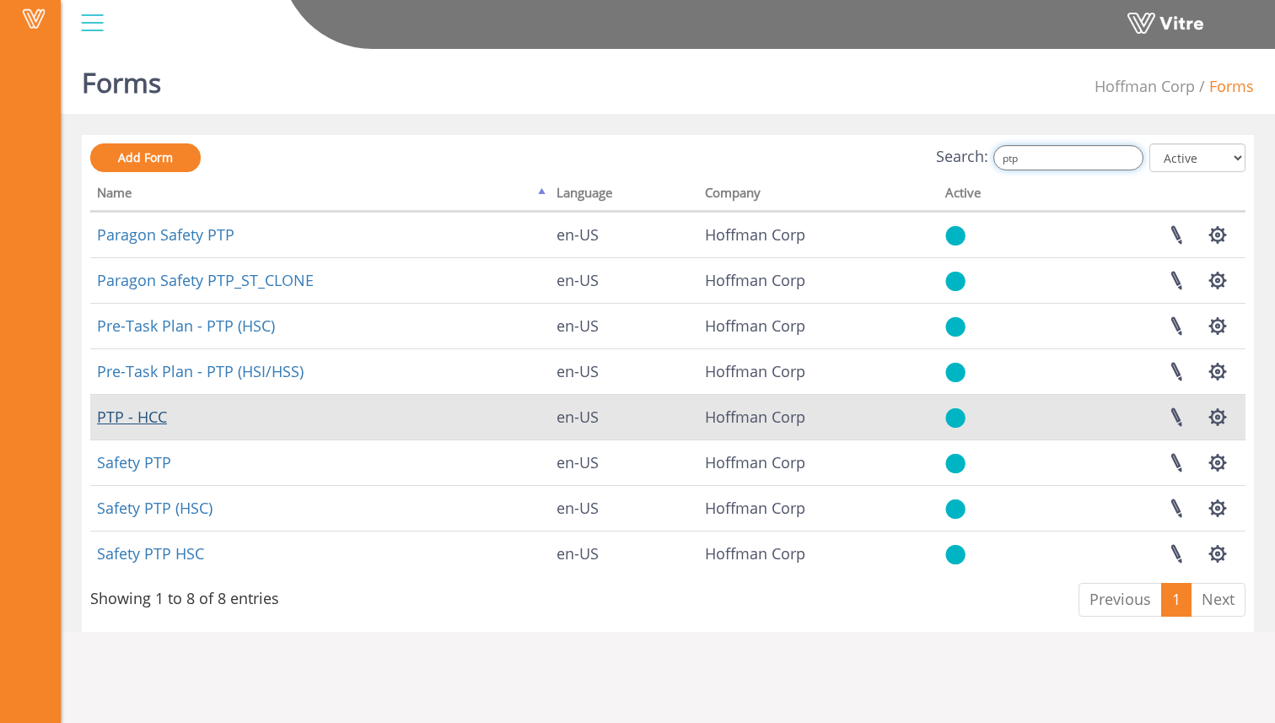
type input "ptp"
click at [143, 423] on link "PTP - HCC" at bounding box center [132, 416] width 70 height 20
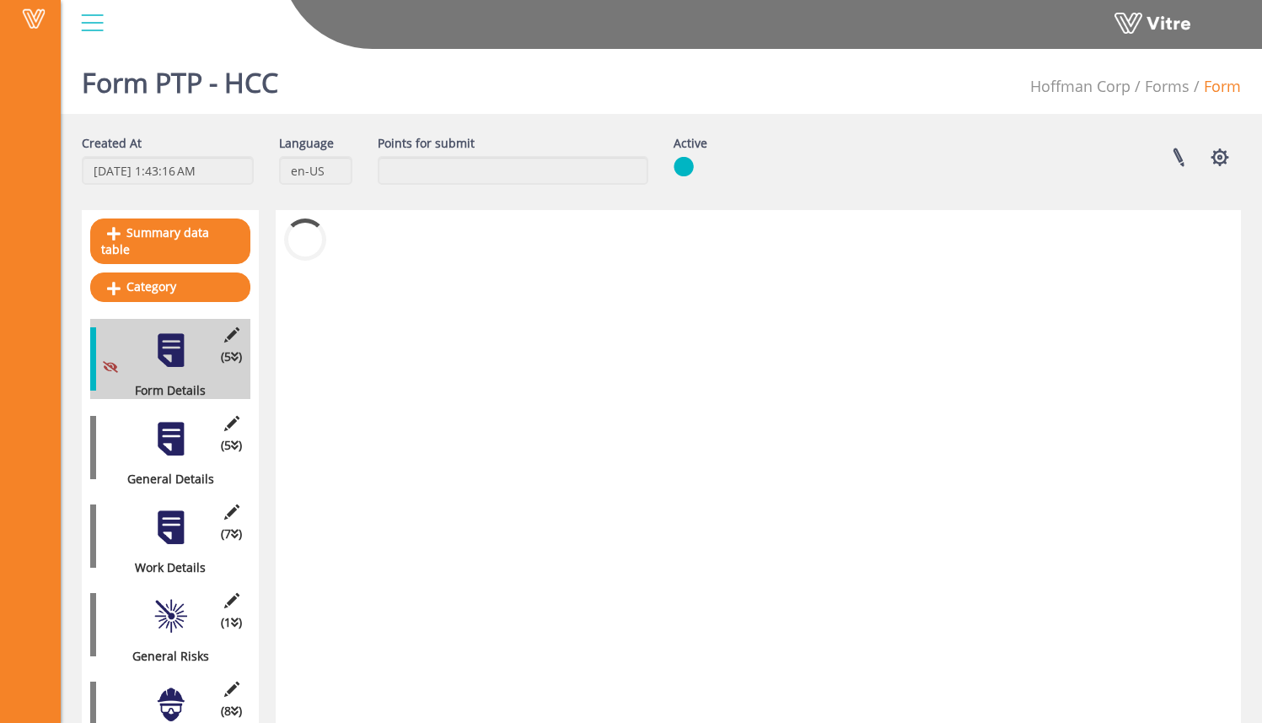
click at [92, 28] on div at bounding box center [92, 23] width 38 height 46
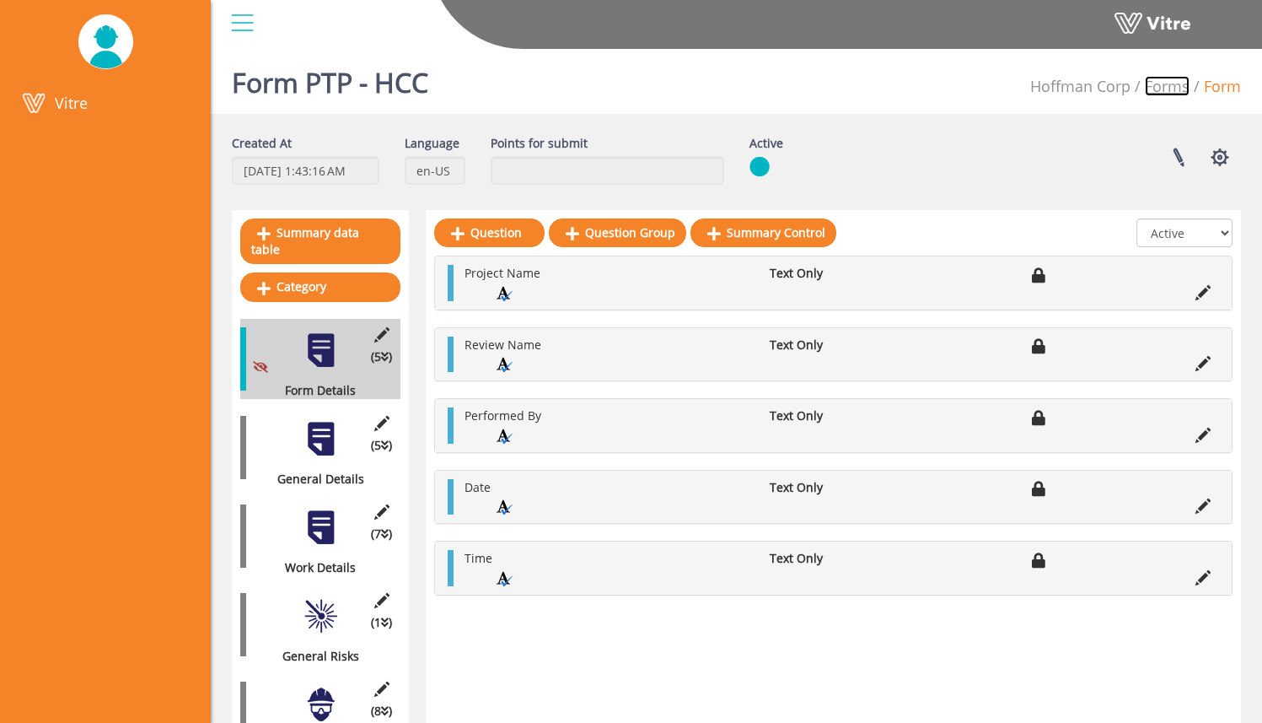
click at [1169, 83] on link "Forms" at bounding box center [1167, 86] width 45 height 20
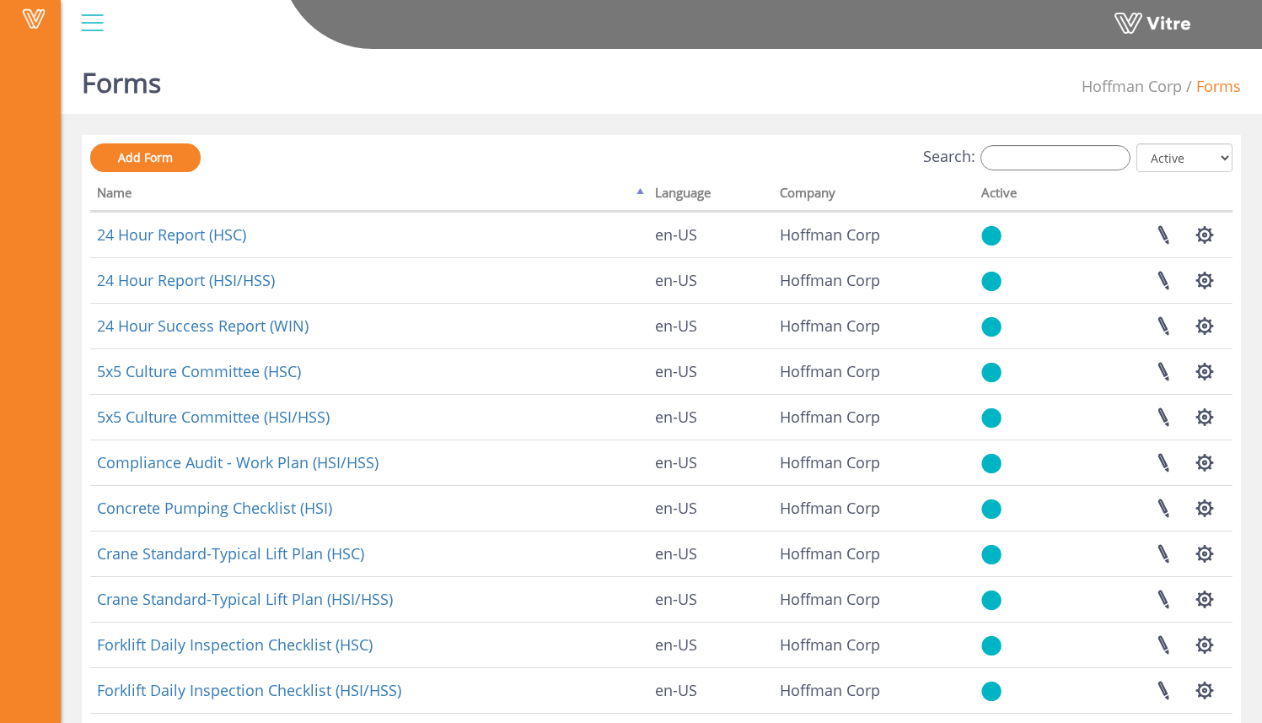
click at [87, 18] on div at bounding box center [92, 23] width 38 height 46
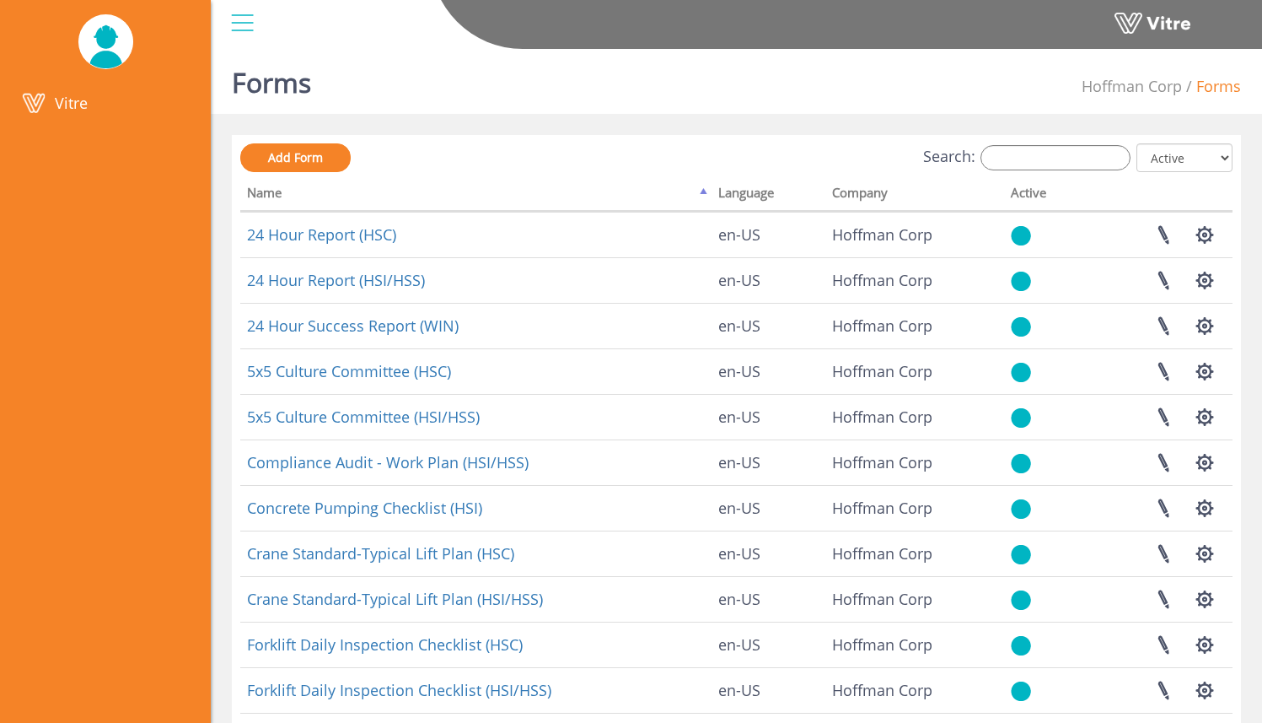
click at [239, 32] on div at bounding box center [242, 23] width 38 height 46
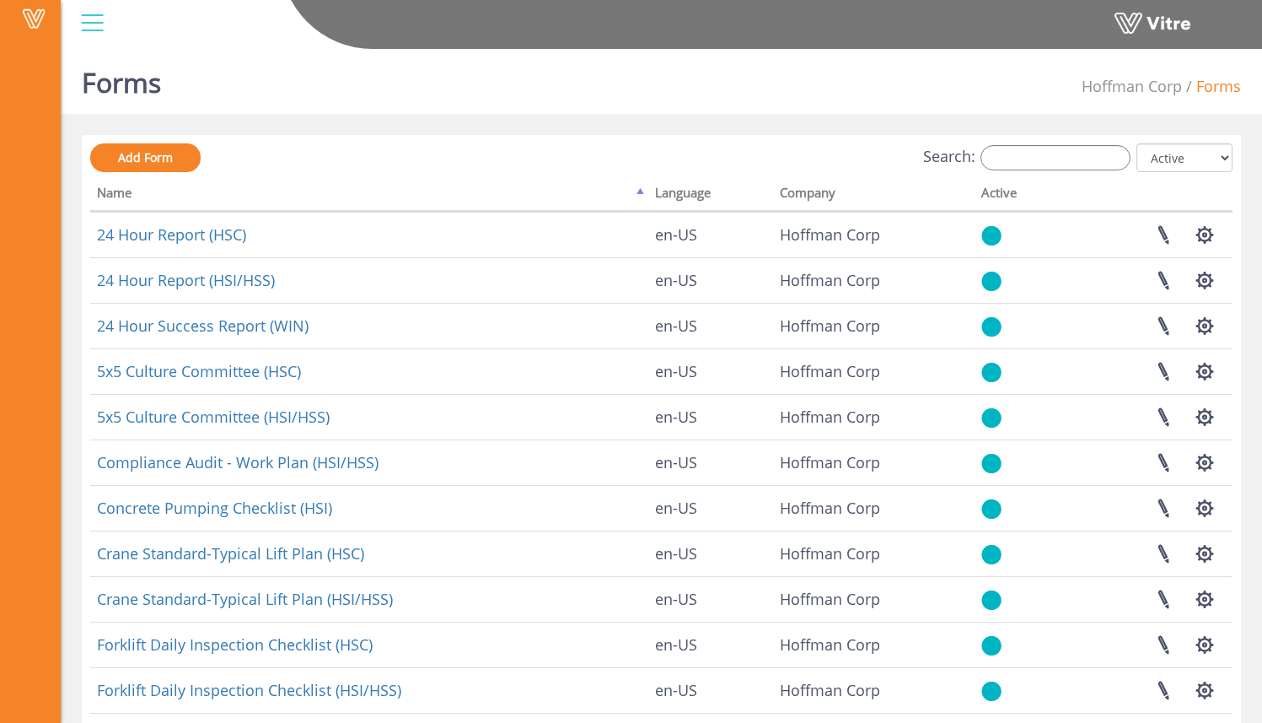
click at [99, 30] on div at bounding box center [92, 23] width 38 height 46
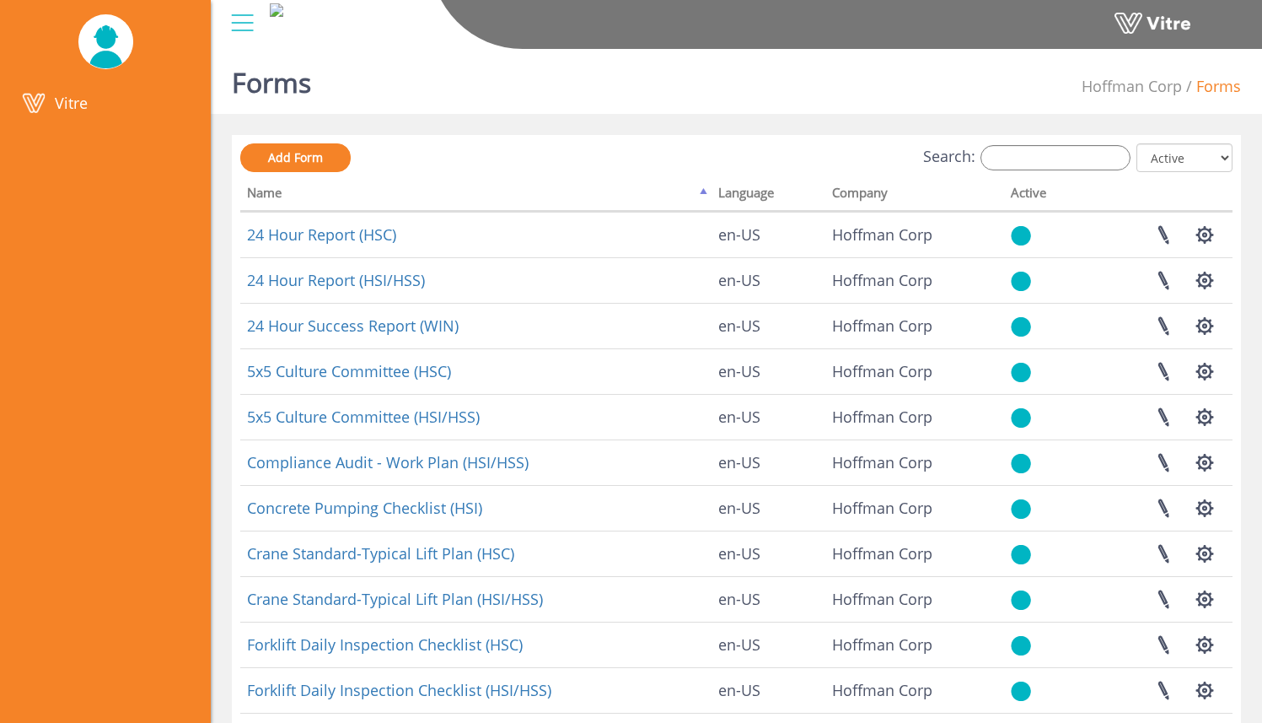
click at [243, 29] on div at bounding box center [242, 23] width 38 height 46
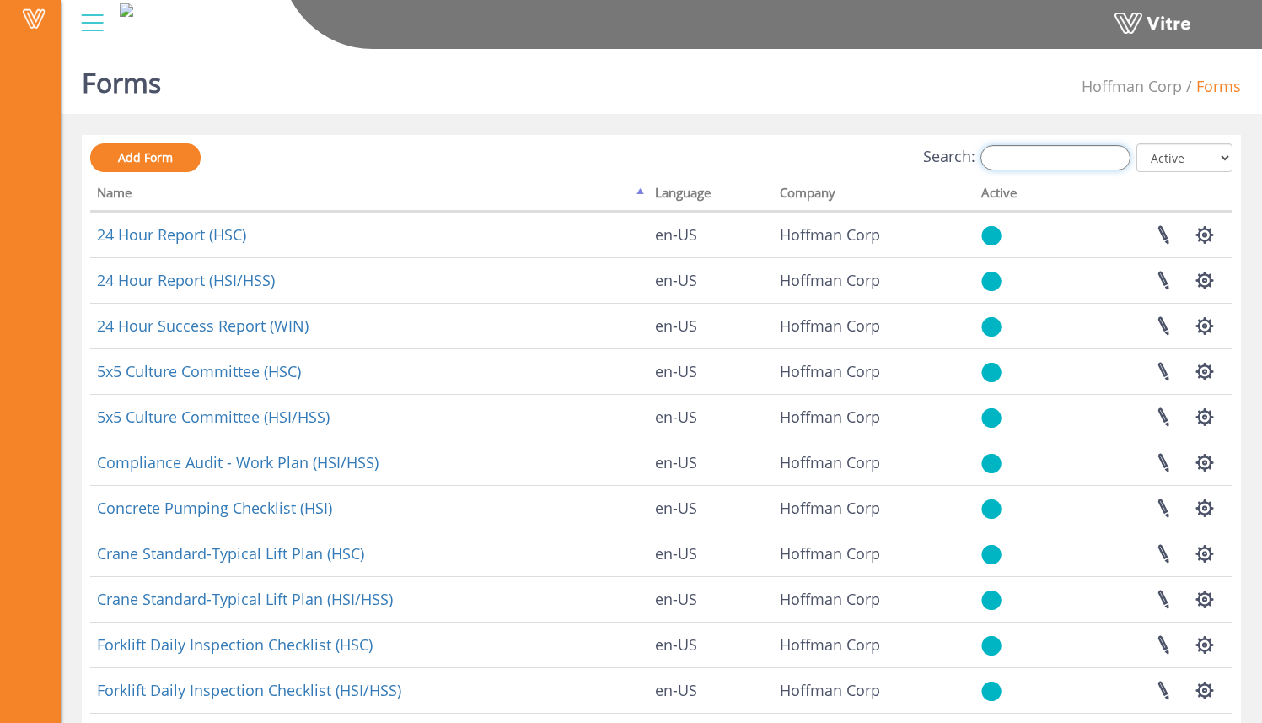
click at [1098, 151] on input "Search:" at bounding box center [1056, 157] width 150 height 25
click at [1024, 159] on input "Search:" at bounding box center [1056, 157] width 150 height 25
type input "ptp"
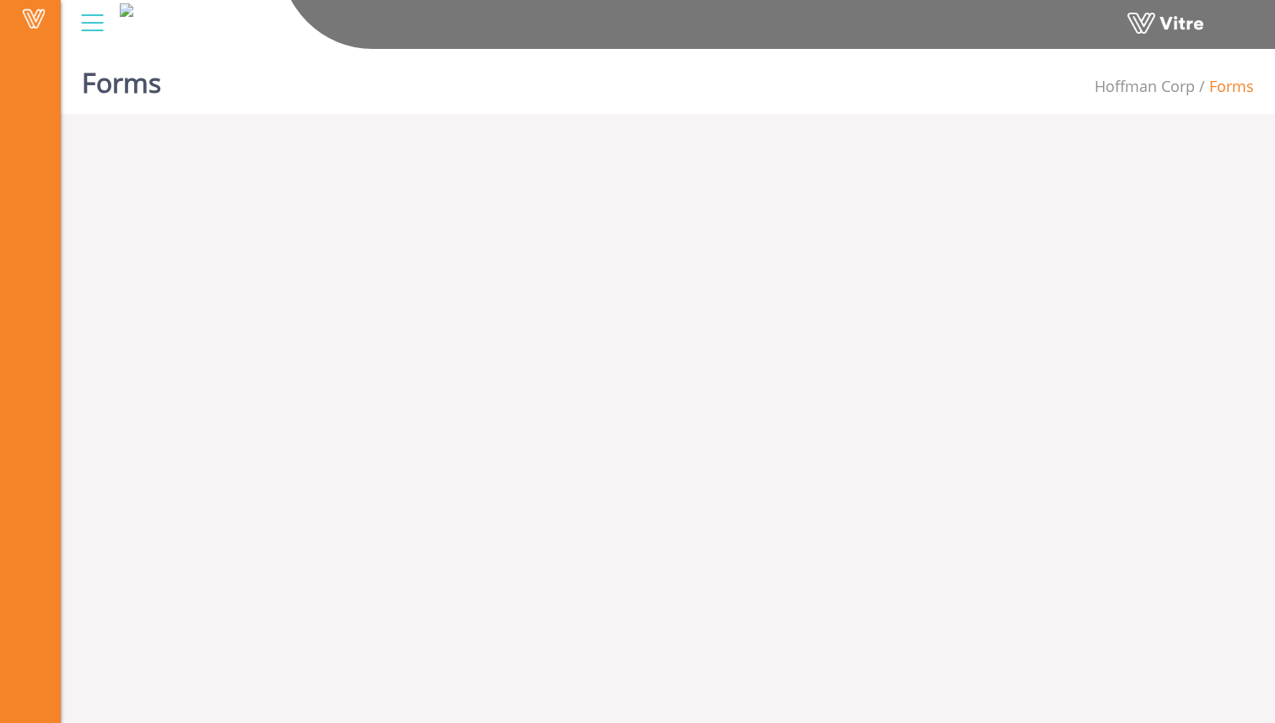
click at [1170, 89] on span "Hoffman Corp" at bounding box center [1144, 86] width 100 height 20
